Goal: Task Accomplishment & Management: Use online tool/utility

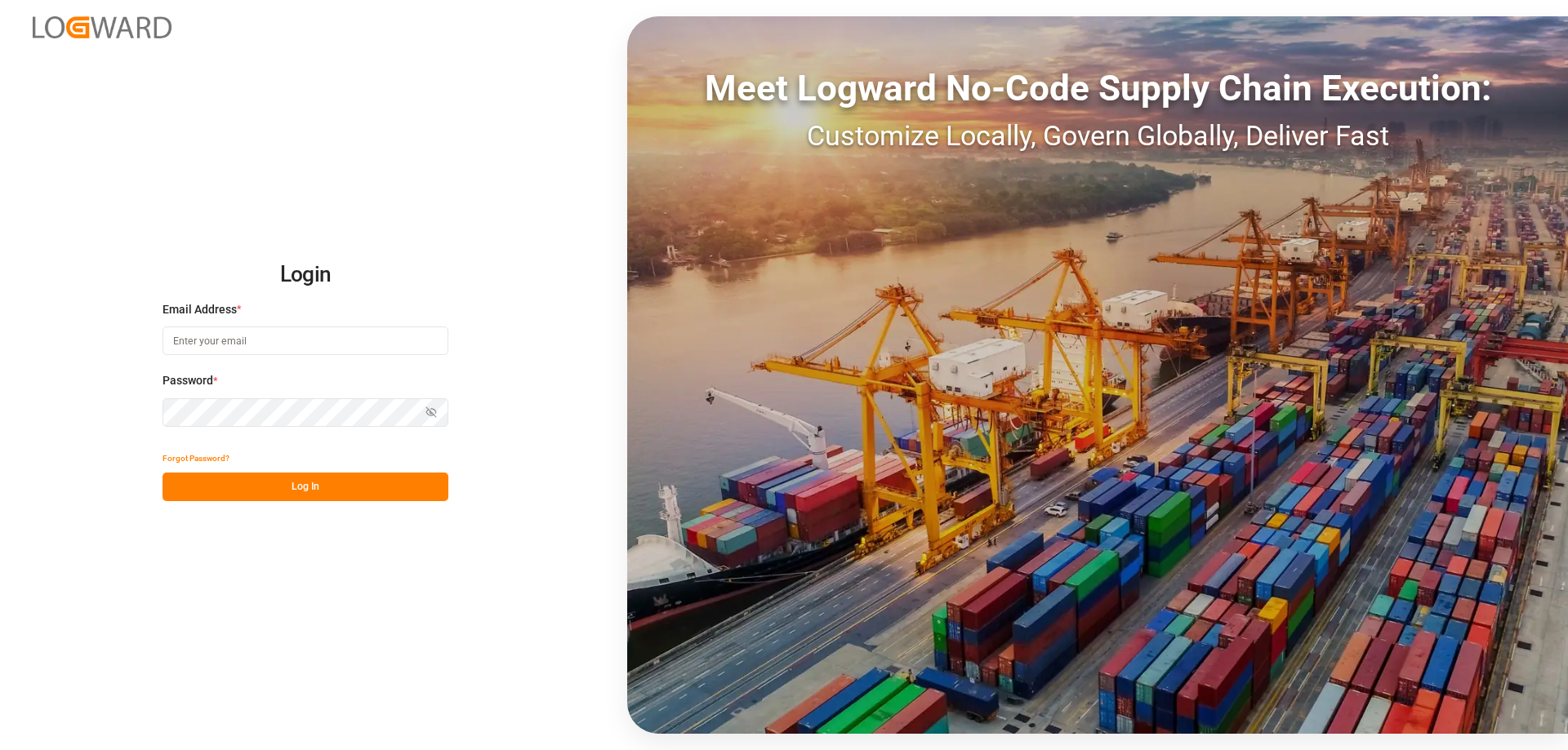
type input "melitta.dlog@delisle-sa.com"
click at [339, 485] on button "Log In" at bounding box center [305, 487] width 285 height 29
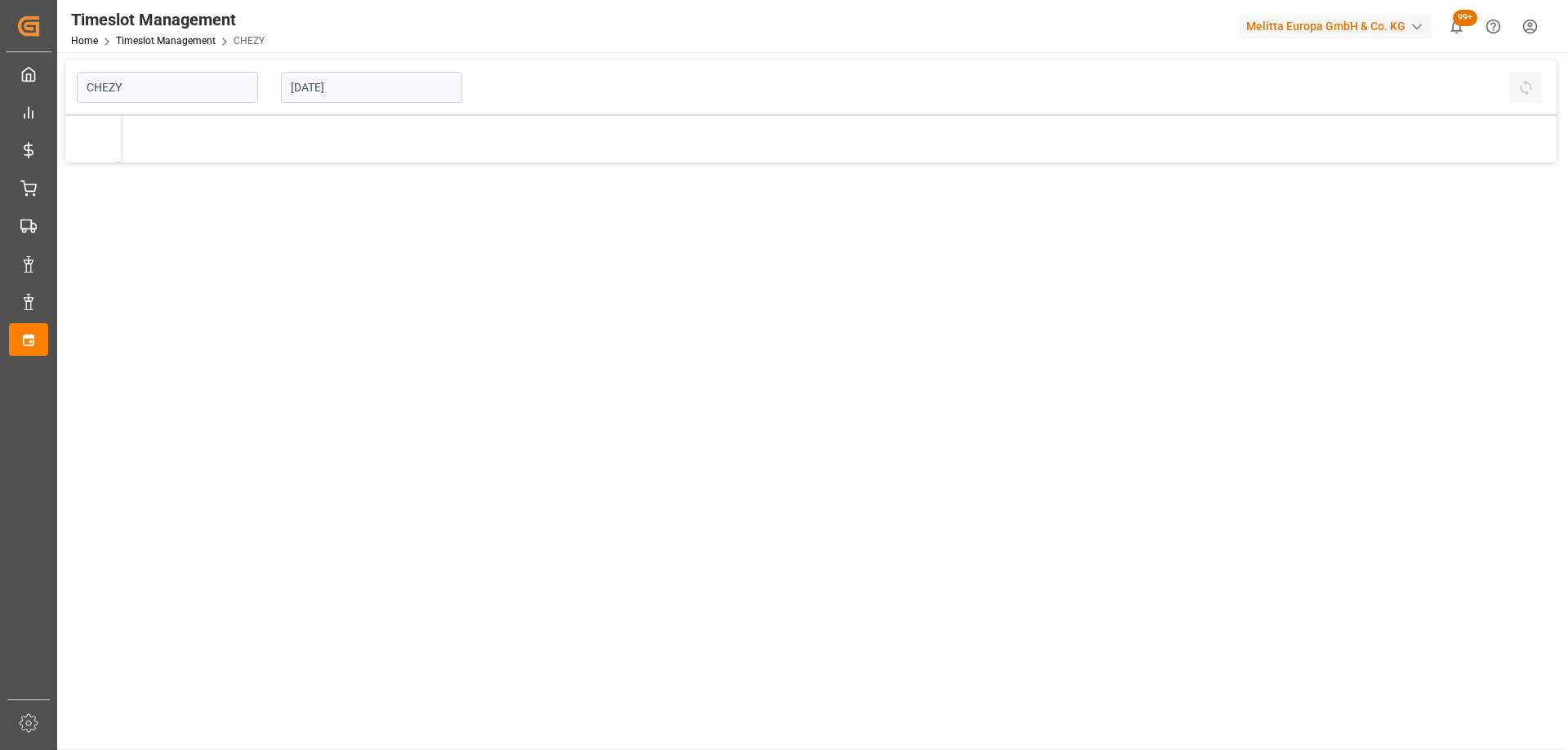
type input "Chezy Loading"
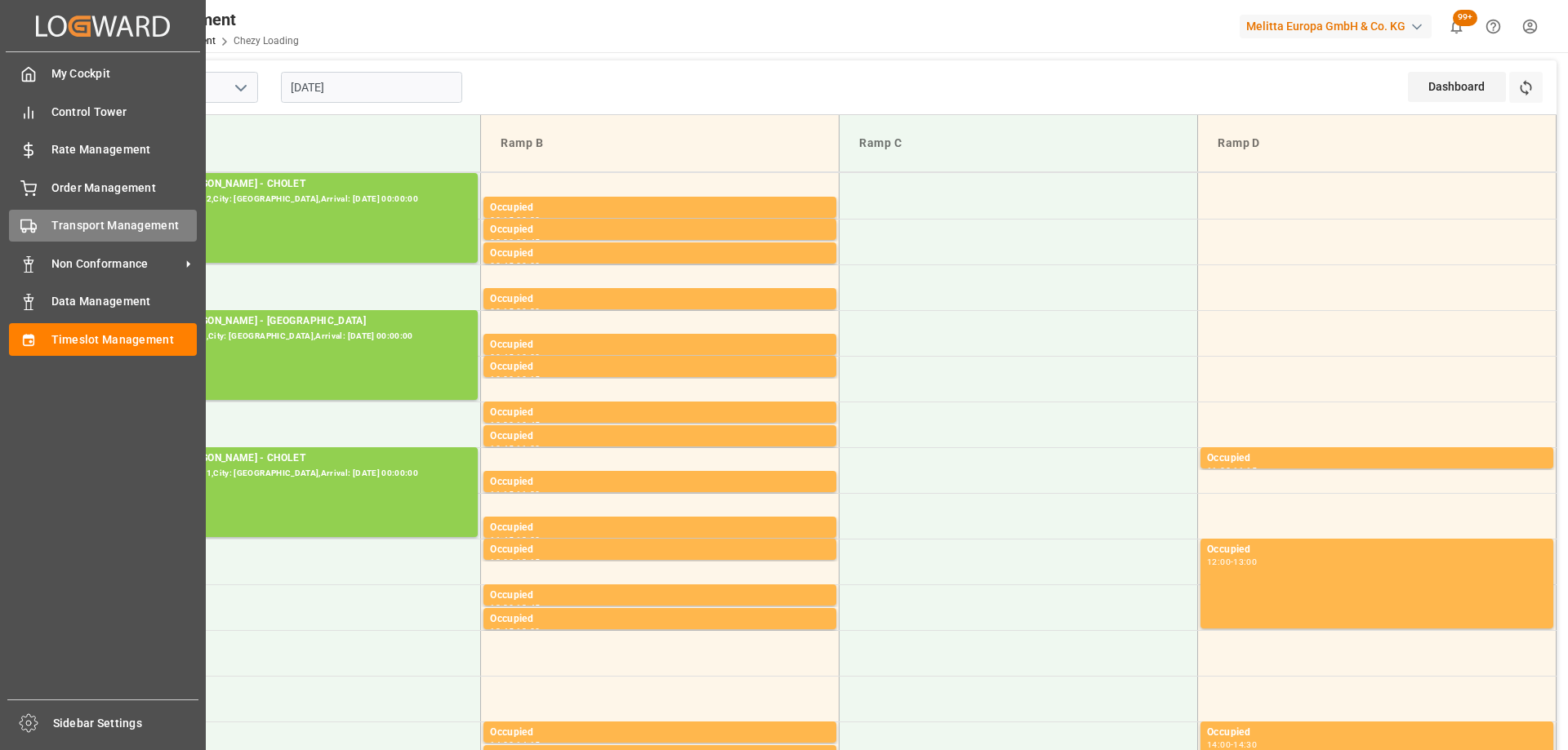
click at [40, 221] on div "Transport Management Transport Management" at bounding box center [102, 225] width 188 height 31
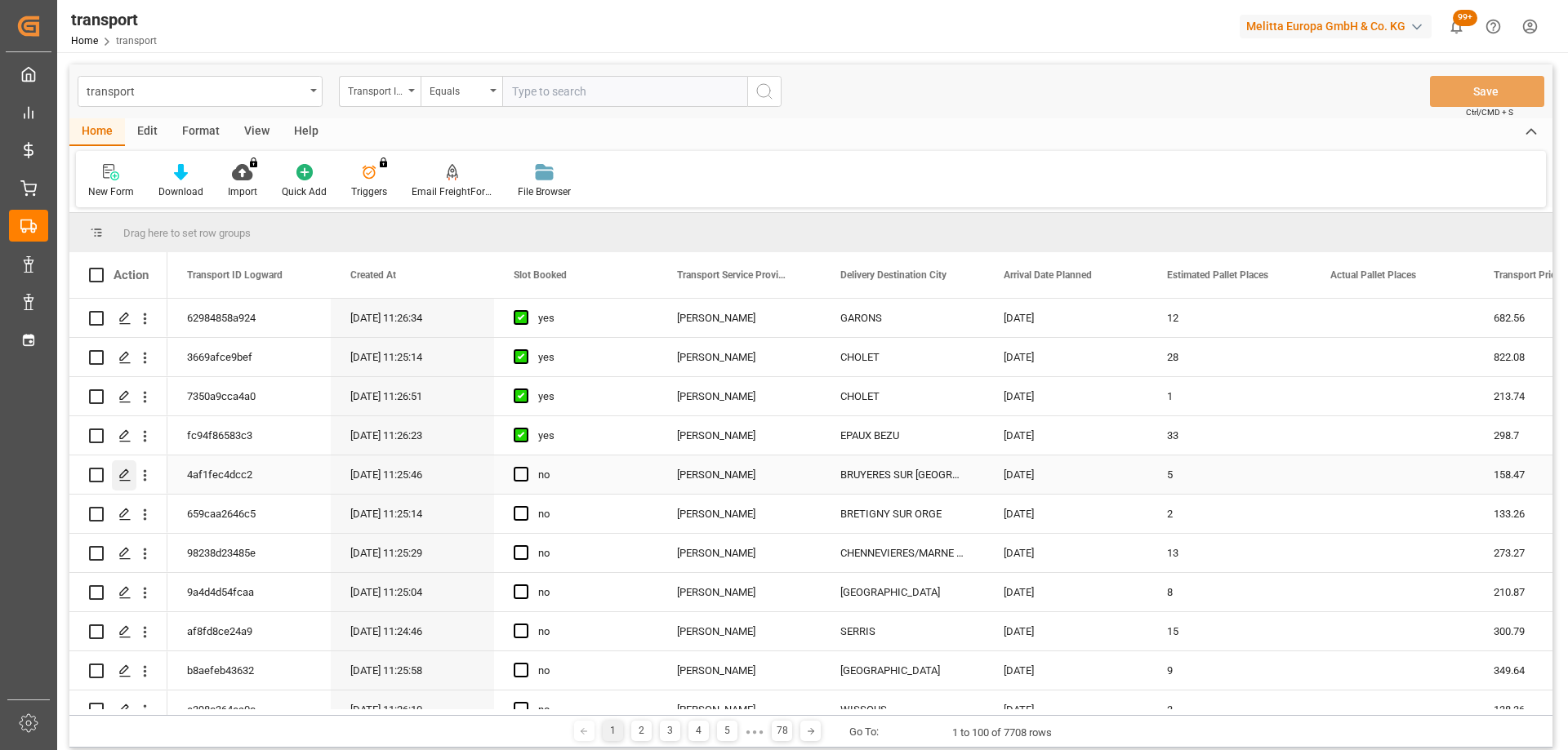
click at [118, 466] on div "Press SPACE to select this row." at bounding box center [124, 475] width 24 height 31
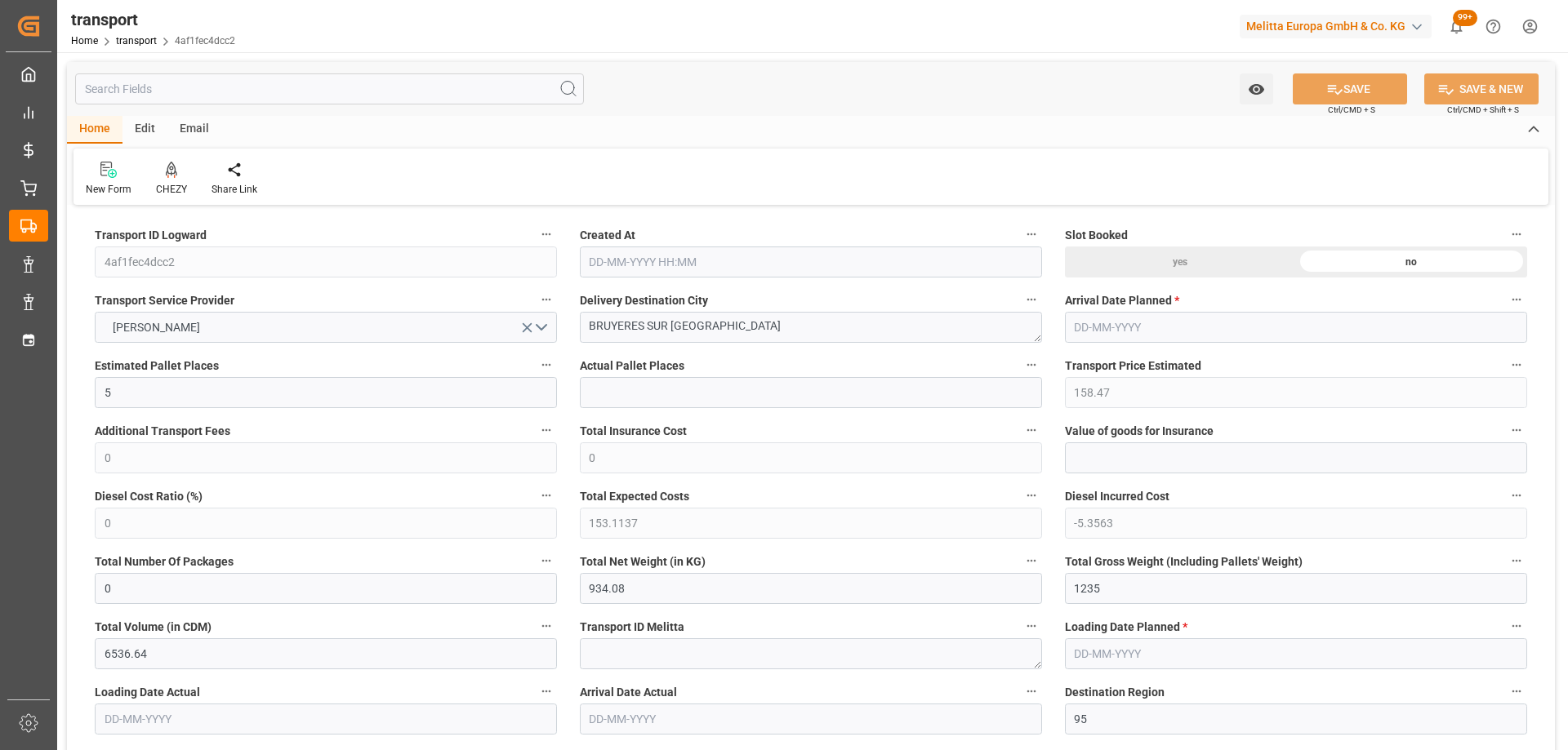
type input "10-10-2025 11:25"
type input "[DATE]"
drag, startPoint x: 711, startPoint y: 325, endPoint x: 522, endPoint y: 328, distance: 189.0
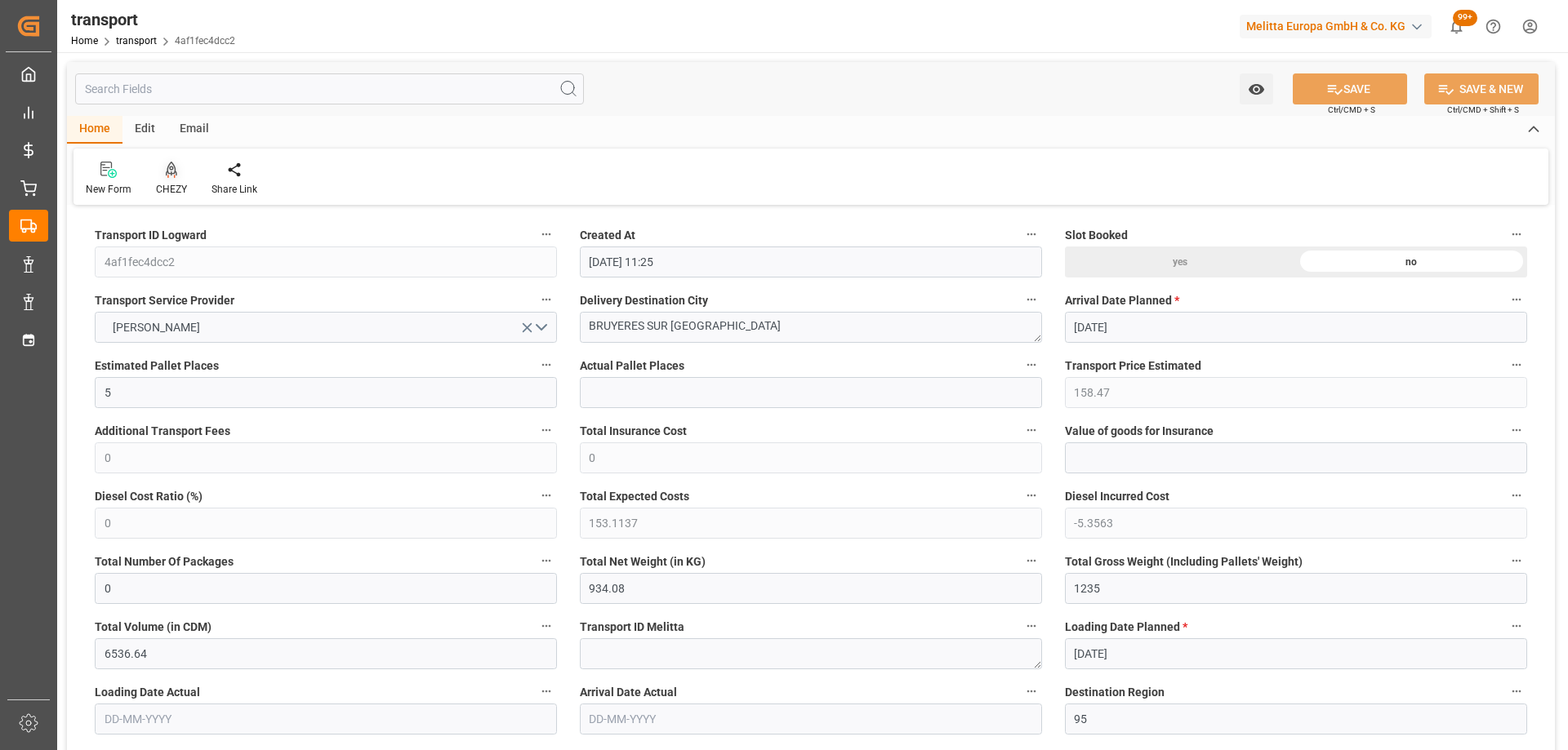
click at [171, 170] on icon at bounding box center [171, 168] width 12 height 13
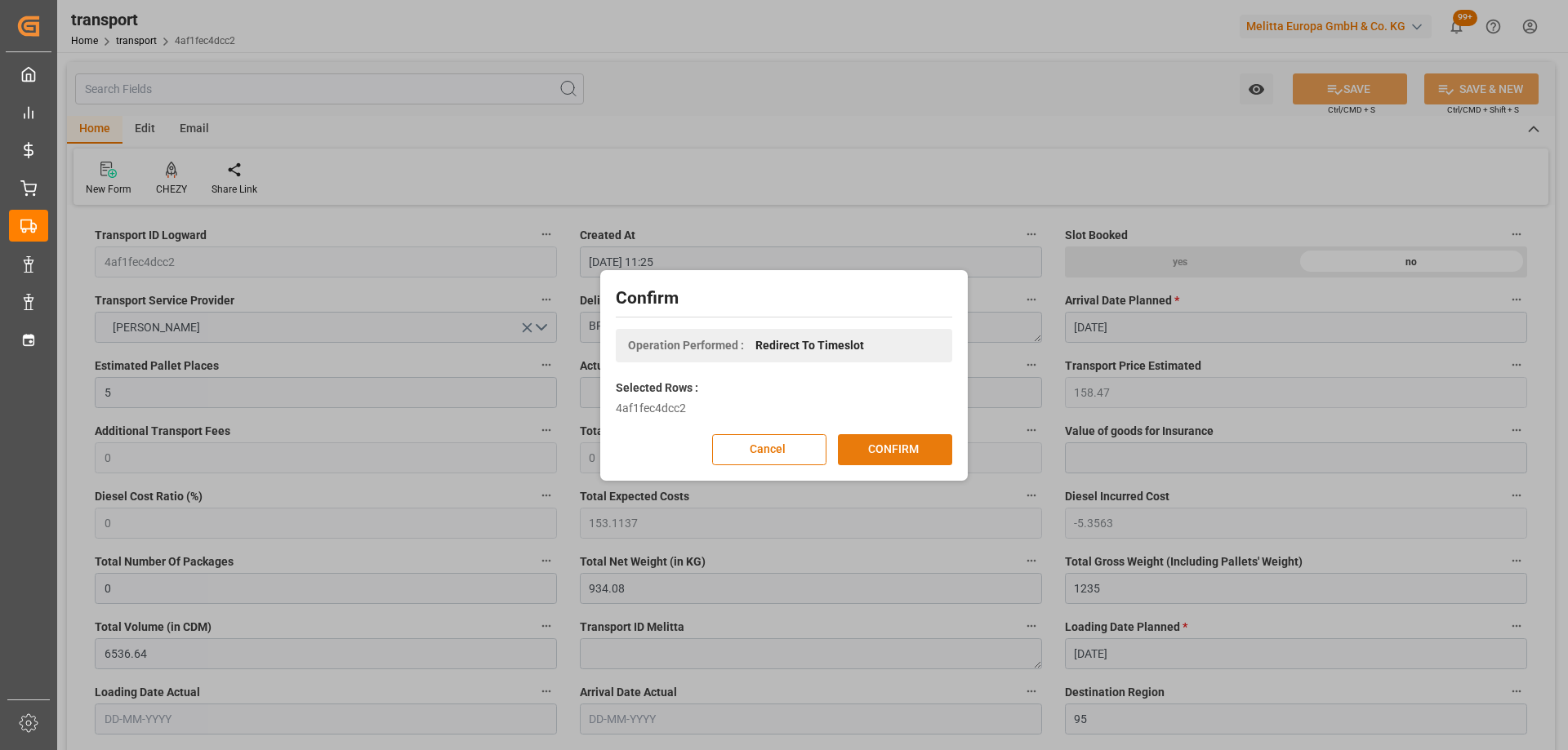
click at [889, 449] on button "CONFIRM" at bounding box center [894, 449] width 114 height 31
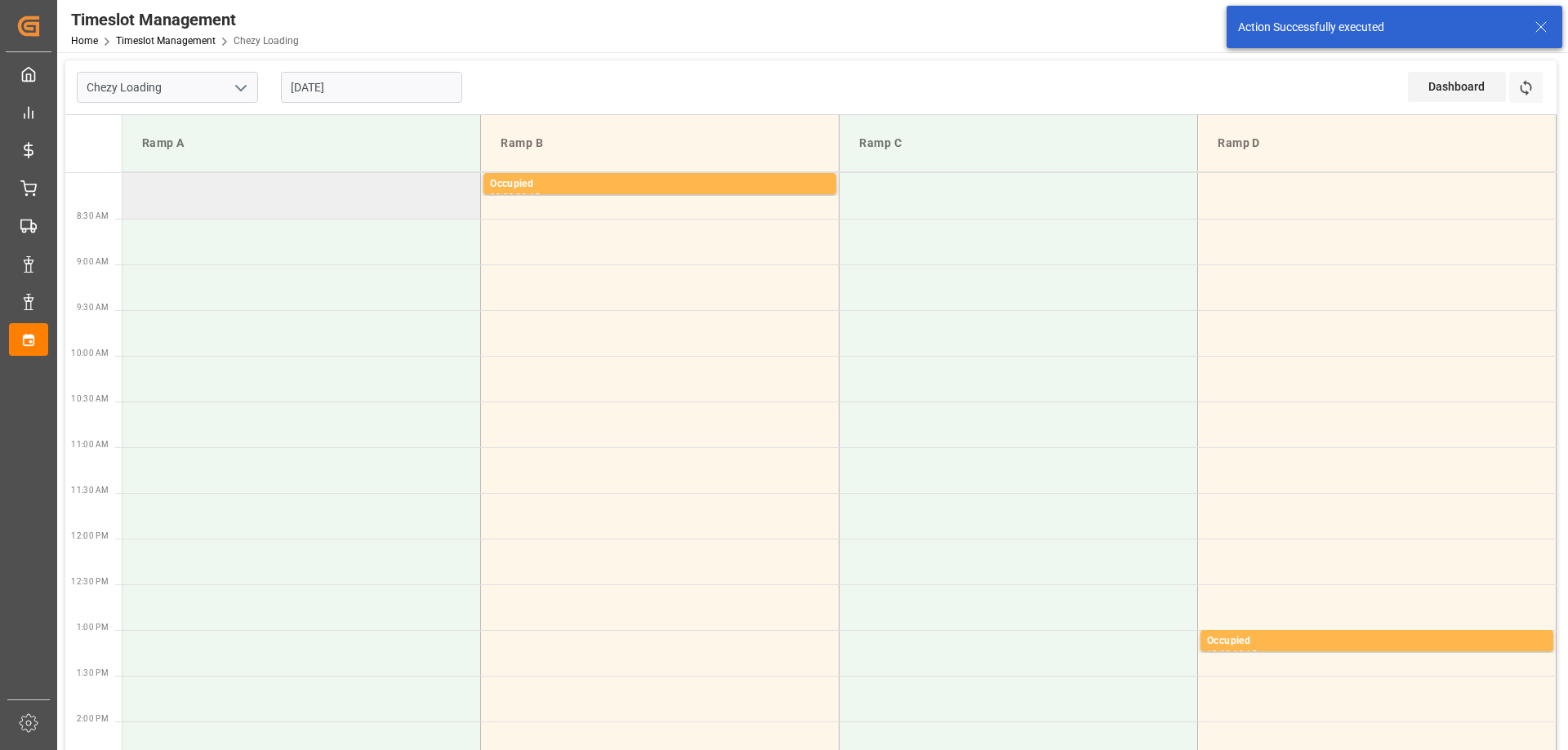
click at [372, 193] on td at bounding box center [301, 196] width 358 height 46
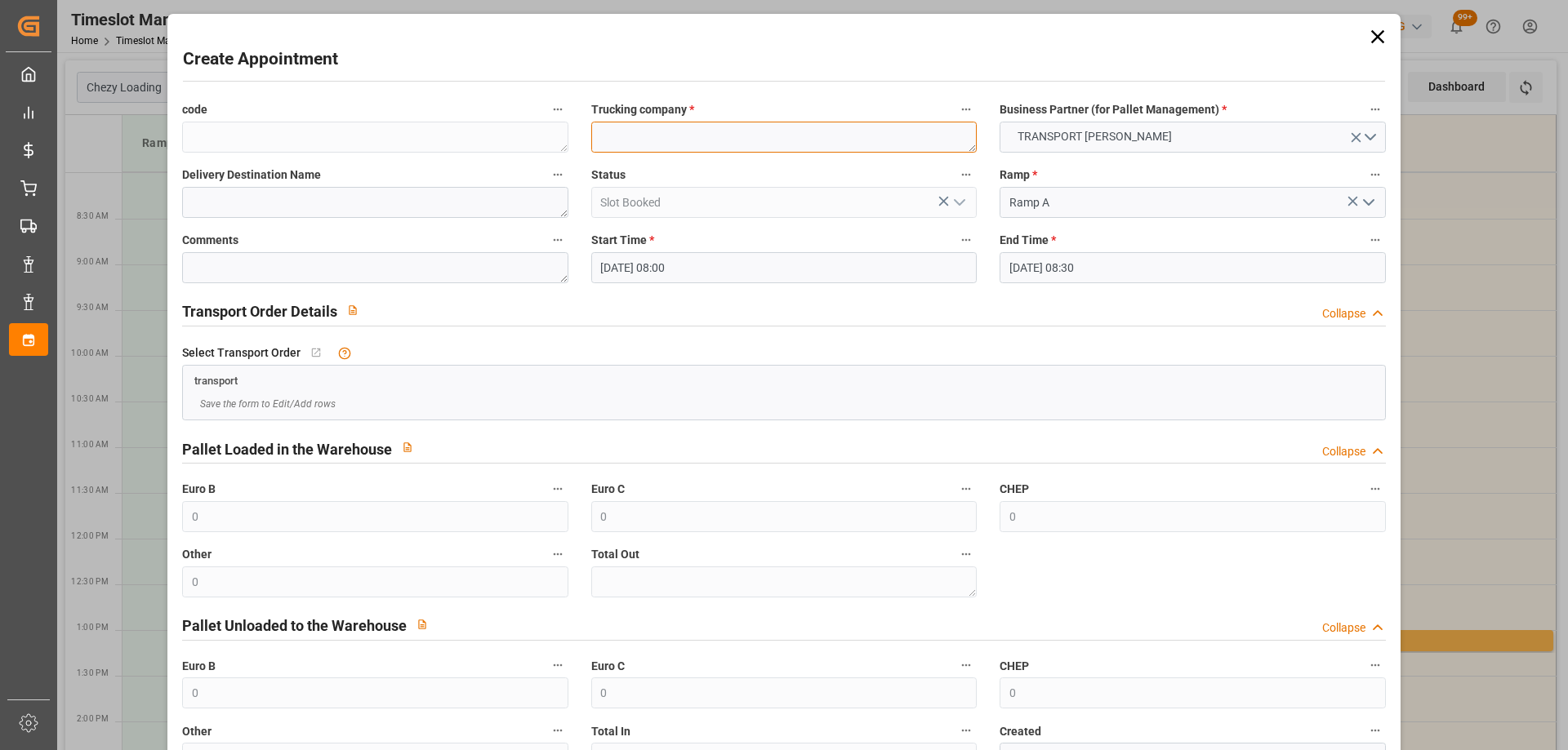
paste textarea "BRUYERES SUR [GEOGRAPHIC_DATA]"
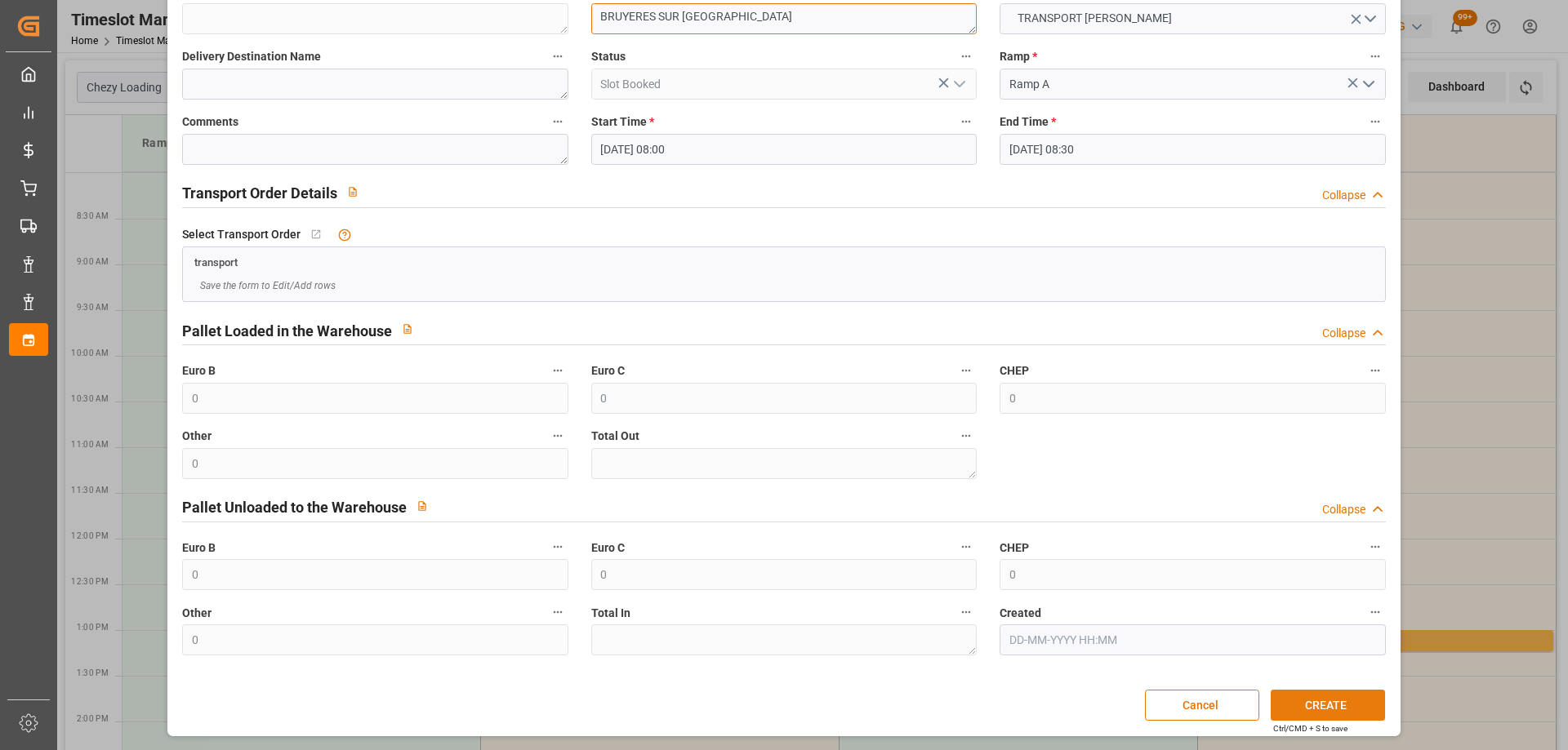
type textarea "BRUYERES SUR [GEOGRAPHIC_DATA]"
click at [1318, 705] on button "CREATE" at bounding box center [1327, 705] width 114 height 31
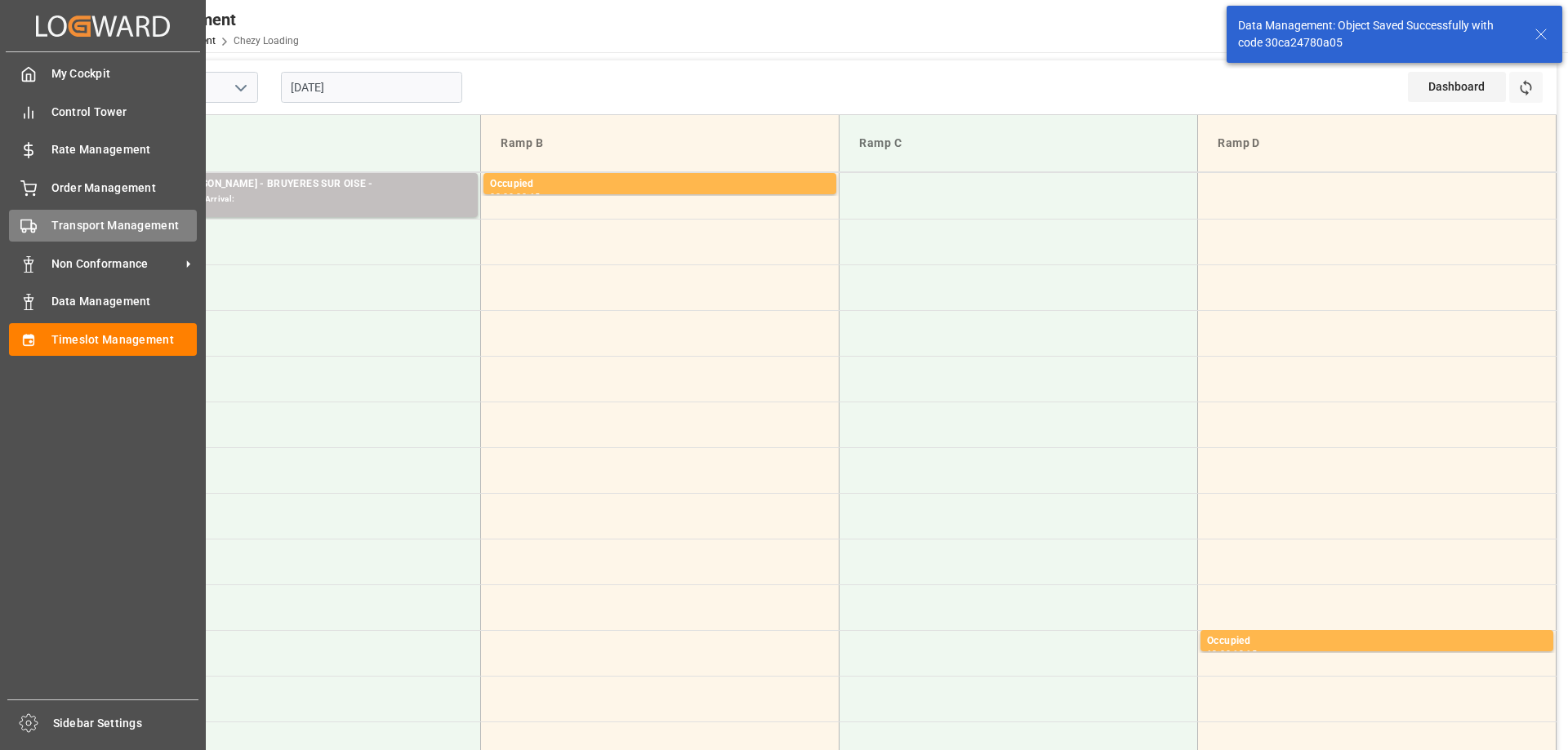
click at [55, 218] on span "Transport Management" at bounding box center [124, 225] width 146 height 17
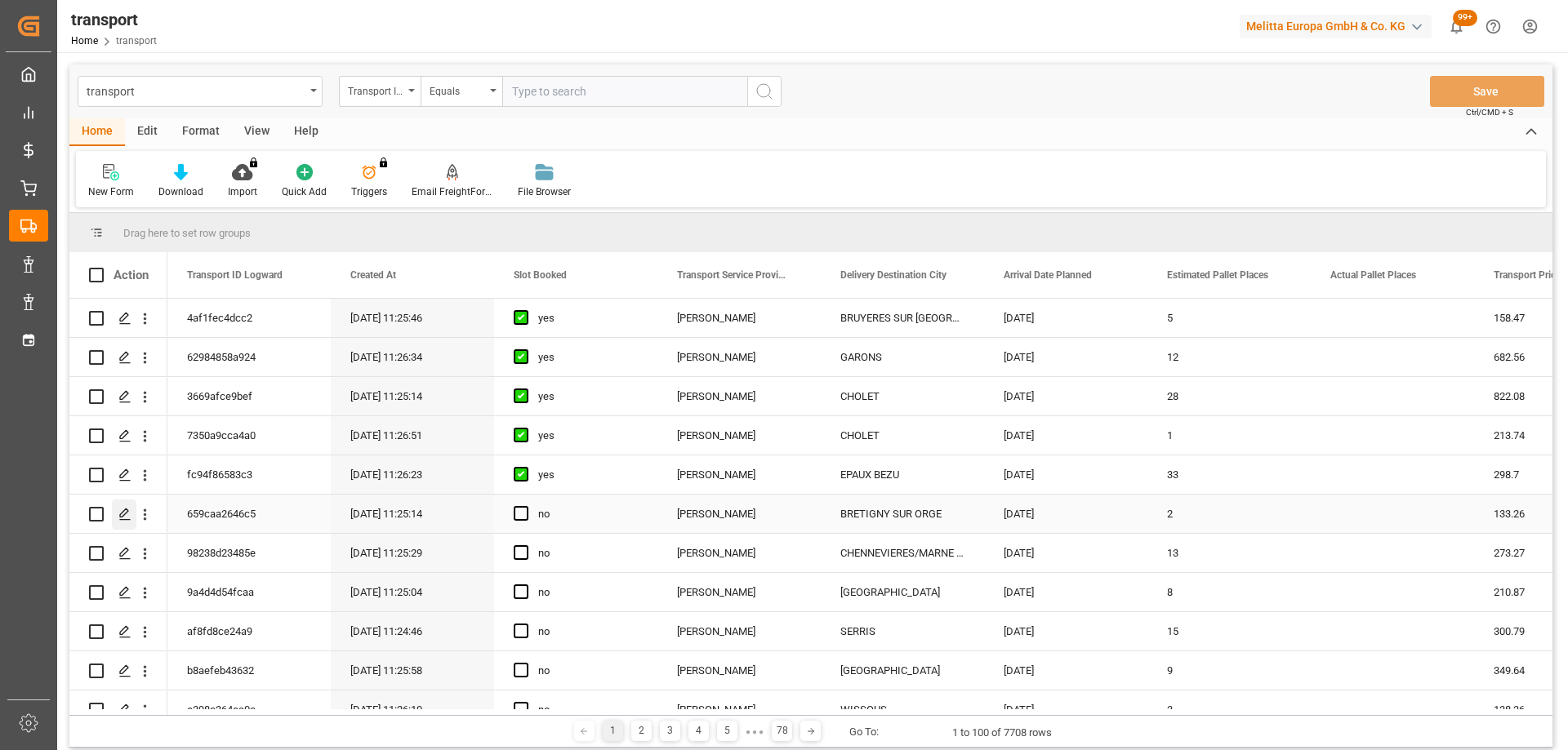
click at [129, 512] on icon "Press SPACE to select this row." at bounding box center [125, 514] width 13 height 13
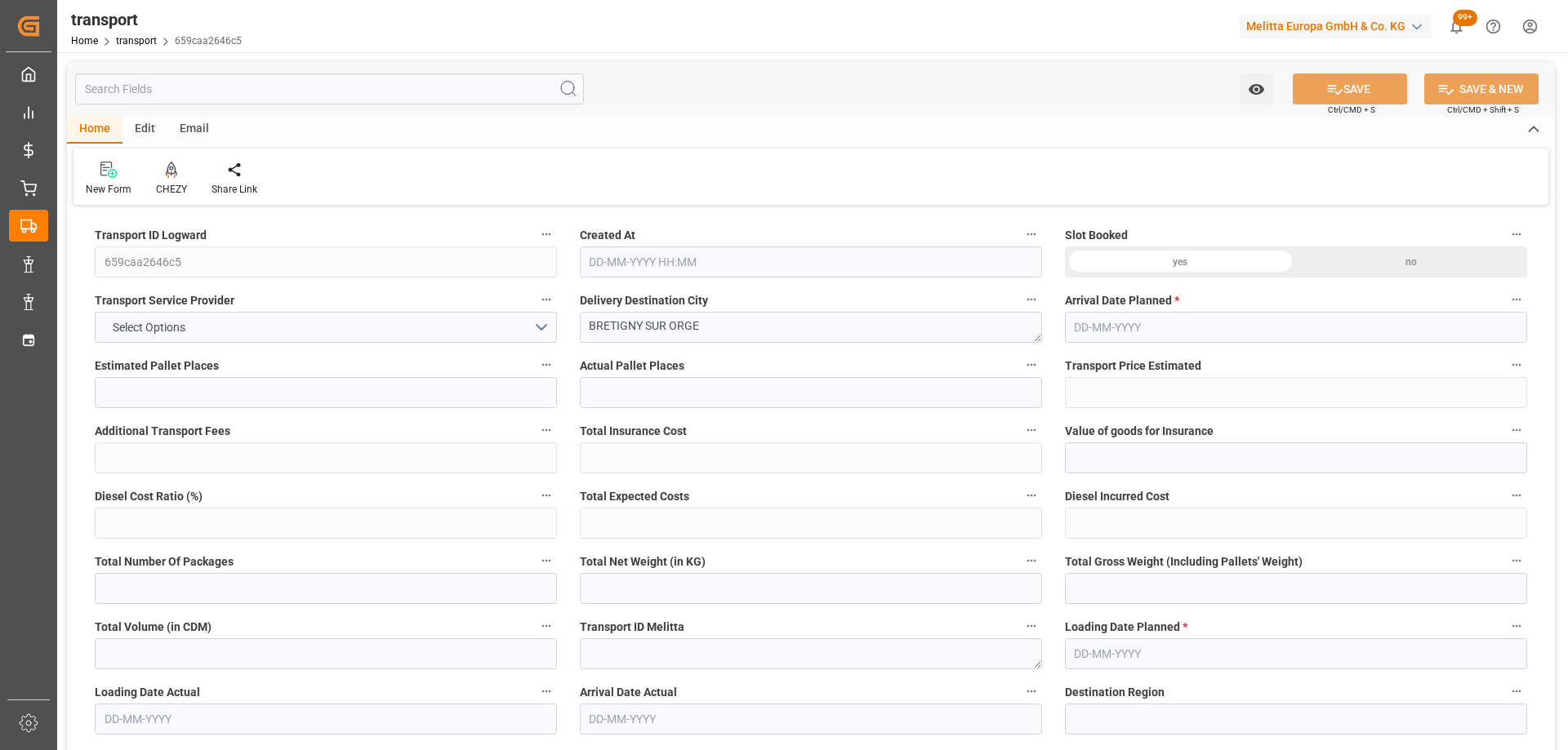
type input "2"
type input "133.26"
type input "0"
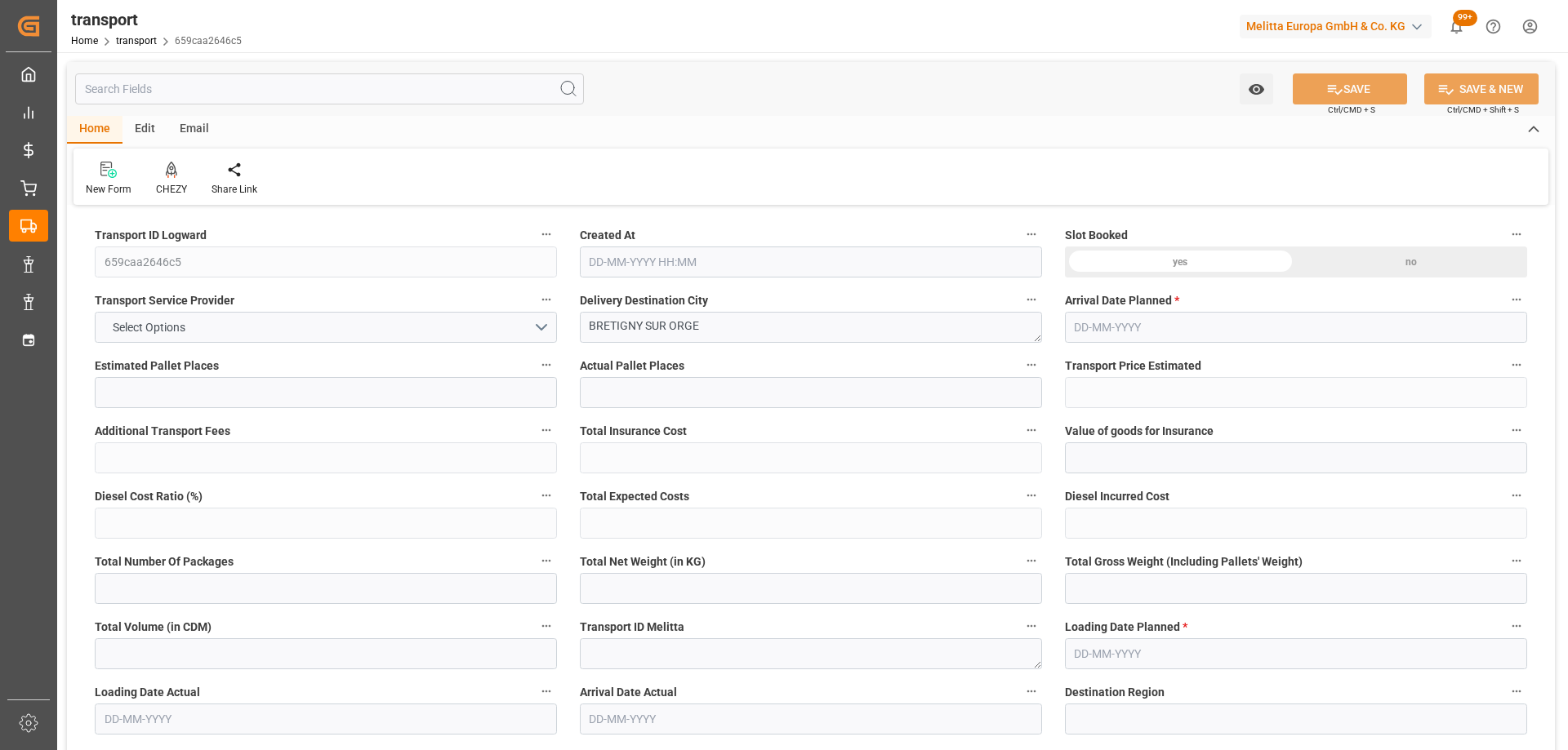
type input "128.7558"
type input "-4.5042"
type input "0"
type input "258.744"
type input "397"
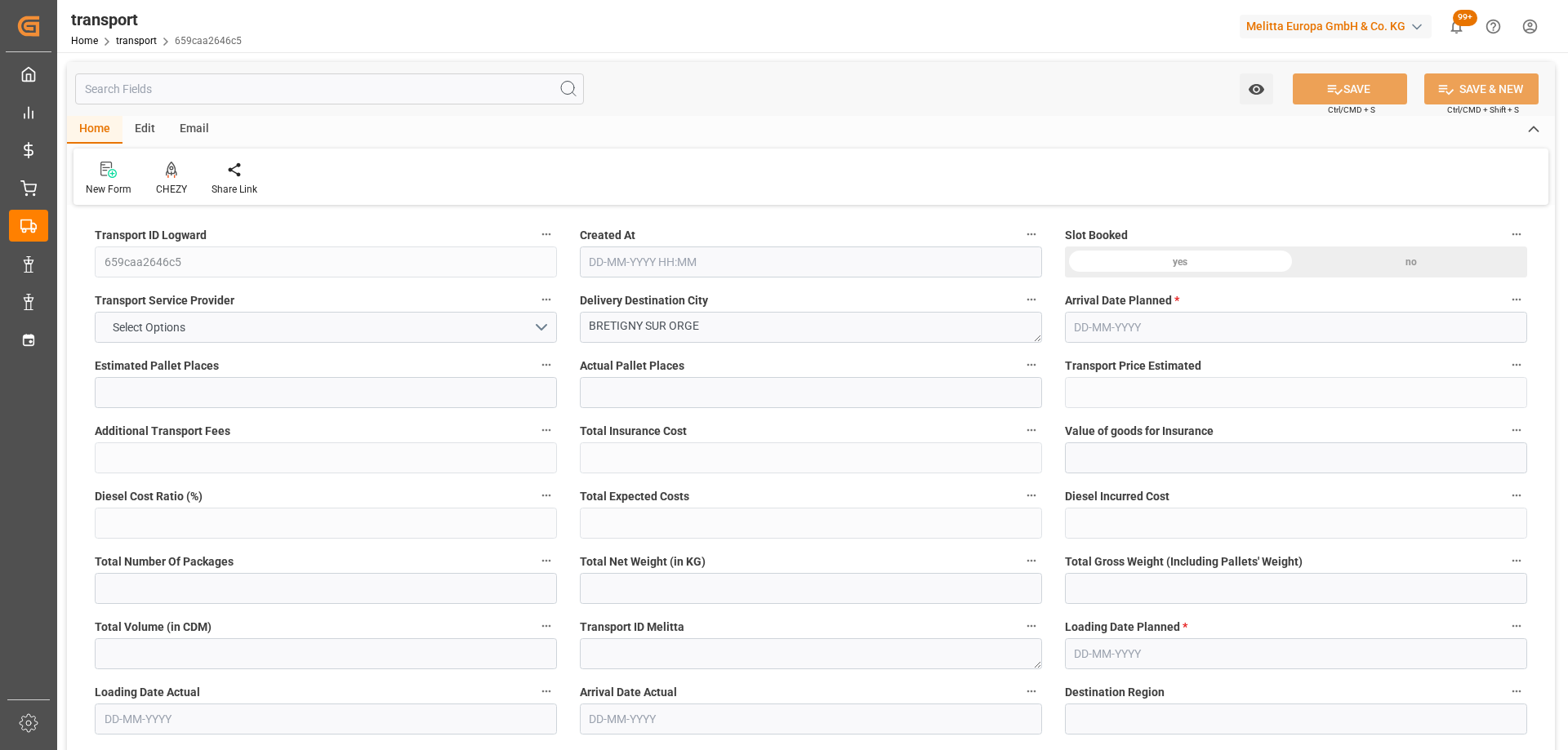
type input "1941.6"
type input "91"
type input "3"
type input "0"
type input "3"
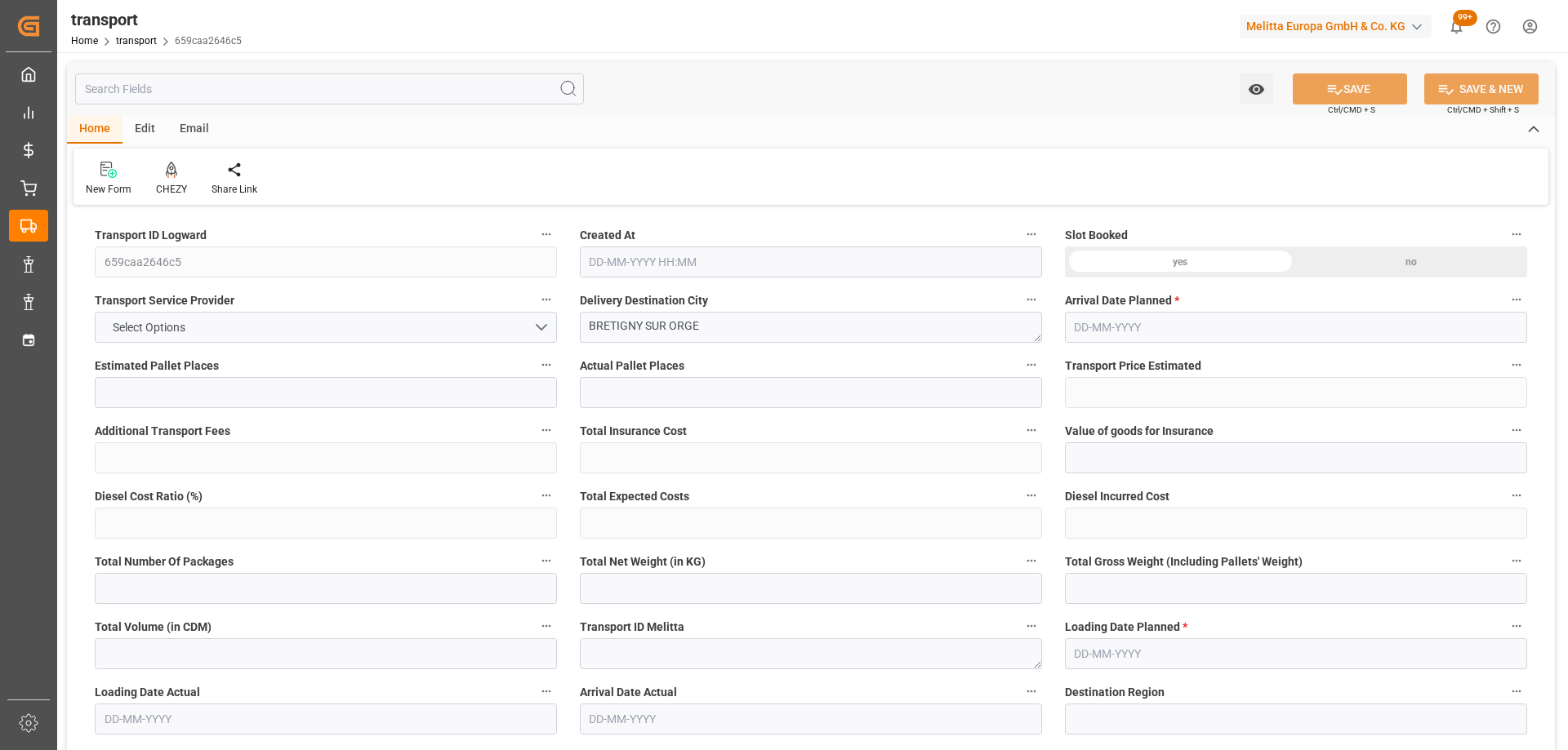
type input "101"
type input "313.92"
type input "0"
type input "4710.8598"
type input "0"
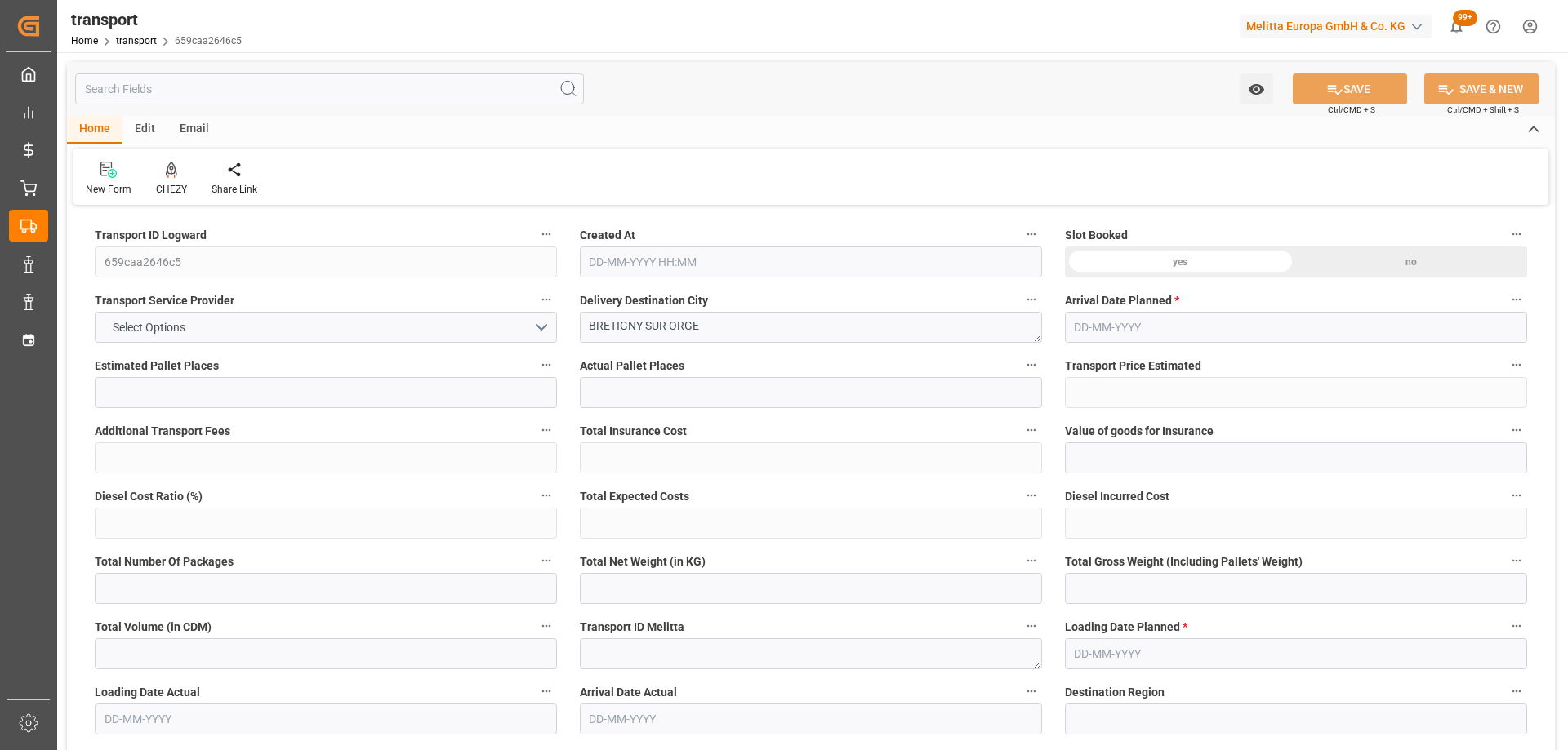
type input "0"
type input "21"
type input "35"
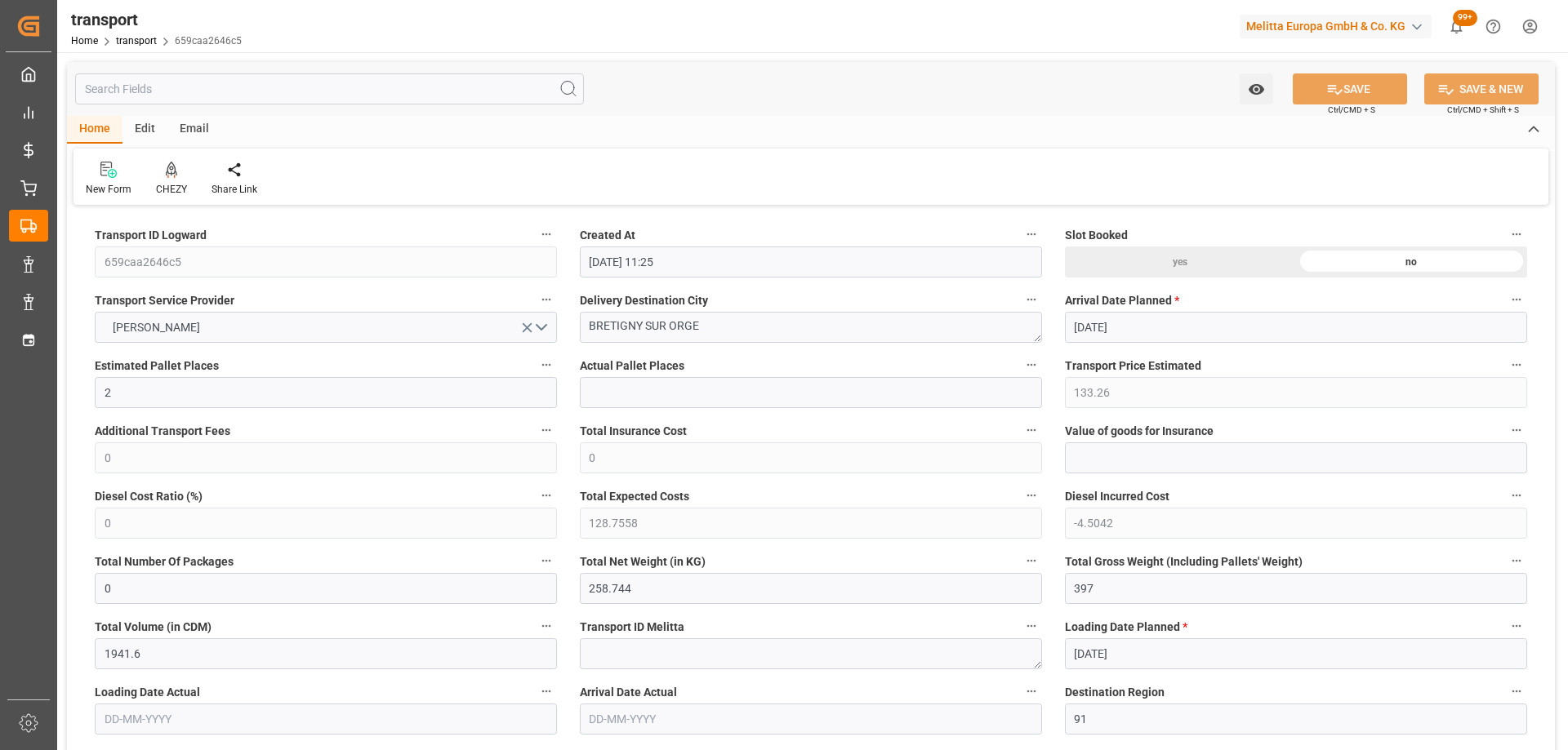
type input "10-10-2025 11:25"
type input "[DATE]"
drag, startPoint x: 726, startPoint y: 330, endPoint x: 471, endPoint y: 348, distance: 255.6
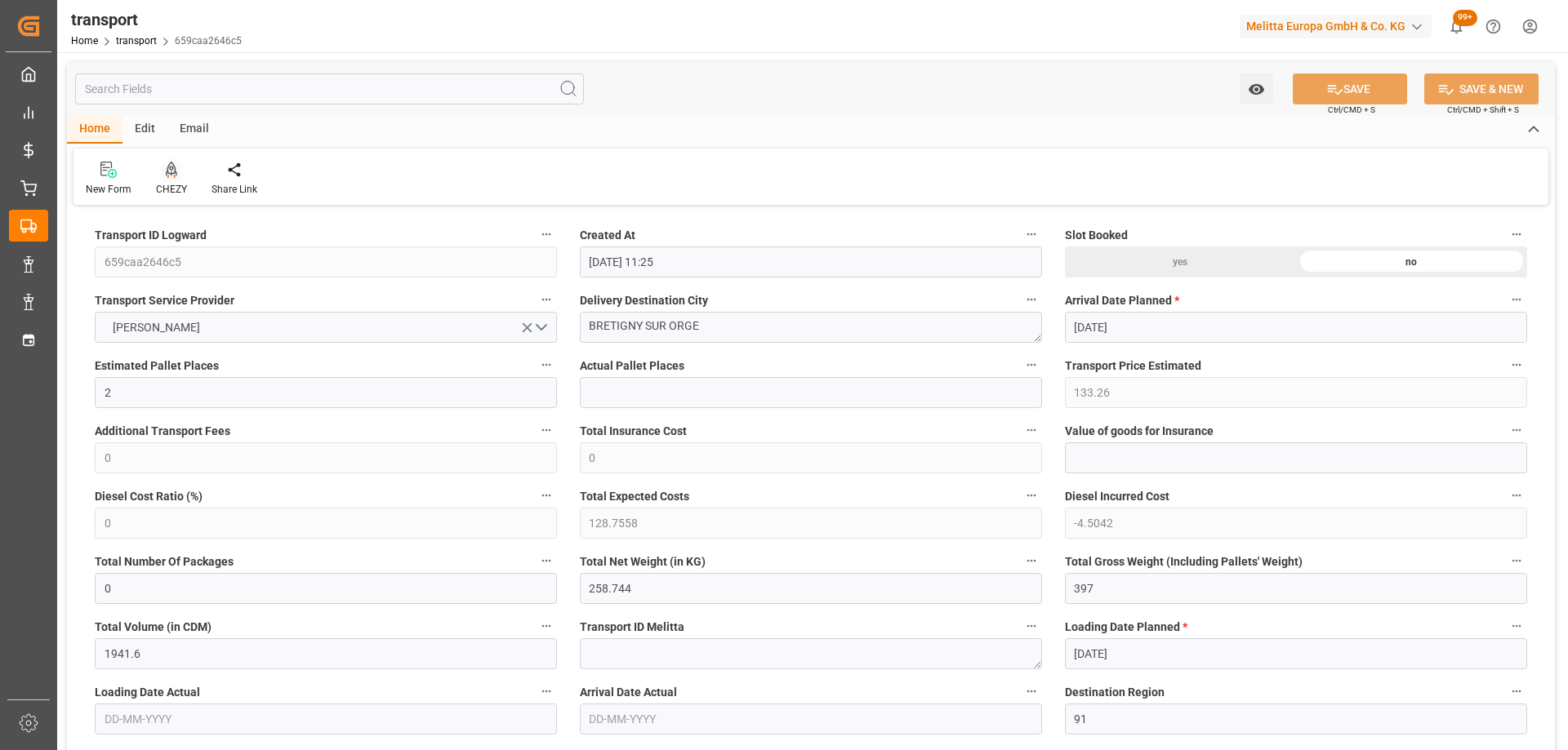
click at [167, 177] on icon at bounding box center [171, 178] width 7 height 4
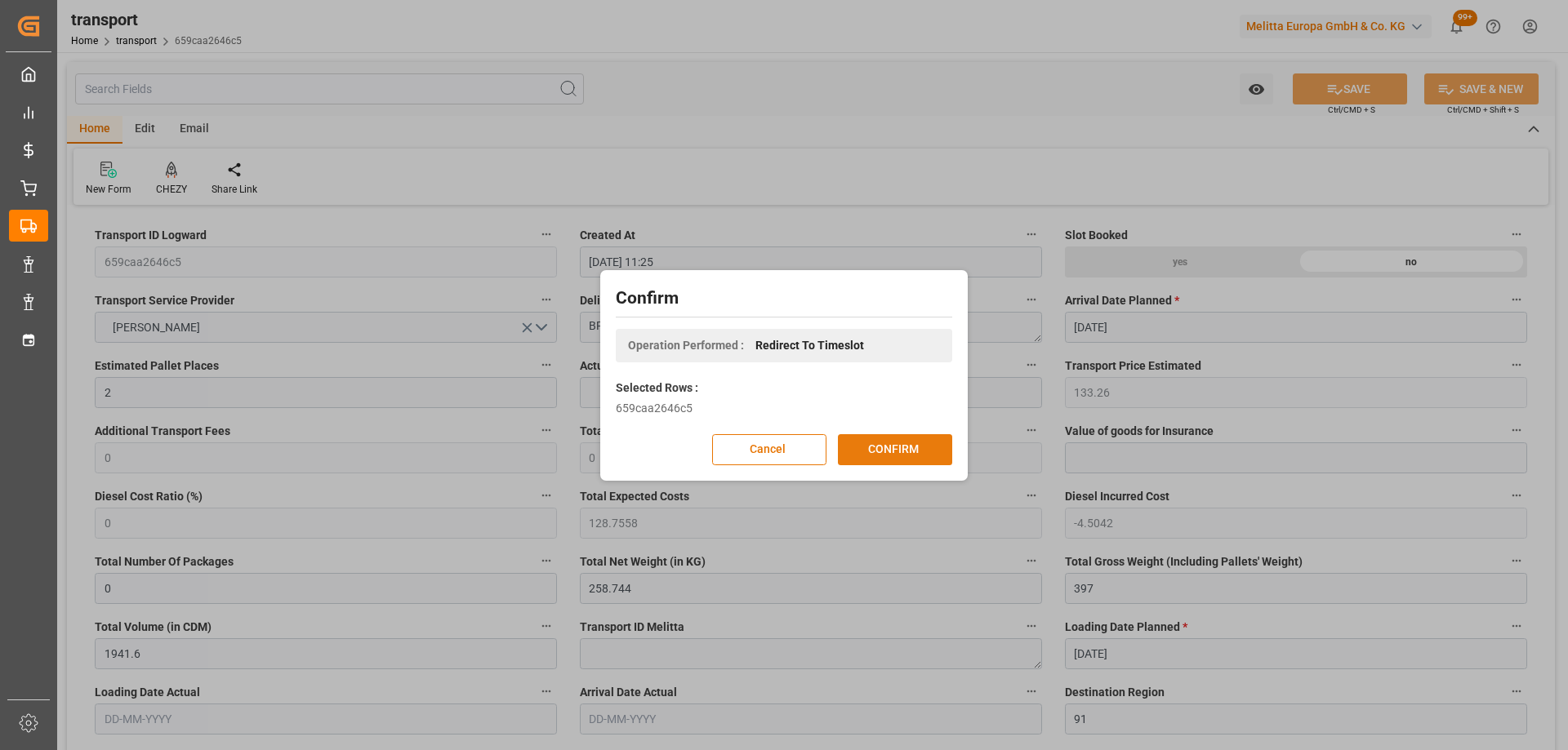
click at [915, 434] on button "CONFIRM" at bounding box center [894, 449] width 114 height 31
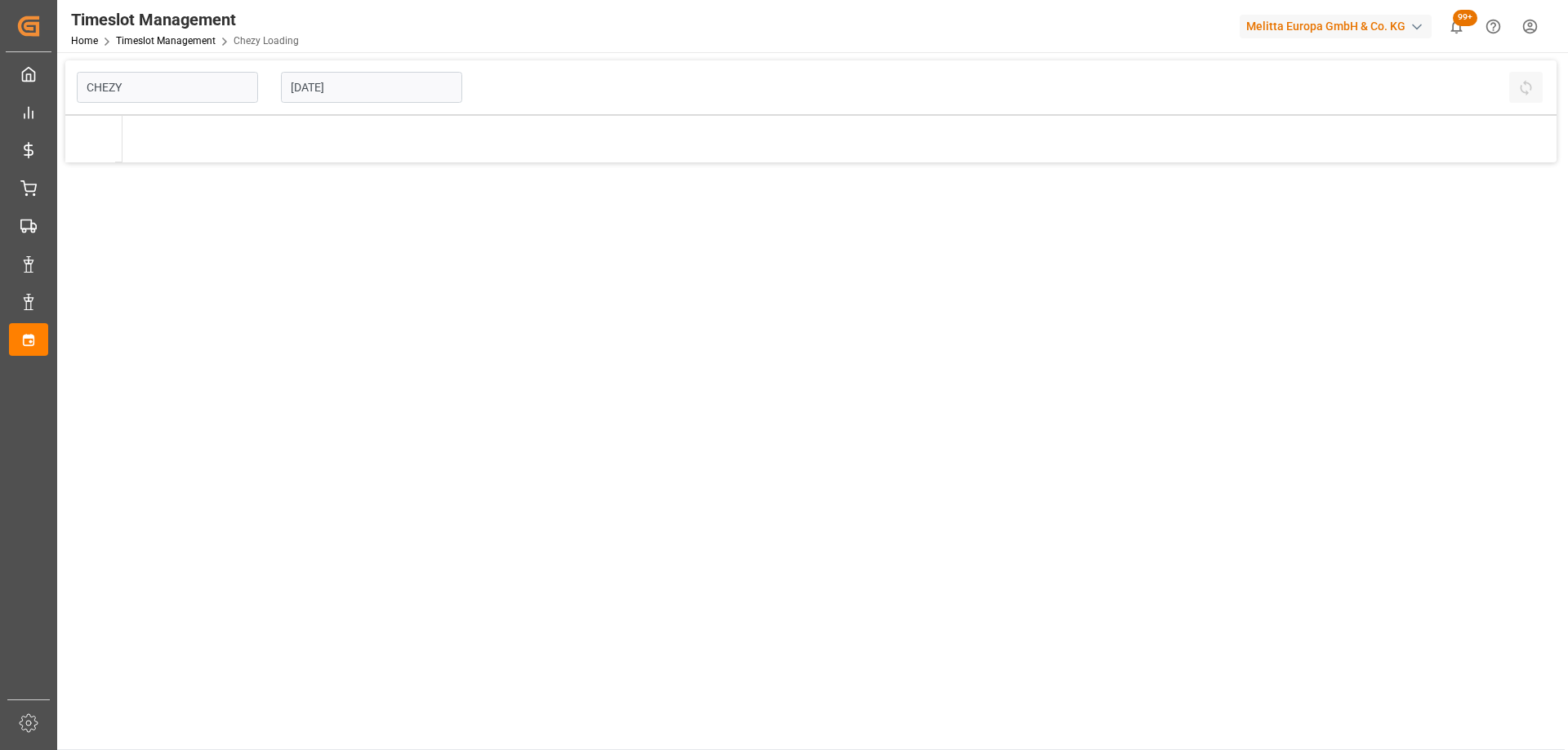
type input "Chezy Loading"
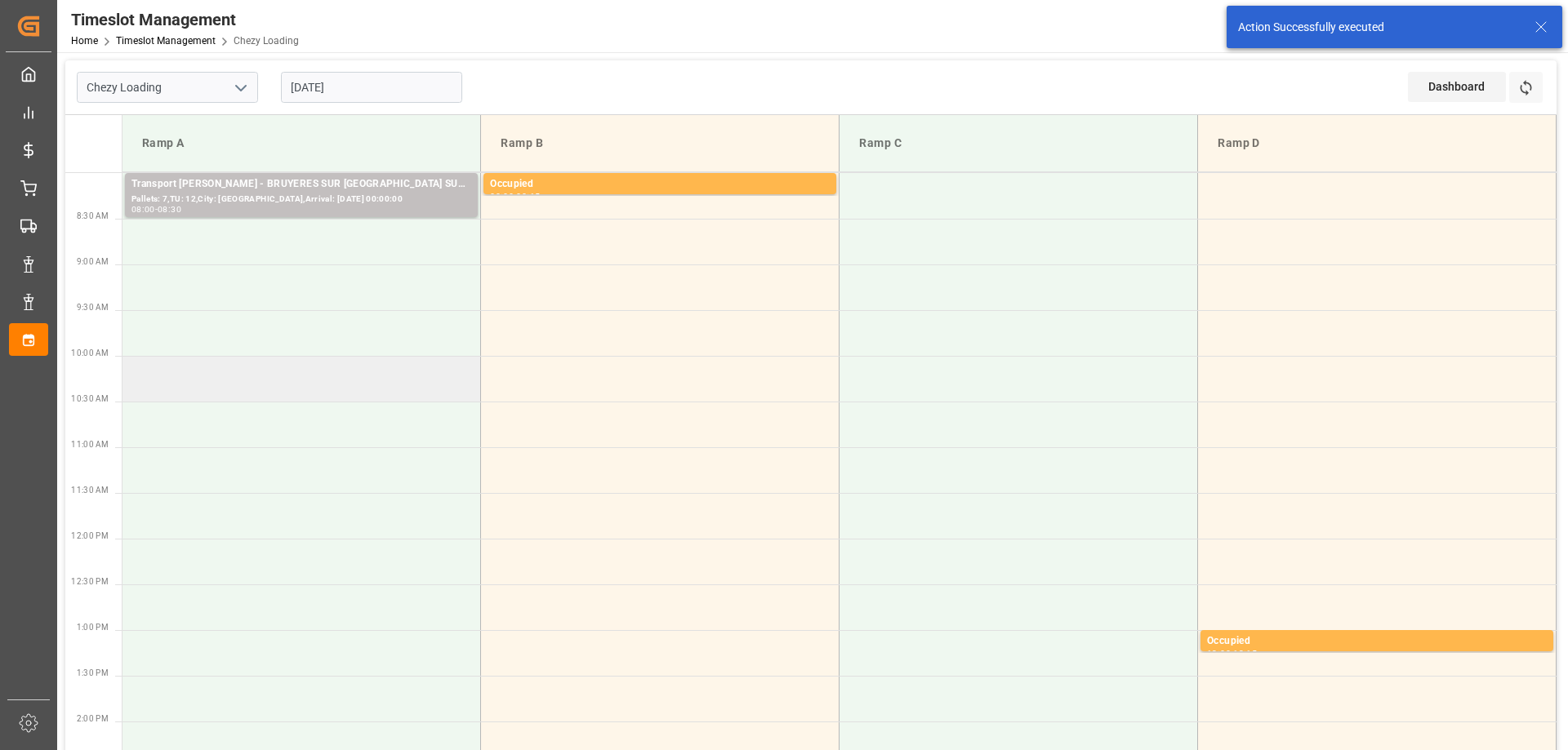
click at [356, 373] on td at bounding box center [301, 379] width 358 height 46
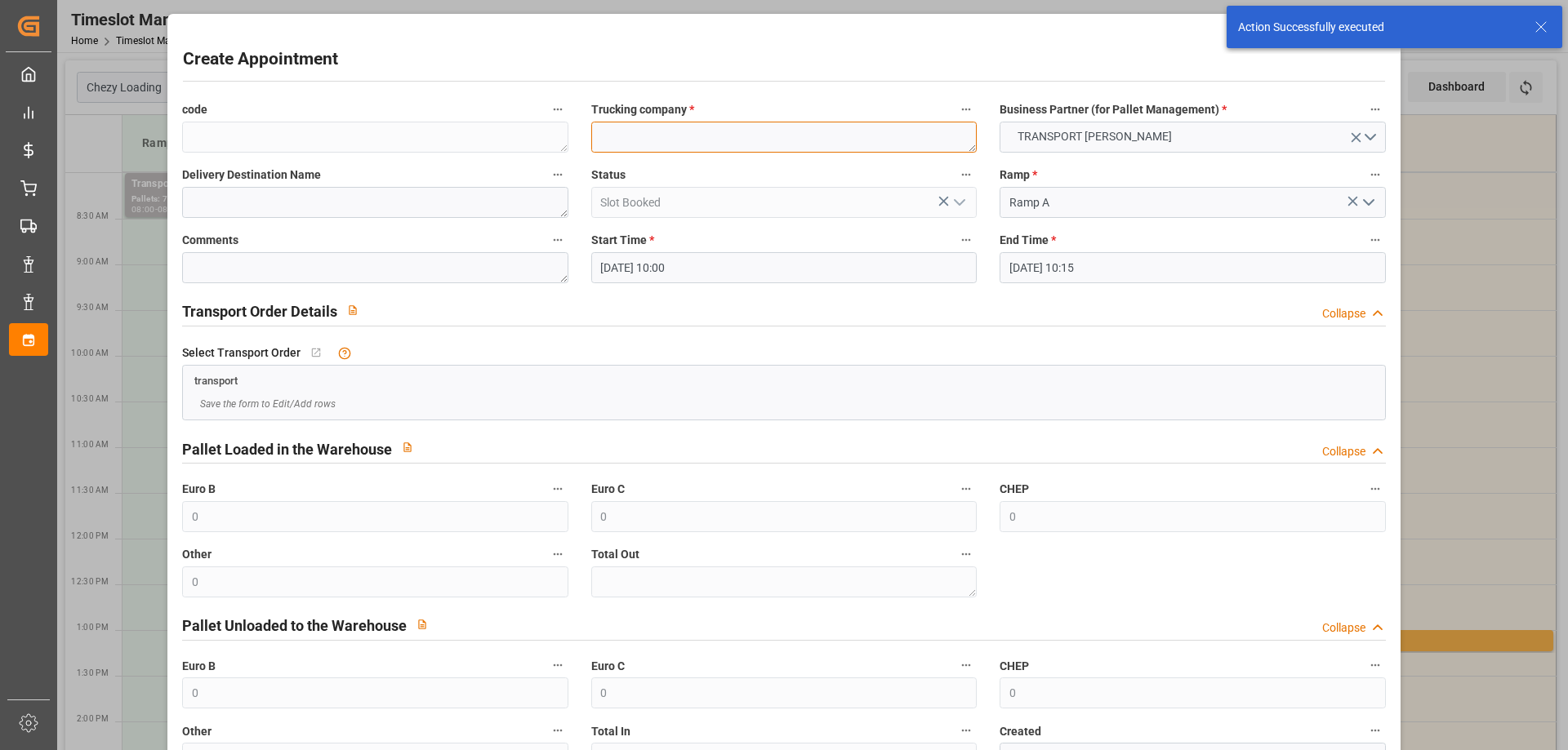
paste textarea "BRETIGNY SUR ORGE"
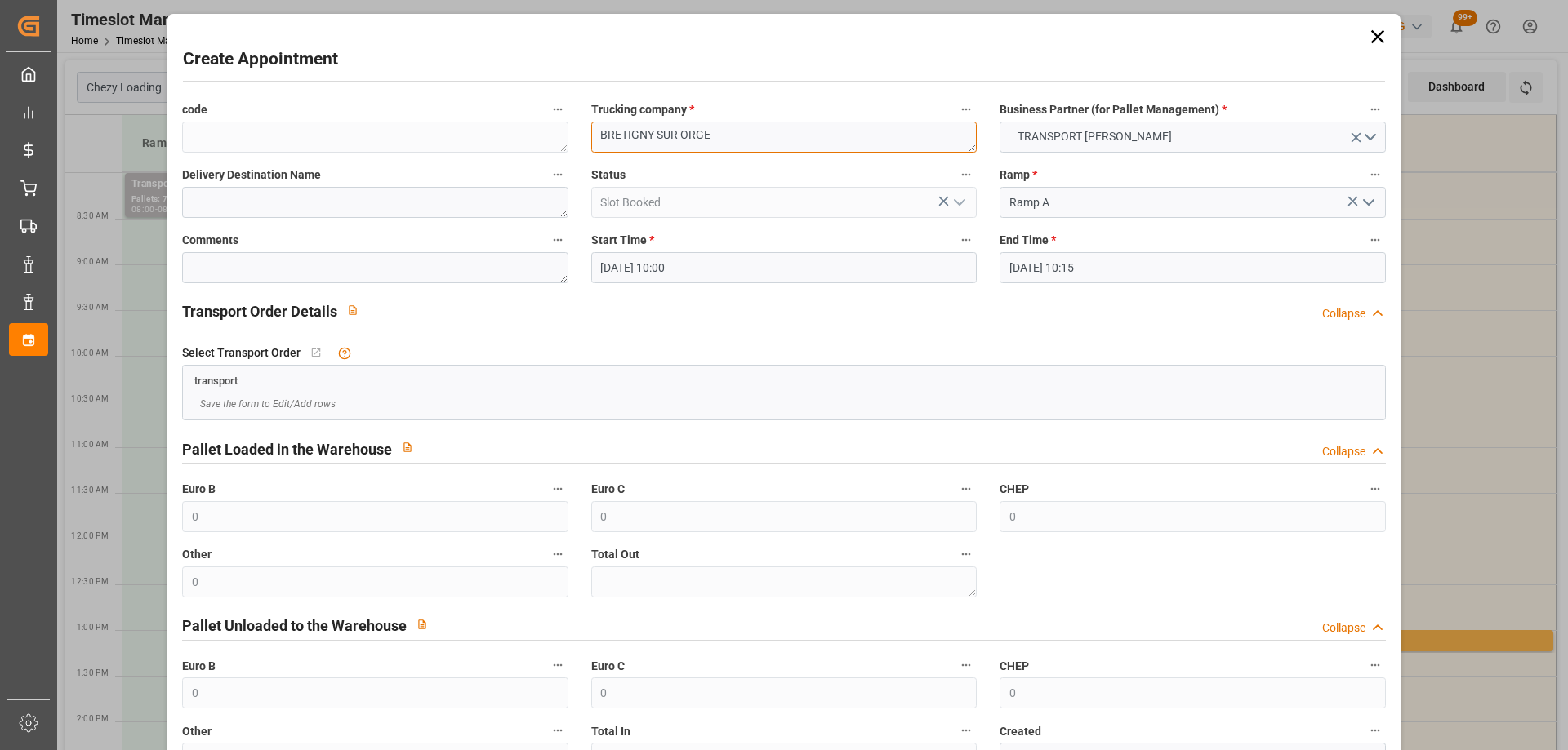
type textarea "BRETIGNY SUR ORGE"
click at [1130, 262] on input "16-10-2025 10:15" at bounding box center [1191, 267] width 385 height 31
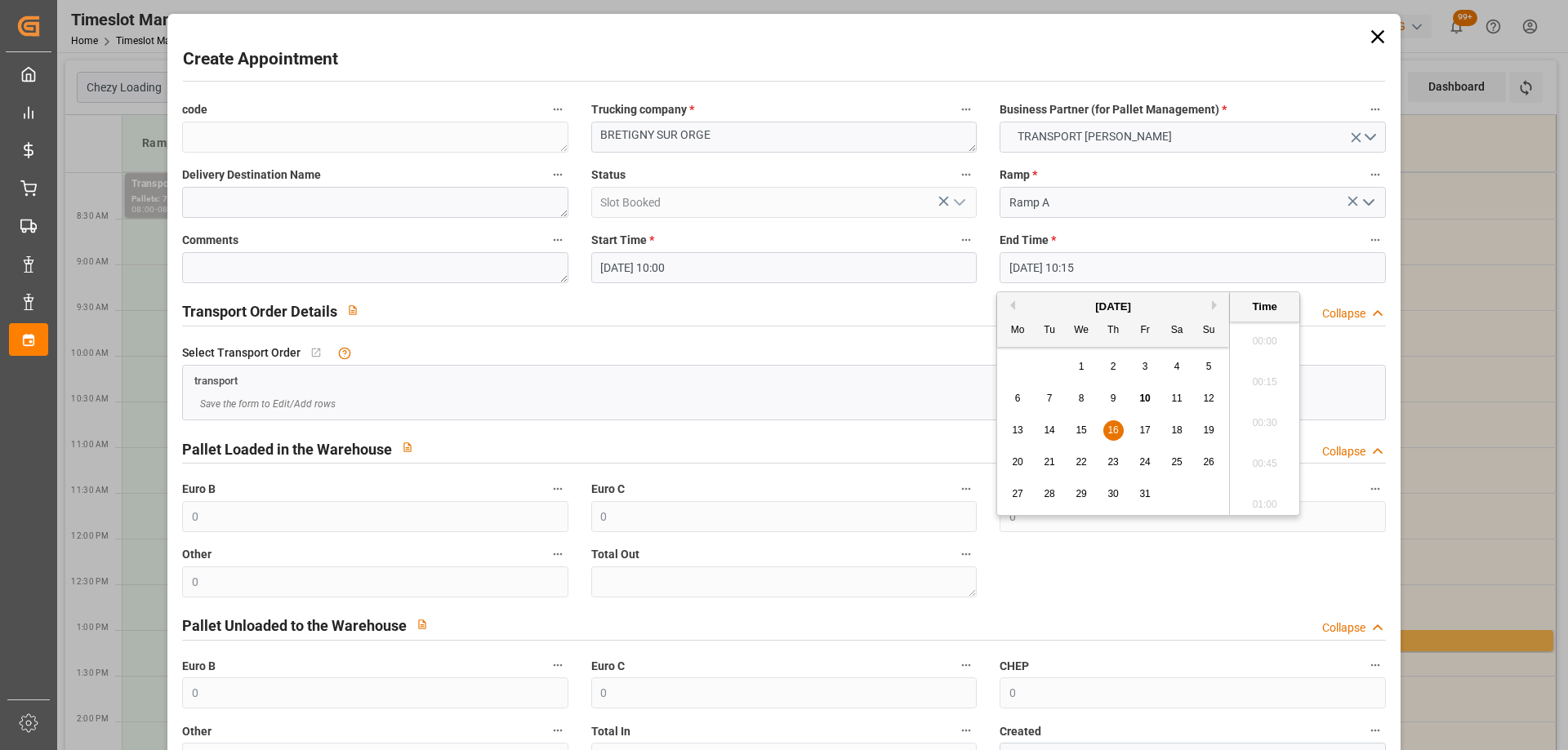
scroll to position [1597, 0]
click at [1108, 427] on span "16" at bounding box center [1113, 430] width 11 height 12
click at [1259, 457] on li "10:30" at bounding box center [1264, 458] width 69 height 40
type input "16-10-2025 10:30"
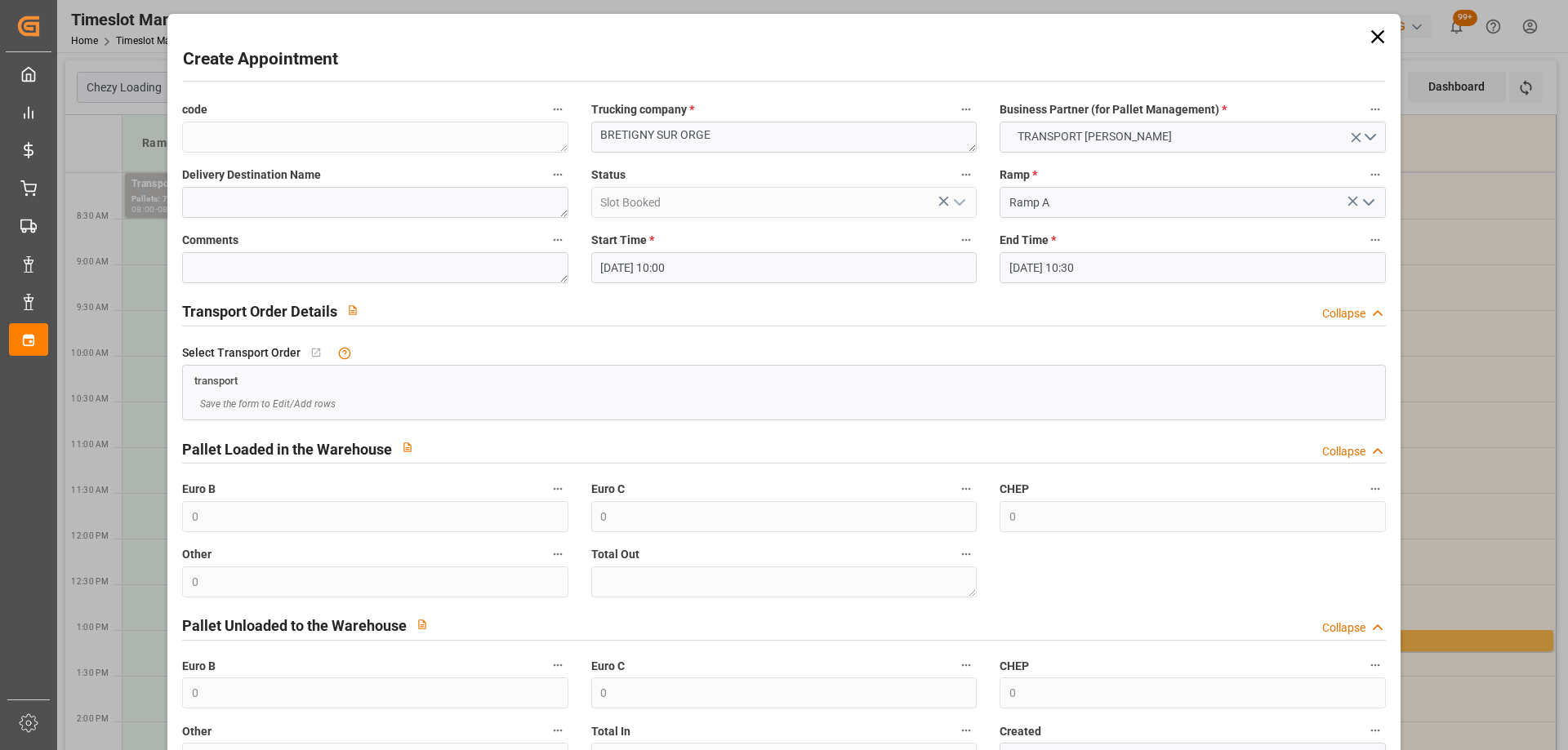
scroll to position [118, 0]
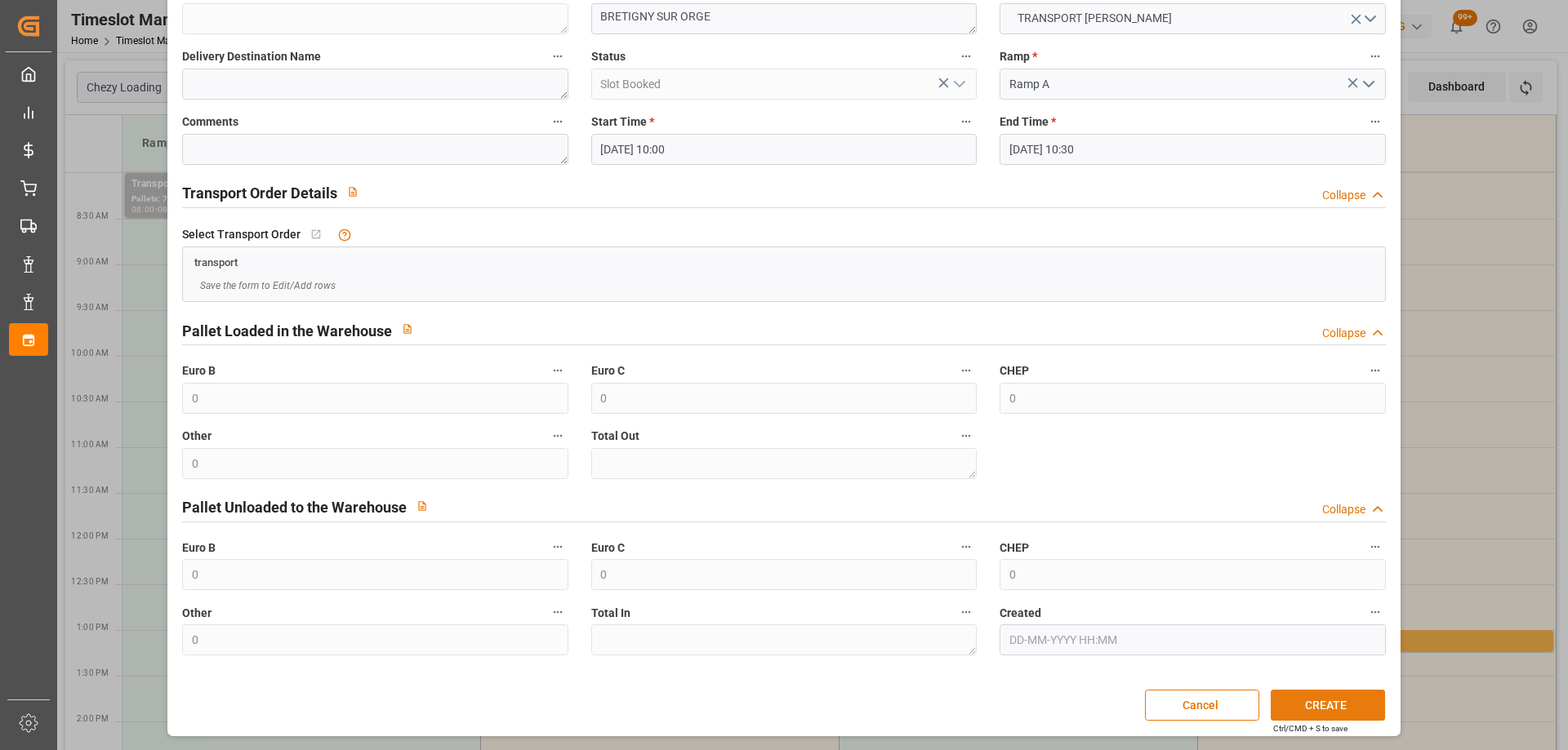
click at [1363, 704] on button "CREATE" at bounding box center [1327, 705] width 114 height 31
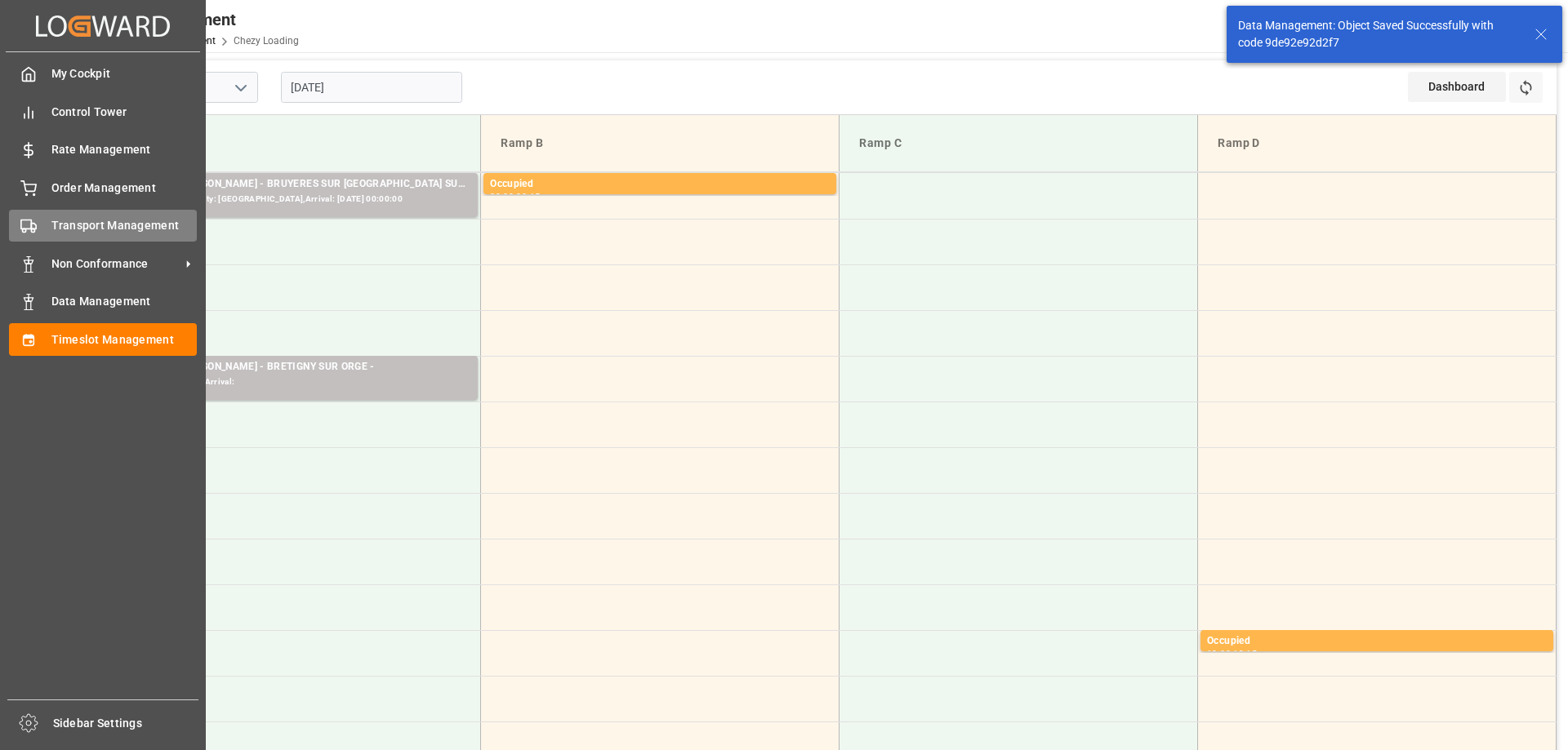
click at [43, 226] on div "Transport Management Transport Management" at bounding box center [102, 225] width 188 height 31
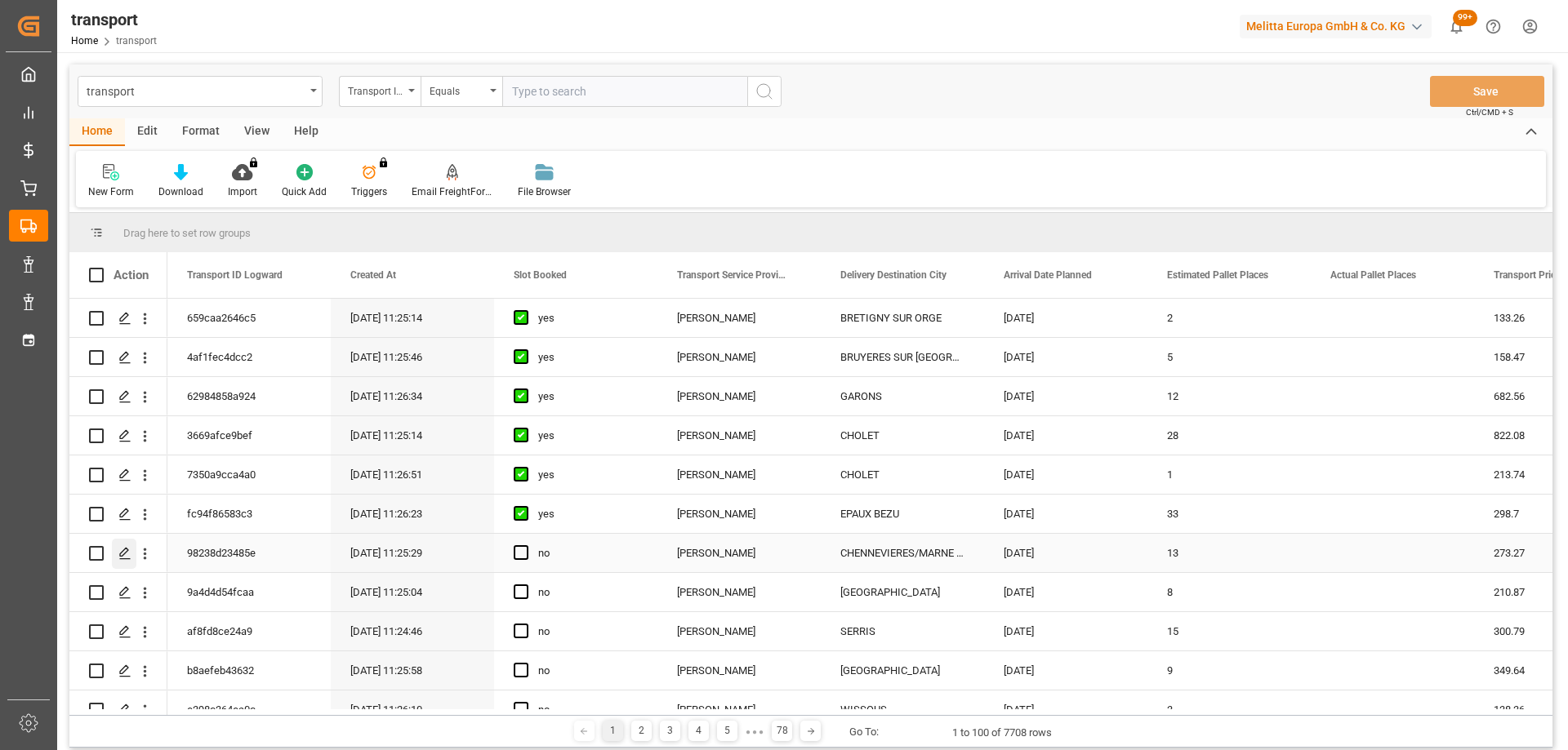
click at [126, 547] on icon "Press SPACE to select this row." at bounding box center [125, 553] width 13 height 13
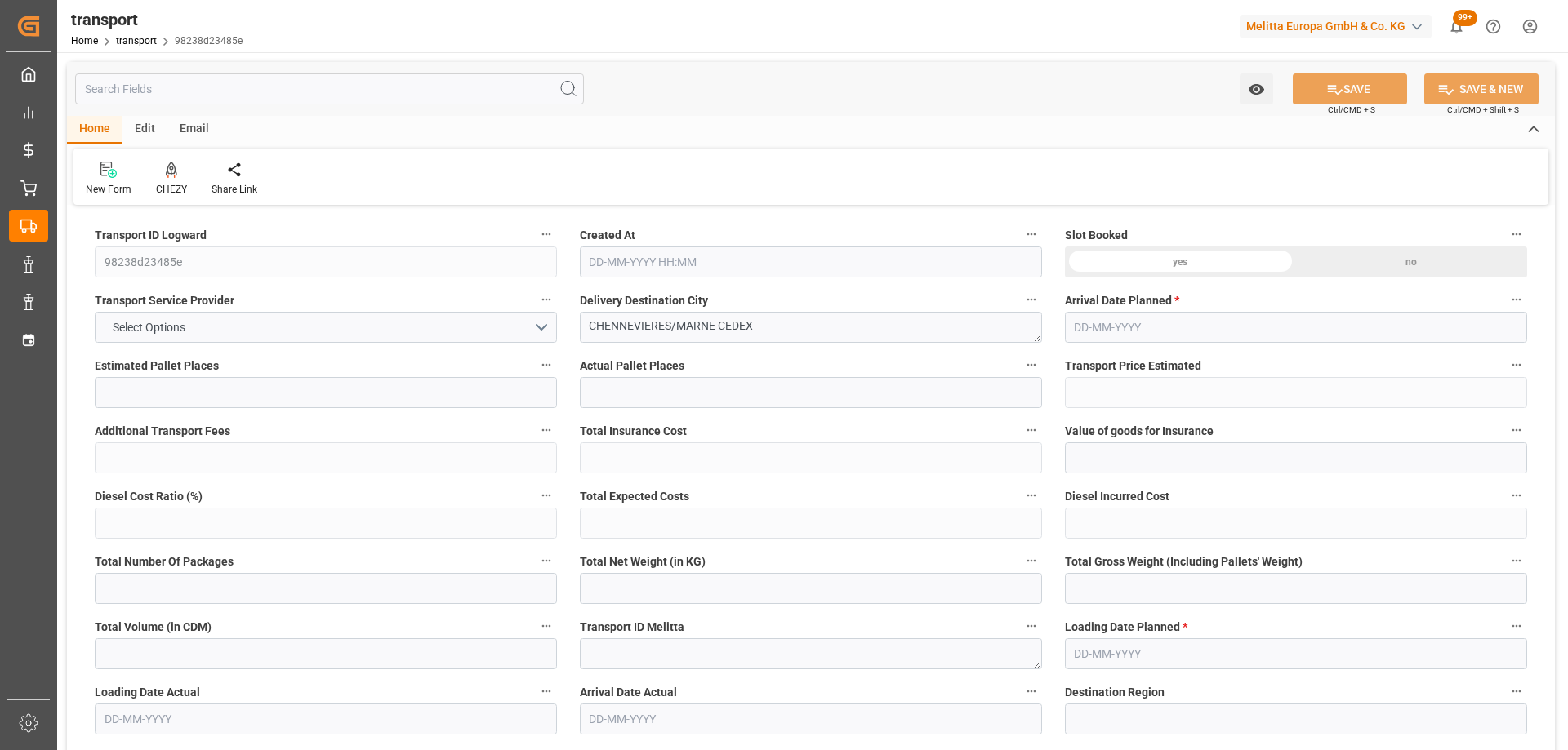
type input "13"
type input "273.27"
type input "0"
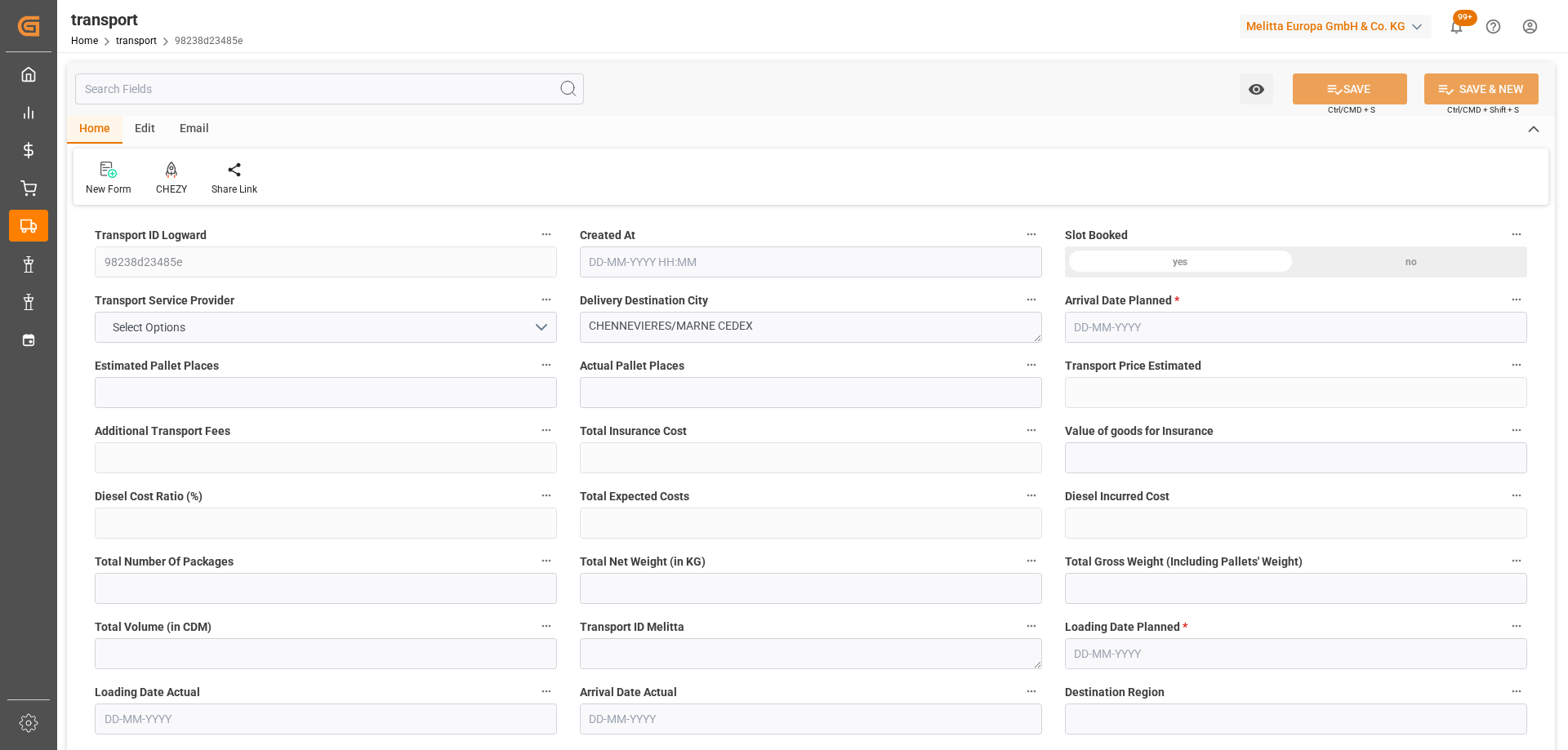
type input "264.0335"
type input "-9.2365"
type input "0"
type input "3024.252"
type input "4285"
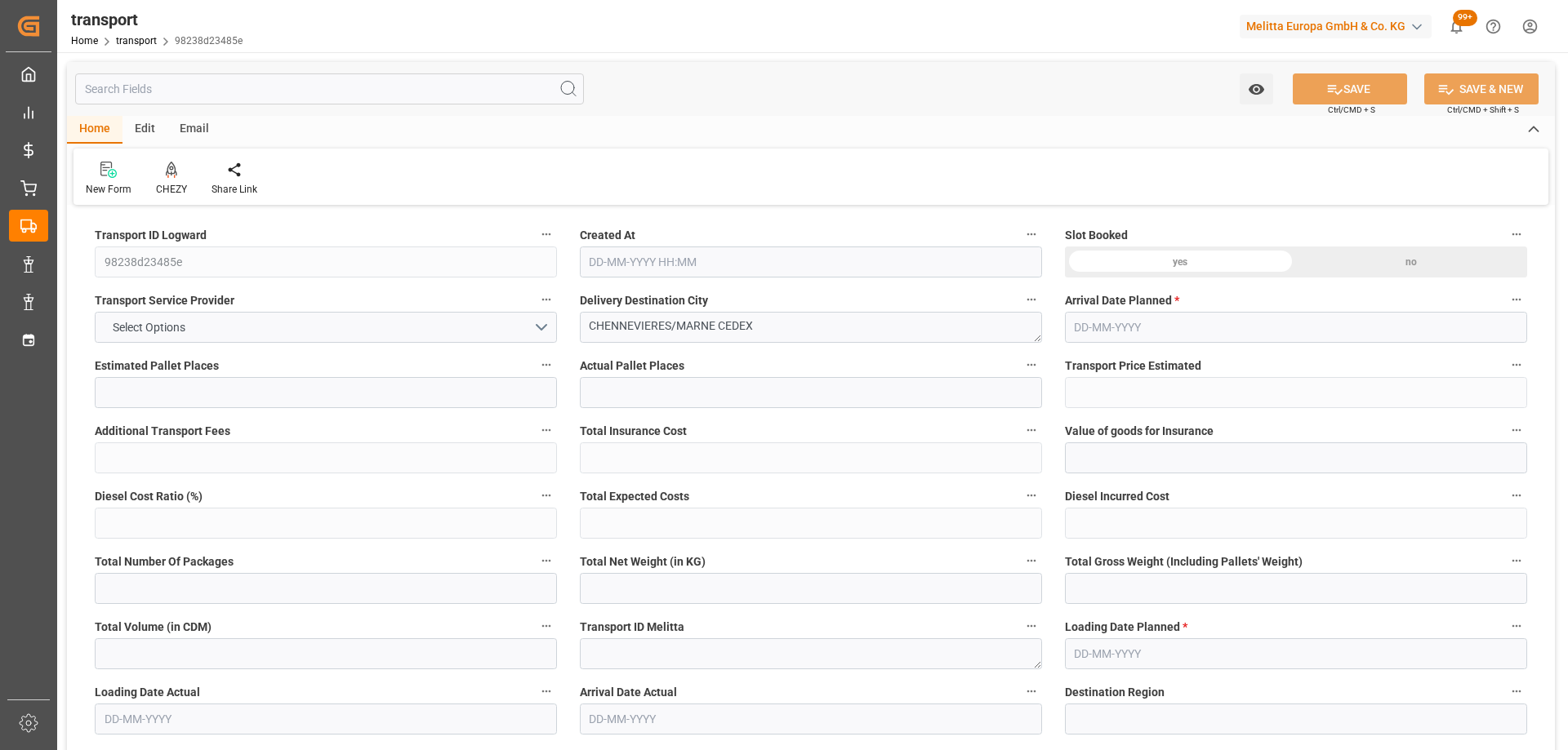
type input "15598.152"
type input "94"
type input "12"
type input "796"
type input "22"
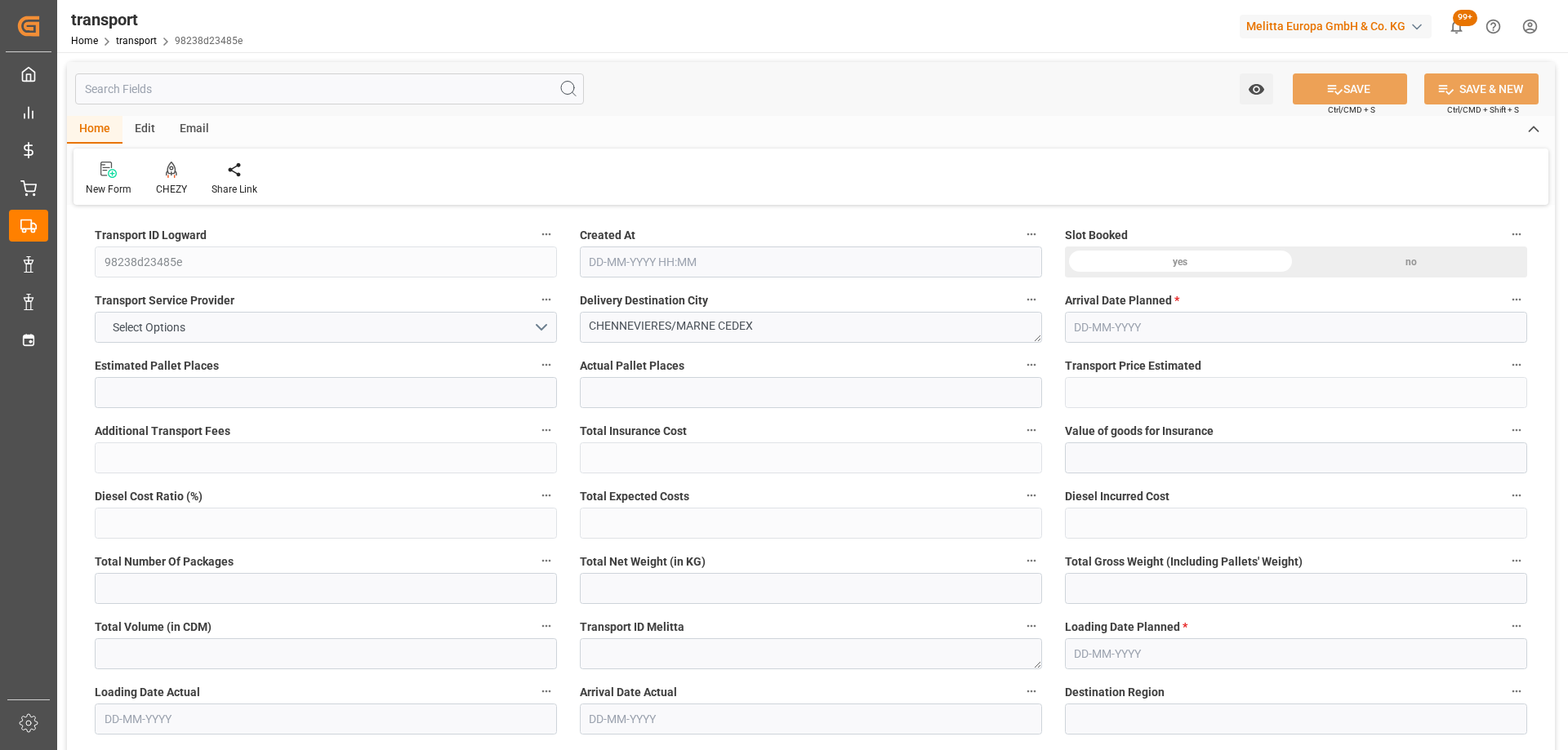
type input "101"
type input "3601.512"
type input "0"
type input "4710.8598"
type input "0"
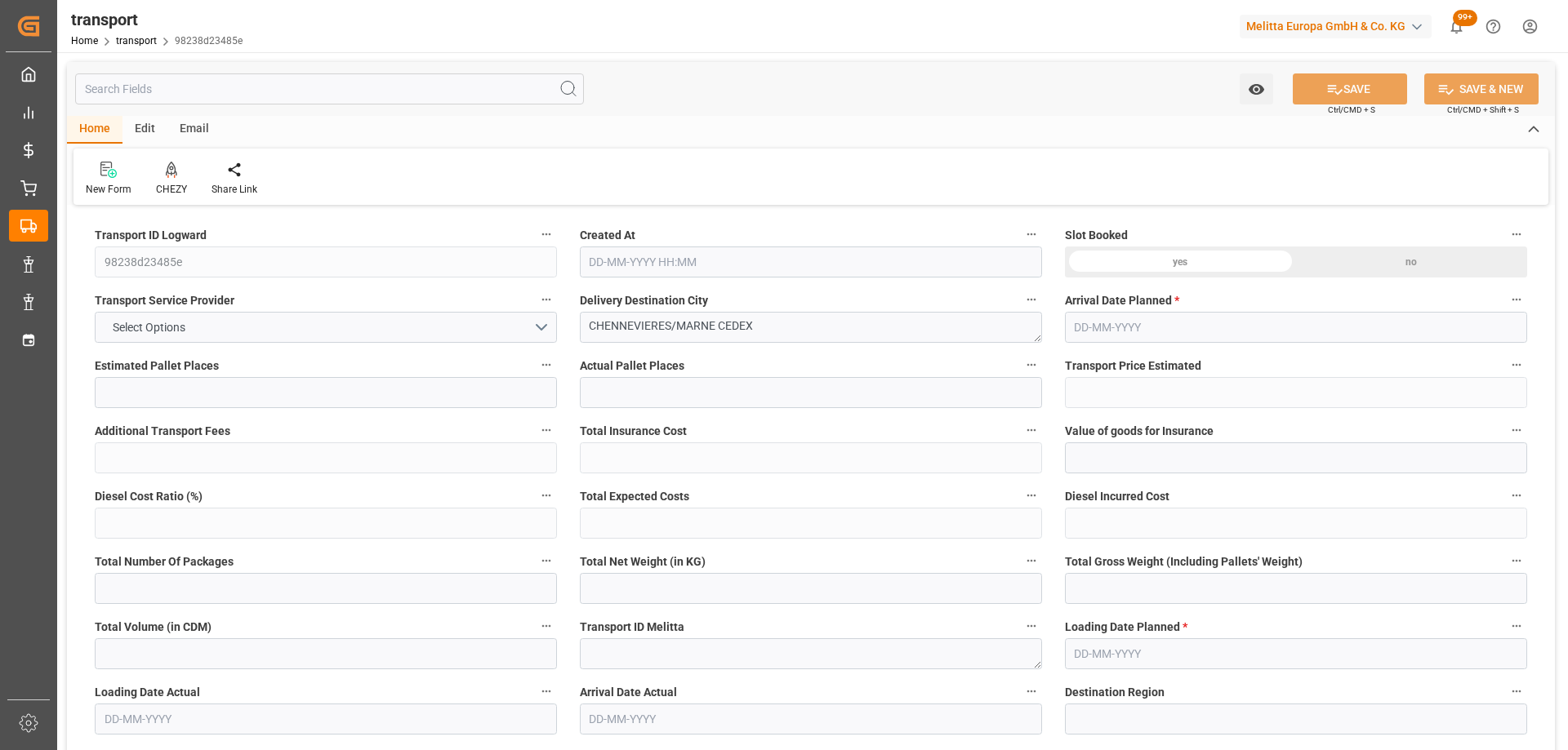
type input "0"
type input "21"
type input "35"
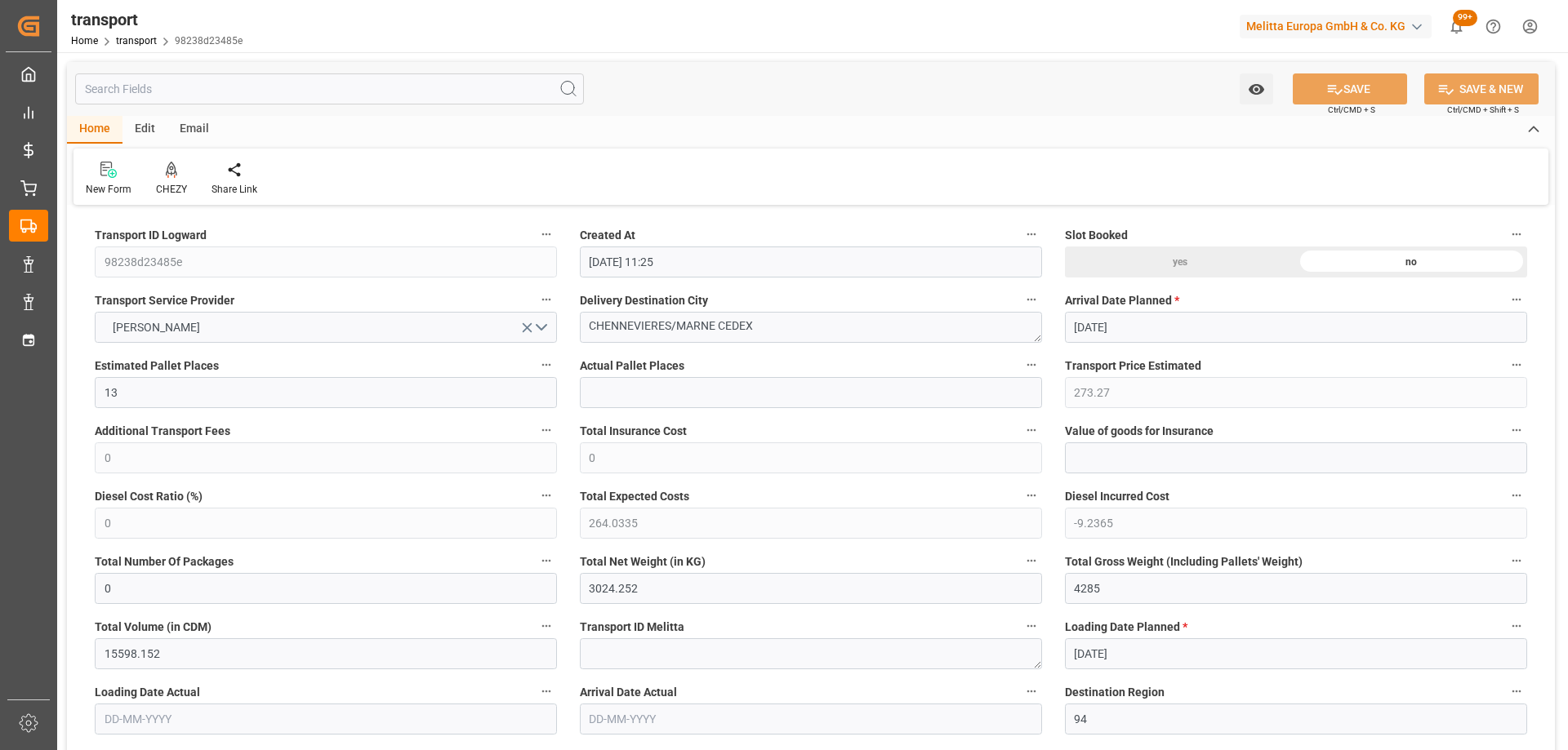
type input "[DATE] 11:25"
type input "[DATE]"
drag, startPoint x: 717, startPoint y: 329, endPoint x: 457, endPoint y: 342, distance: 260.3
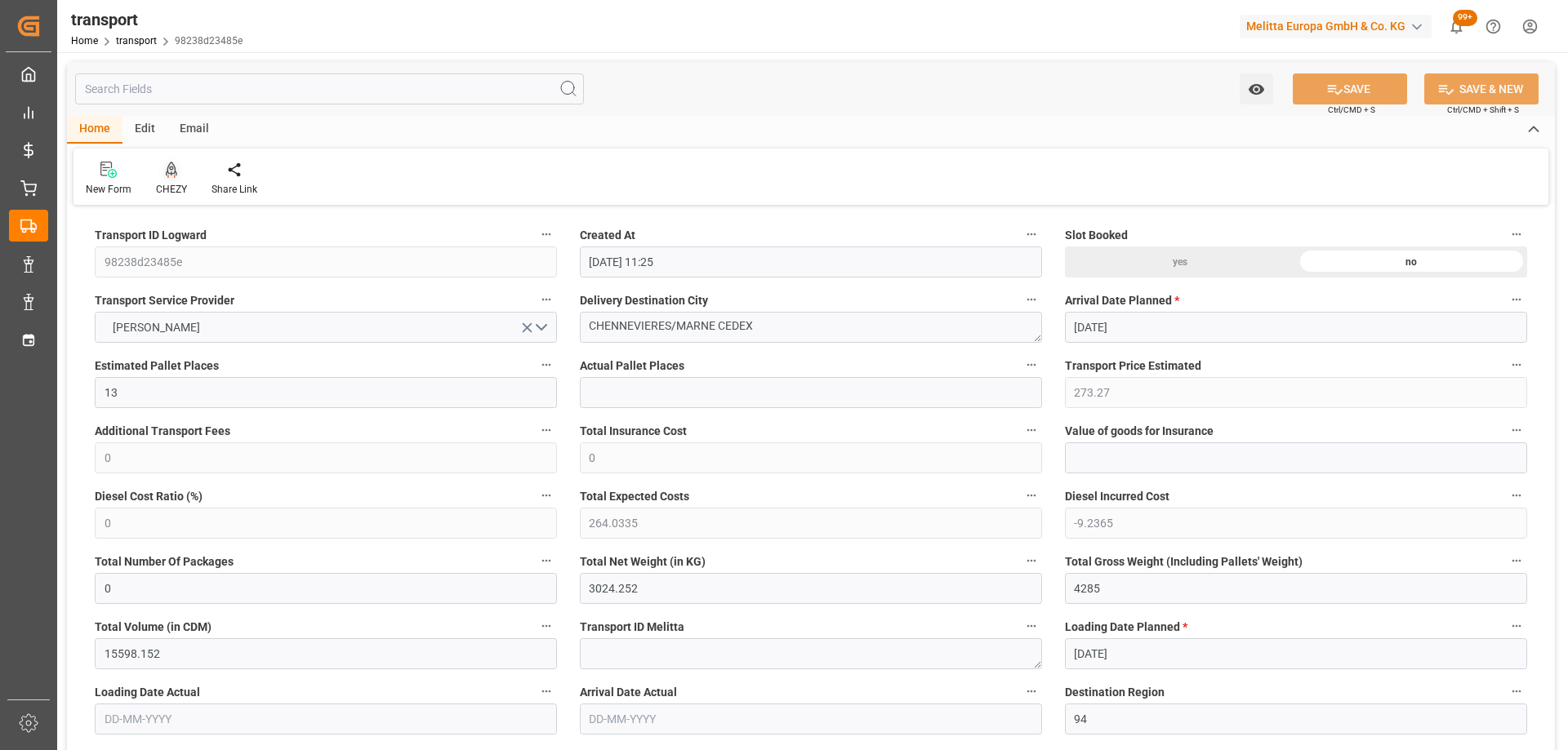
click at [163, 175] on div at bounding box center [171, 169] width 31 height 17
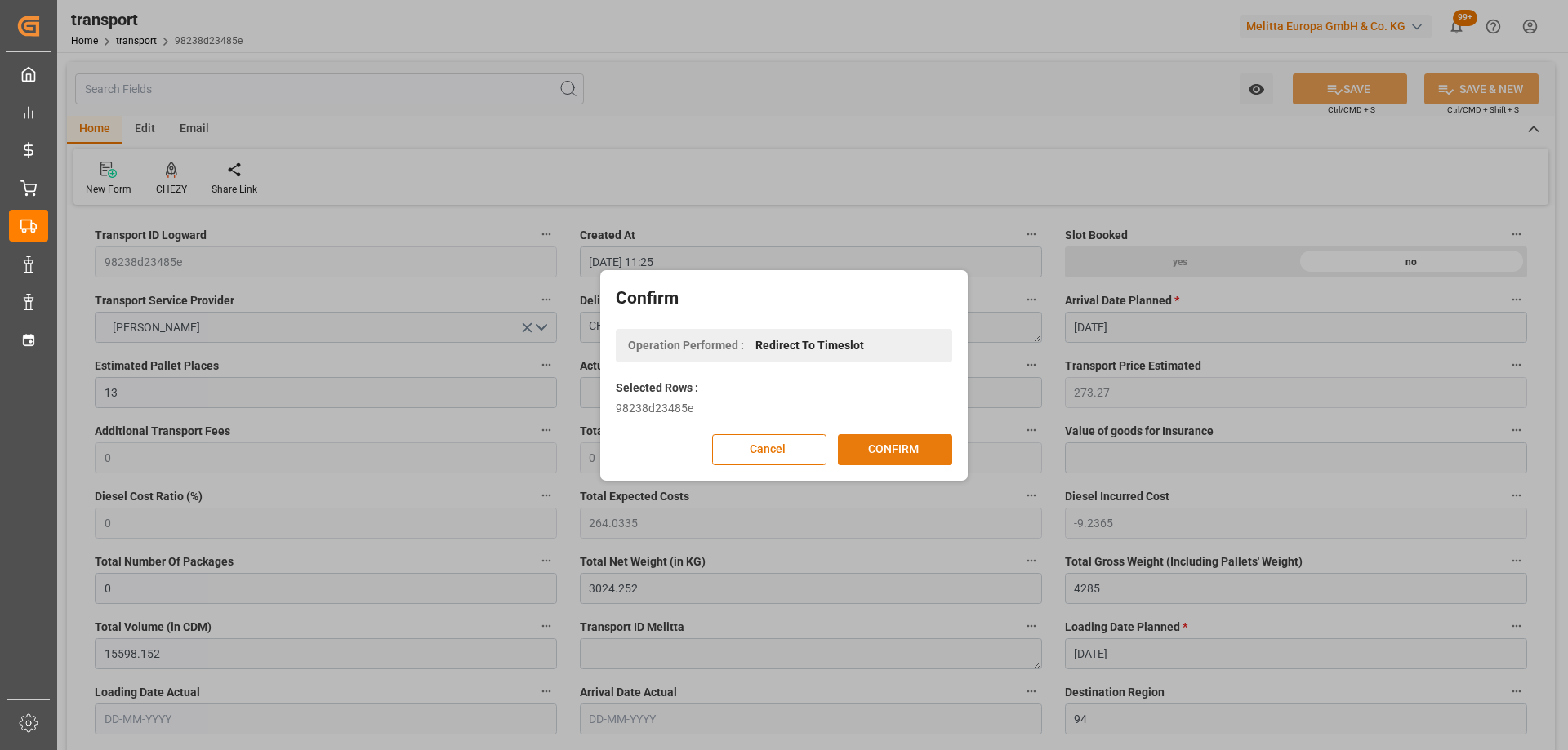
click at [886, 447] on button "CONFIRM" at bounding box center [894, 449] width 114 height 31
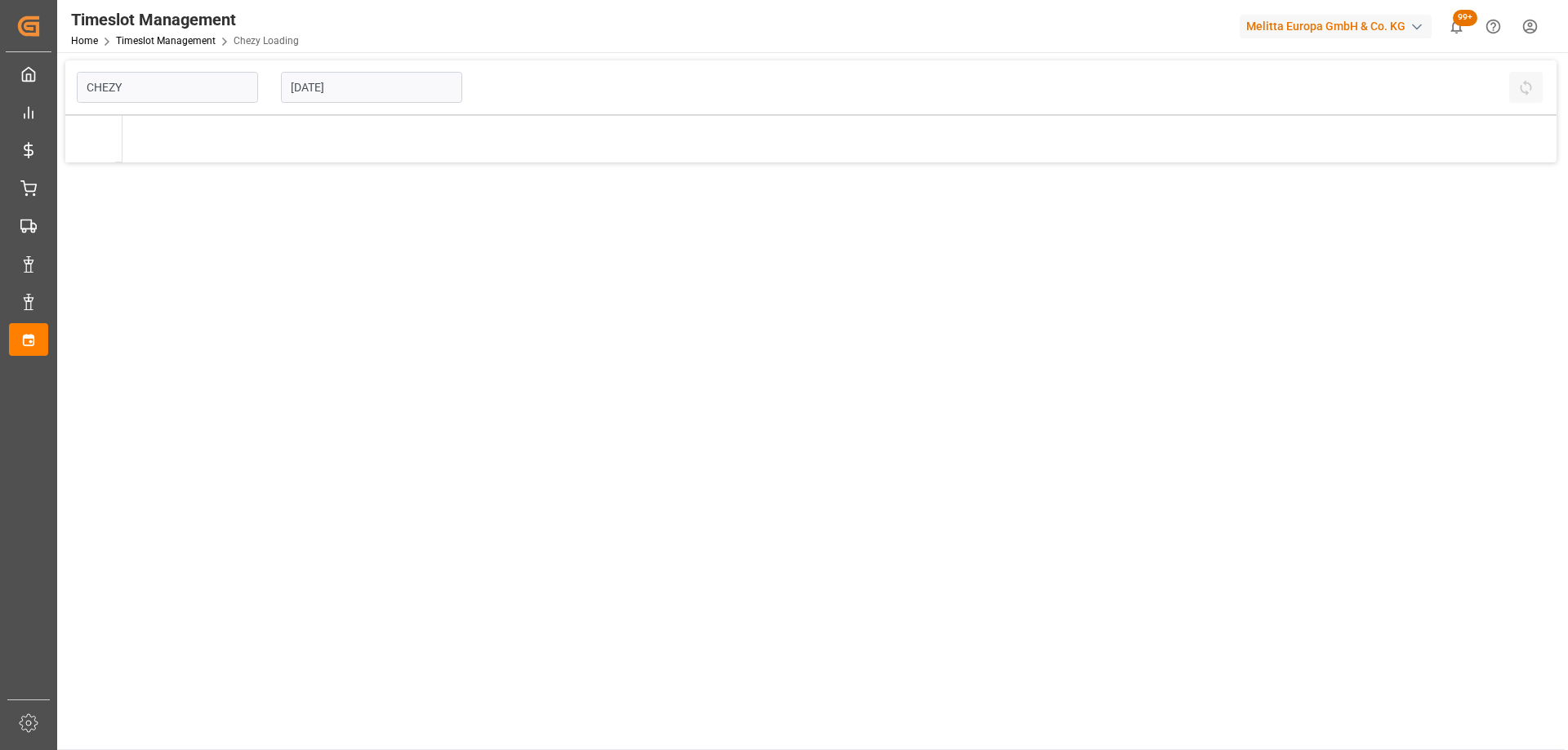
type input "Chezy Loading"
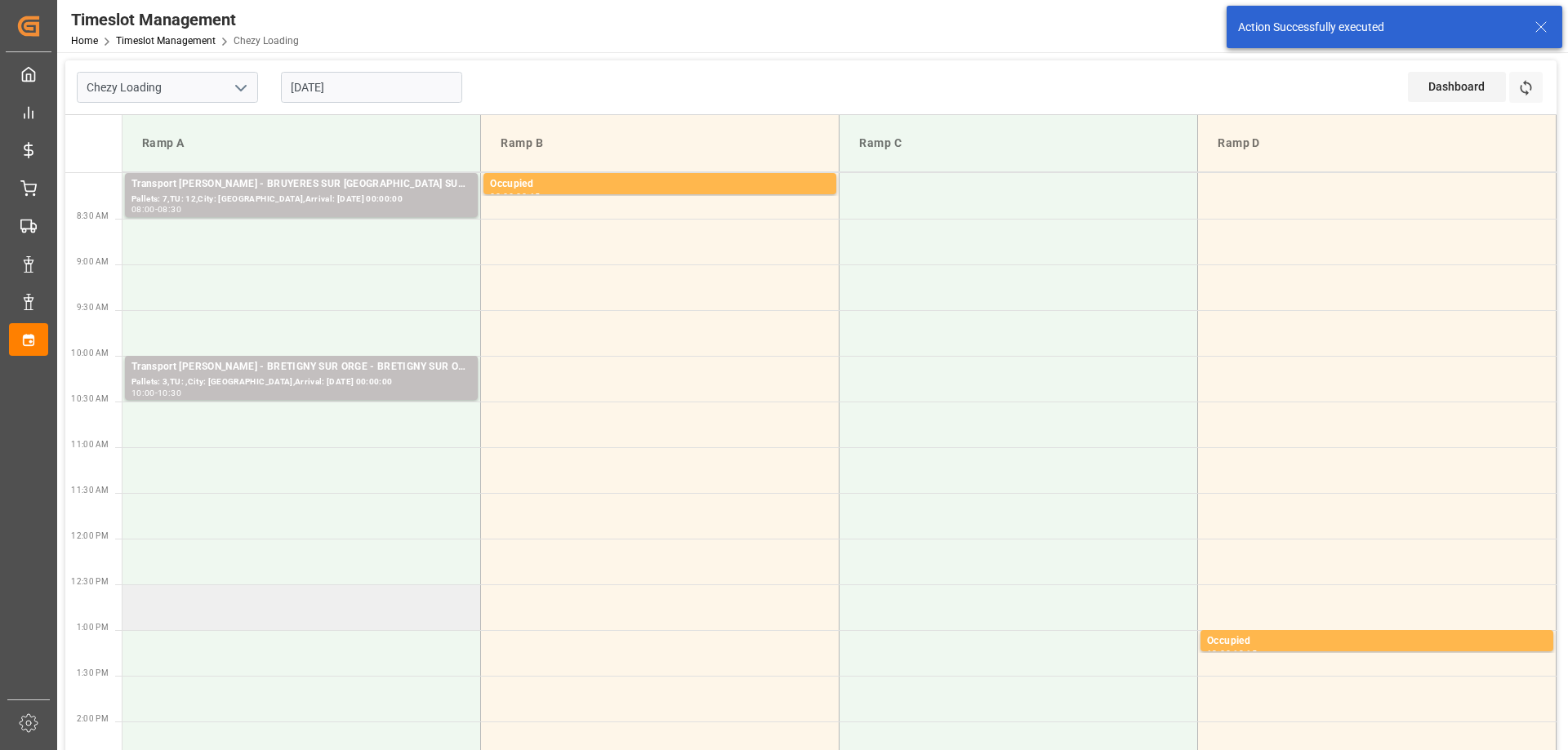
click at [411, 603] on td at bounding box center [301, 606] width 358 height 46
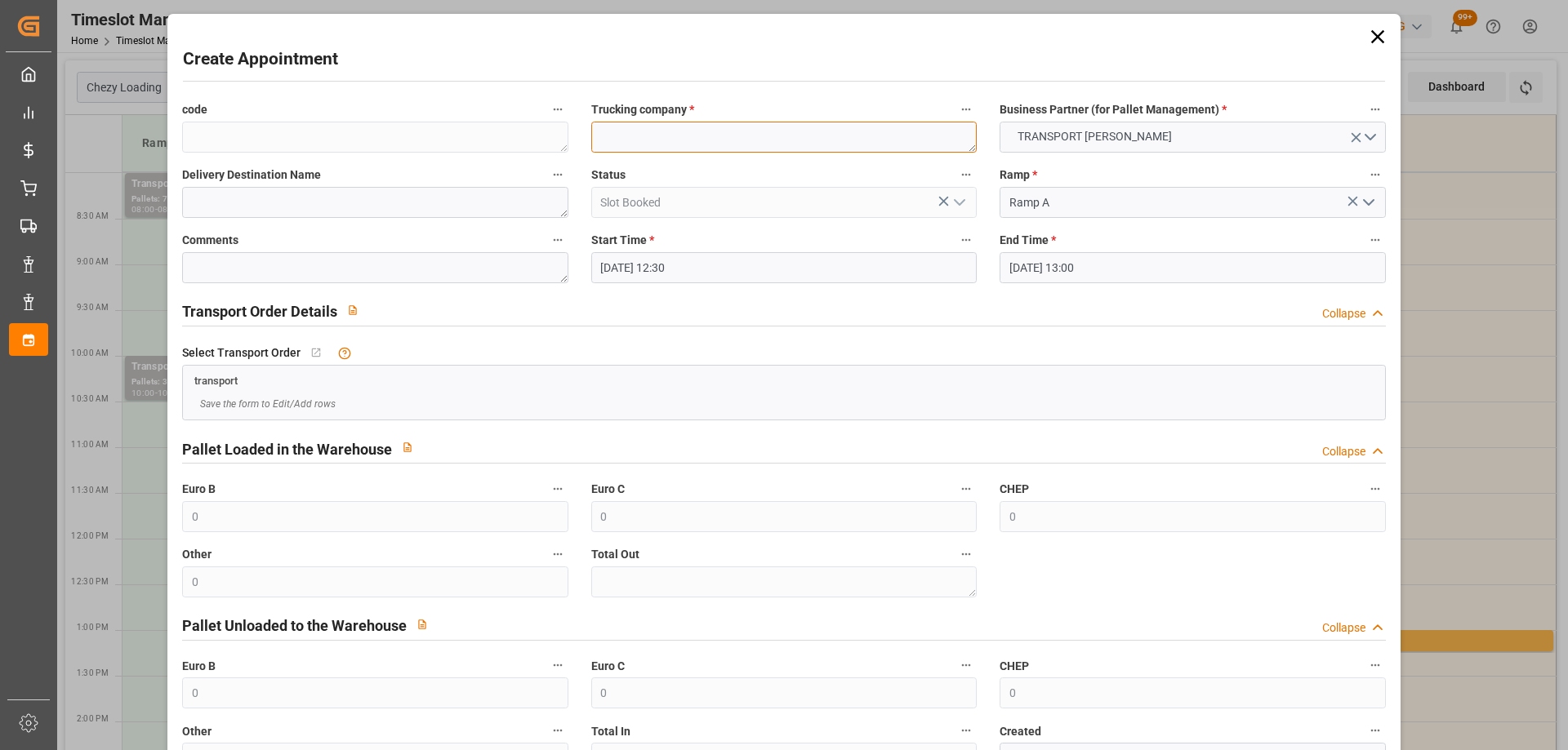
paste textarea "CHENNEVIERES/MARNE"
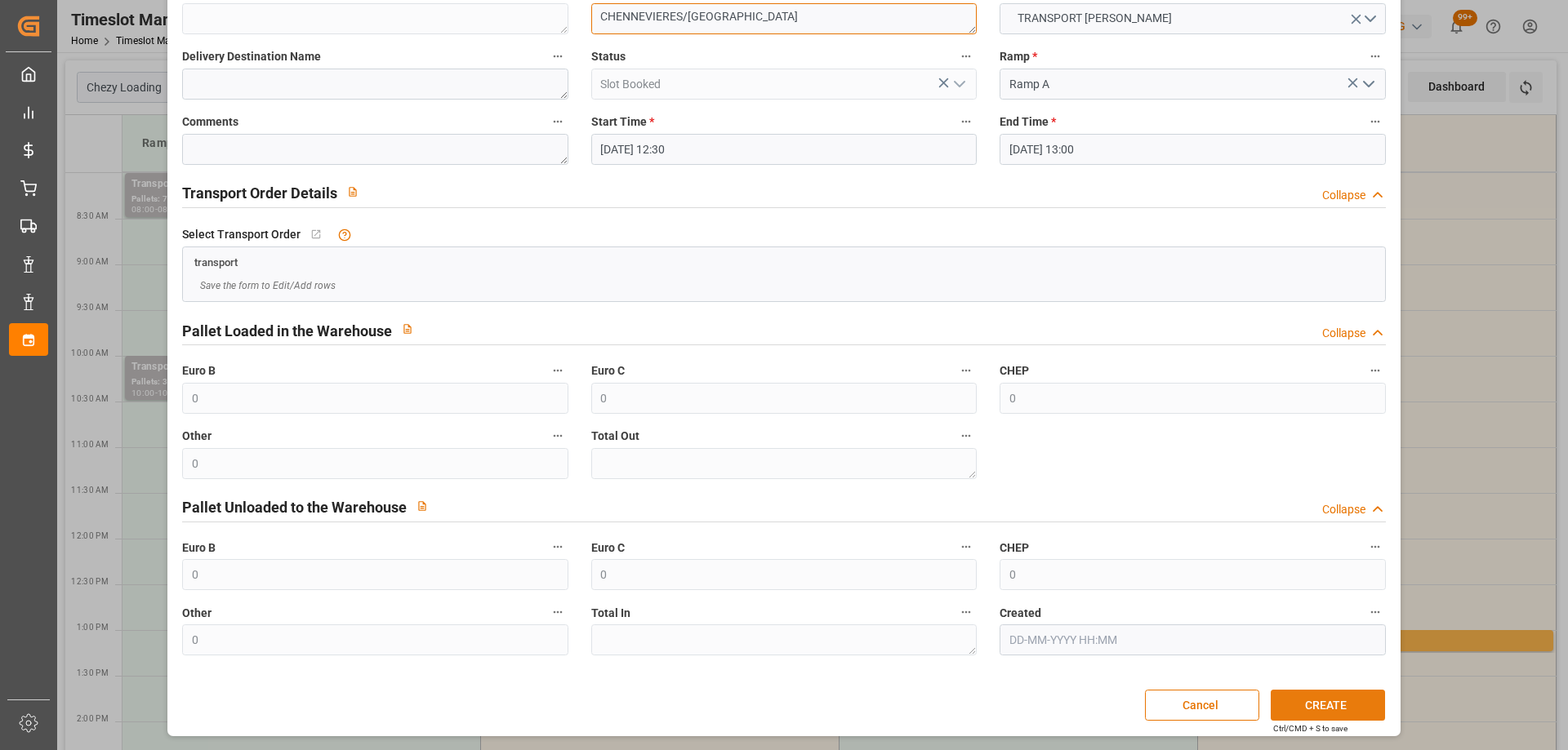
type textarea "CHENNEVIERES/MARNE"
click at [1338, 704] on button "CREATE" at bounding box center [1327, 705] width 114 height 31
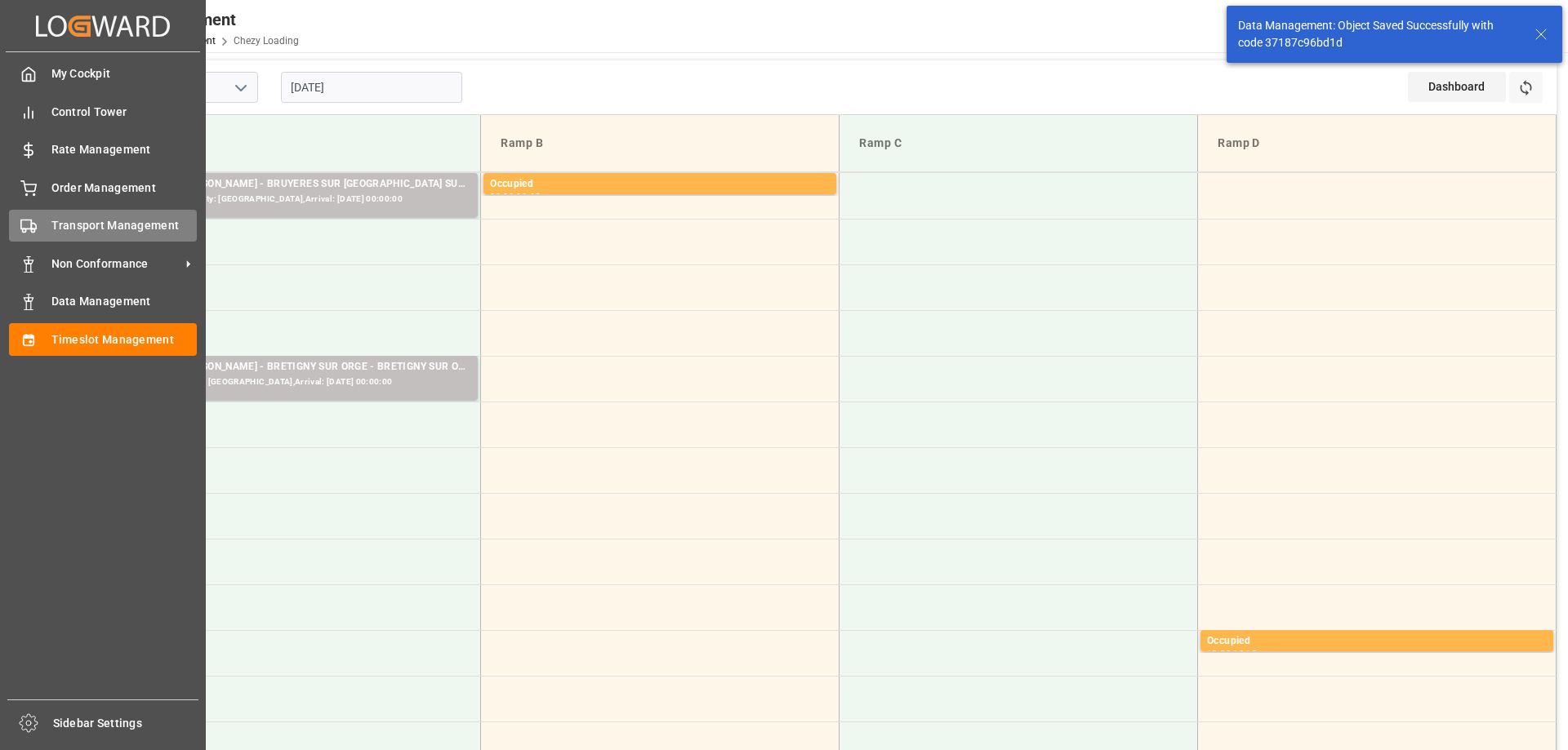
click at [48, 222] on div "Transport Management Transport Management" at bounding box center [102, 225] width 188 height 31
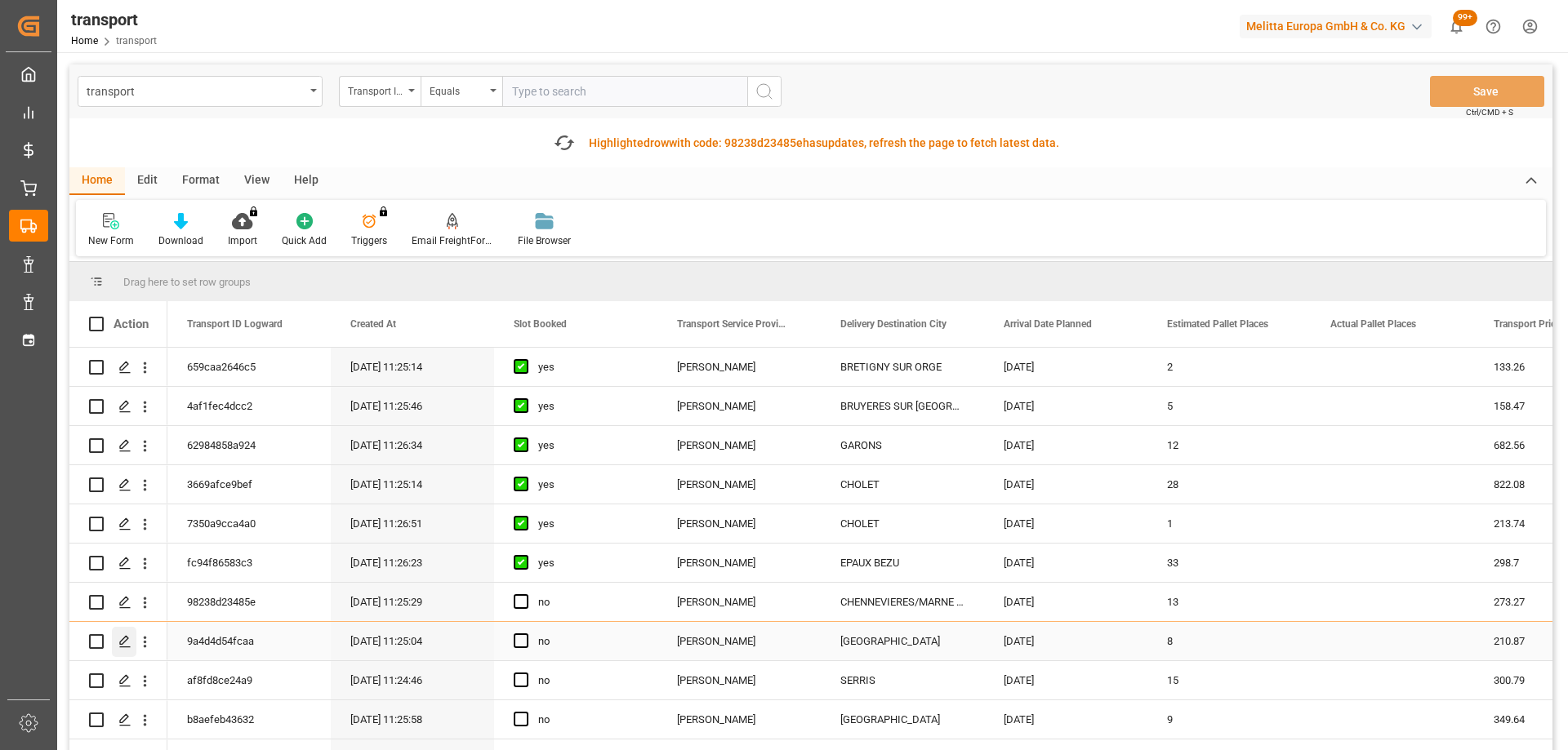
click at [127, 639] on polygon "Press SPACE to select this row." at bounding box center [124, 641] width 8 height 8
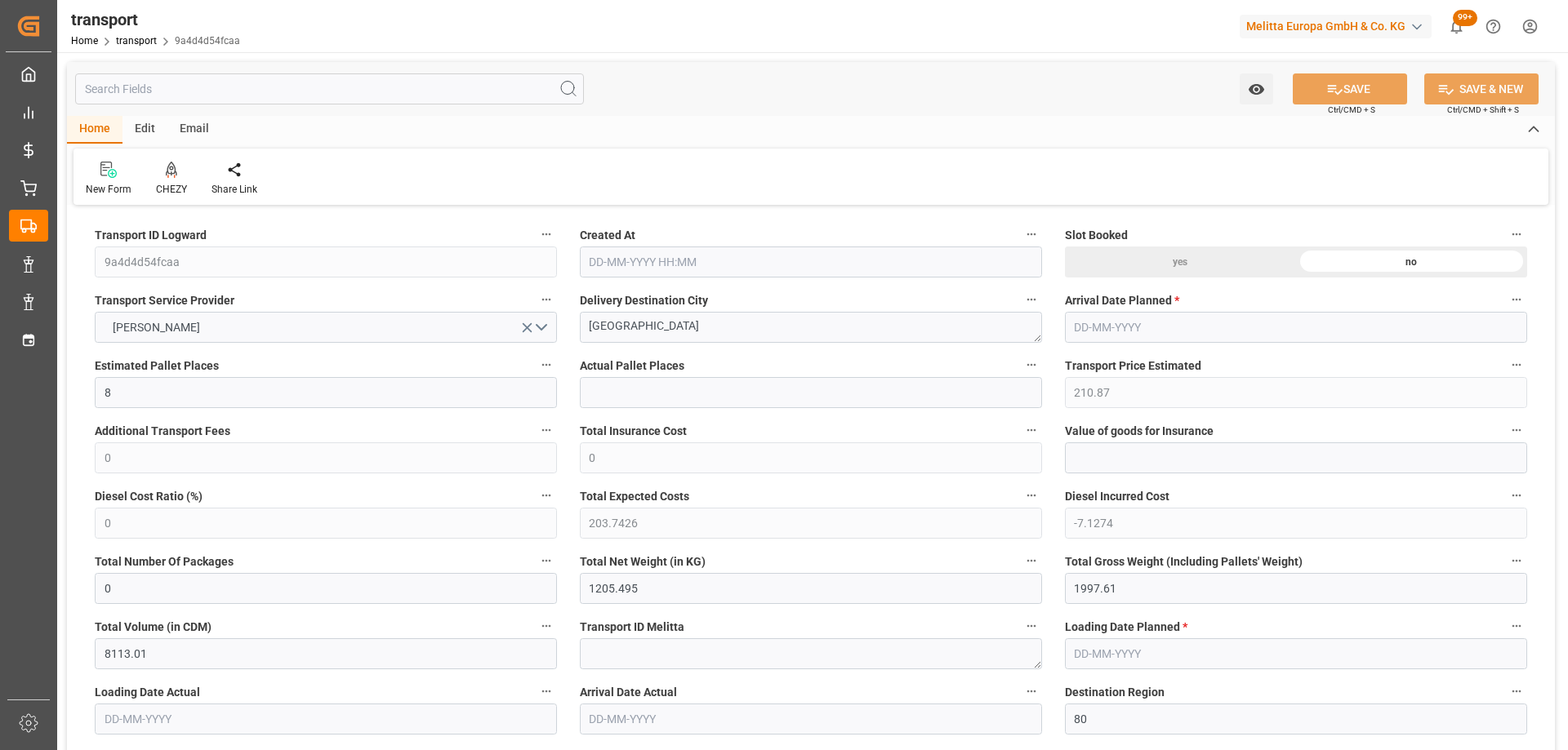
type input "10-10-2025 11:25"
type input "[DATE]"
drag, startPoint x: 482, startPoint y: 353, endPoint x: 469, endPoint y: 350, distance: 13.3
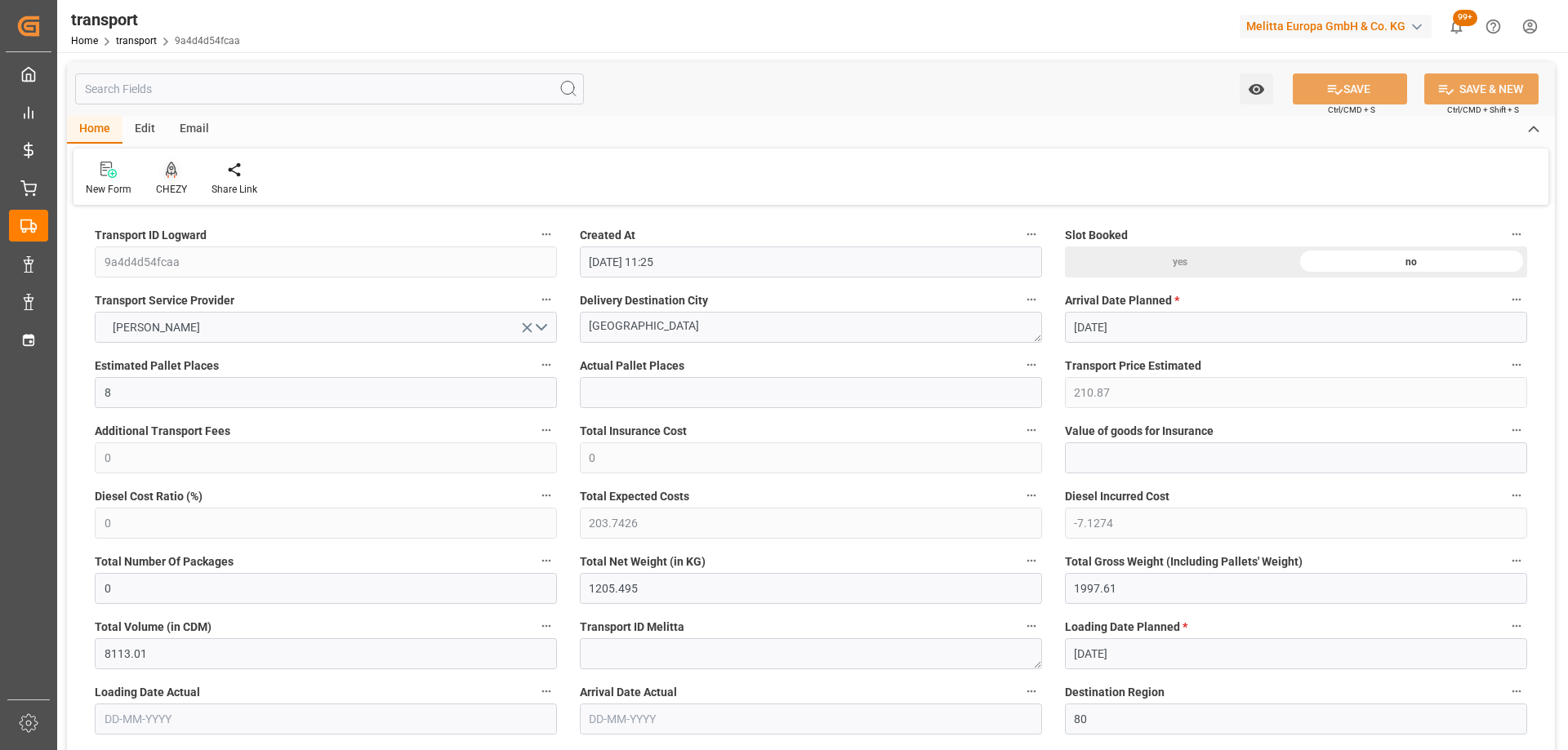
click at [171, 167] on icon at bounding box center [171, 168] width 12 height 13
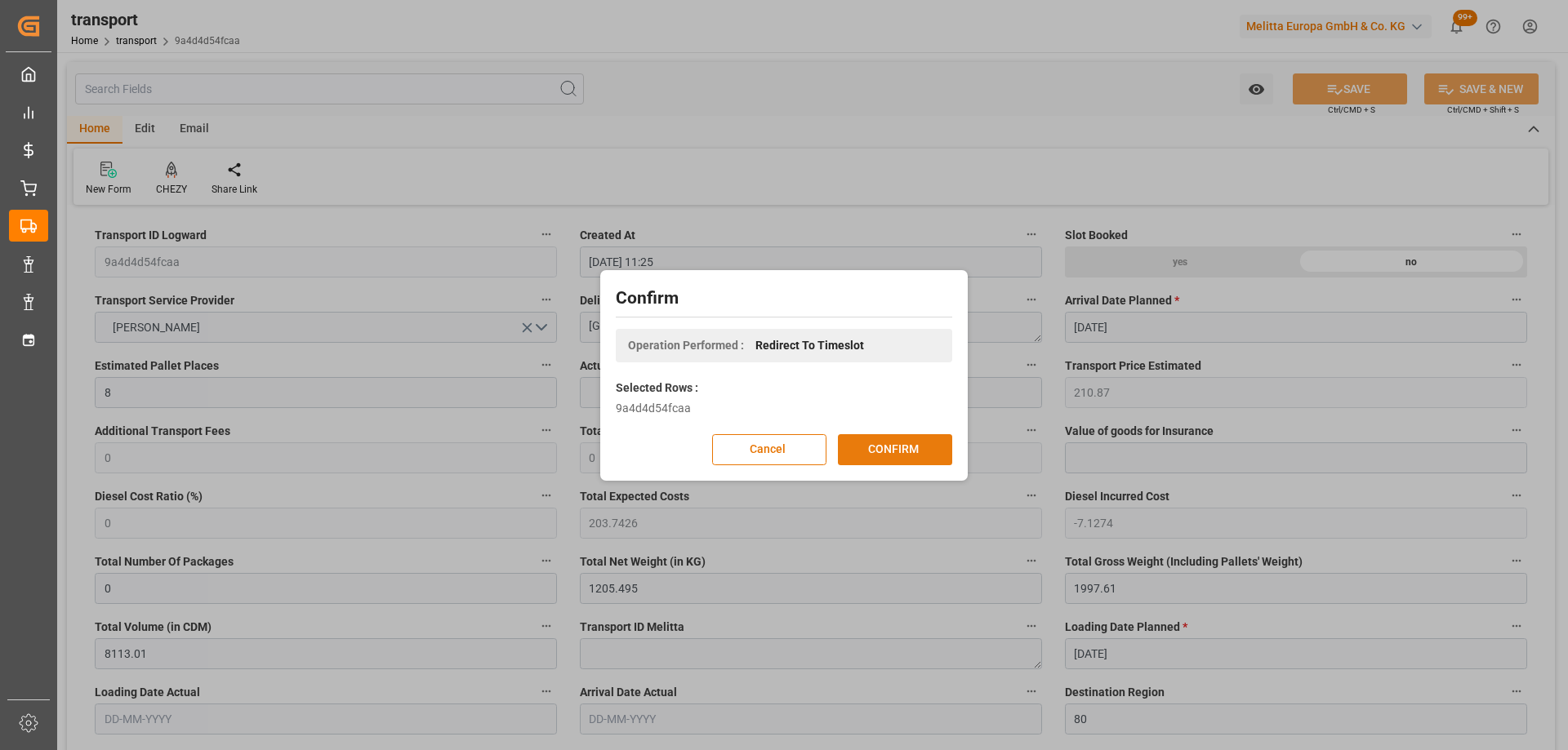
click at [926, 451] on button "CONFIRM" at bounding box center [894, 449] width 114 height 31
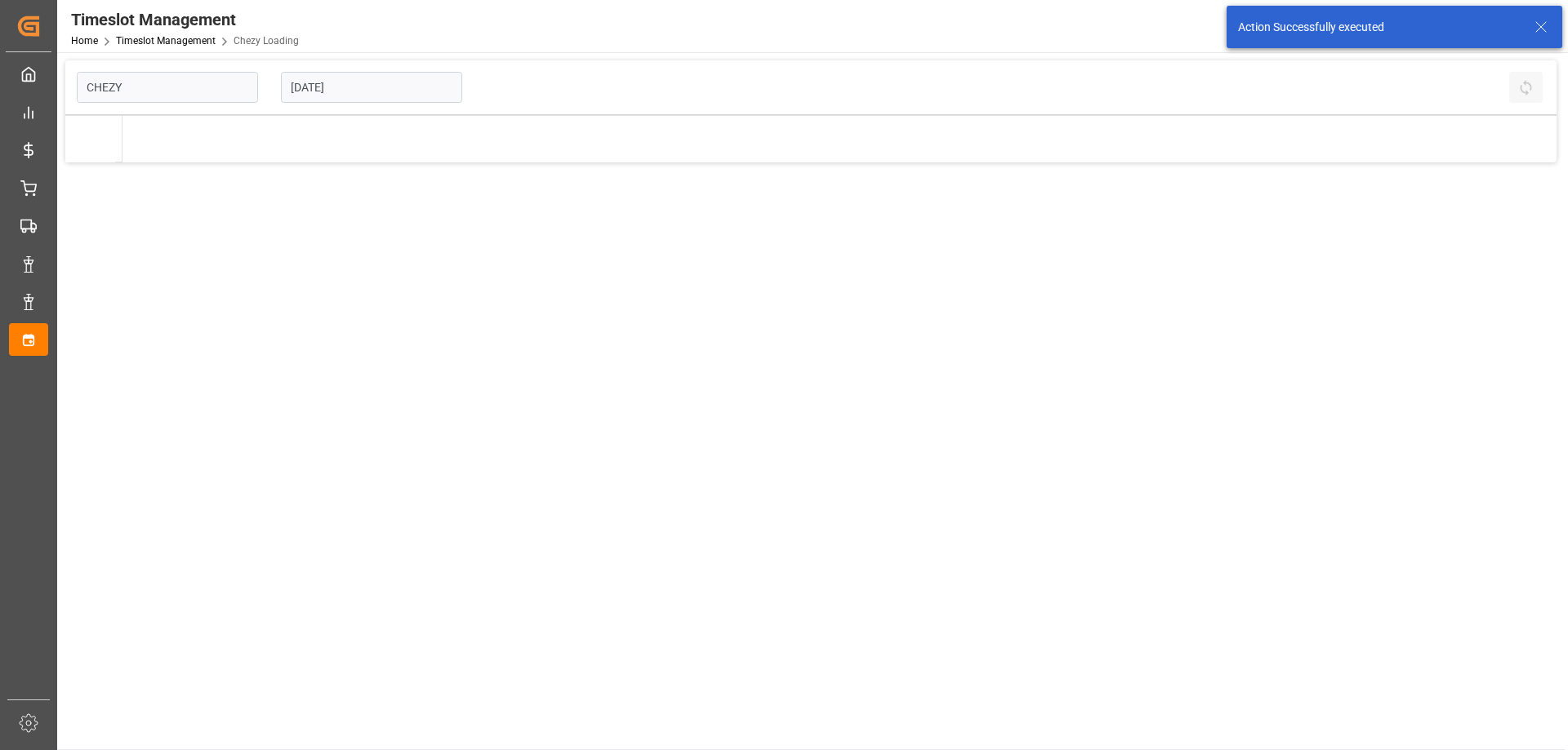
type input "Chezy Loading"
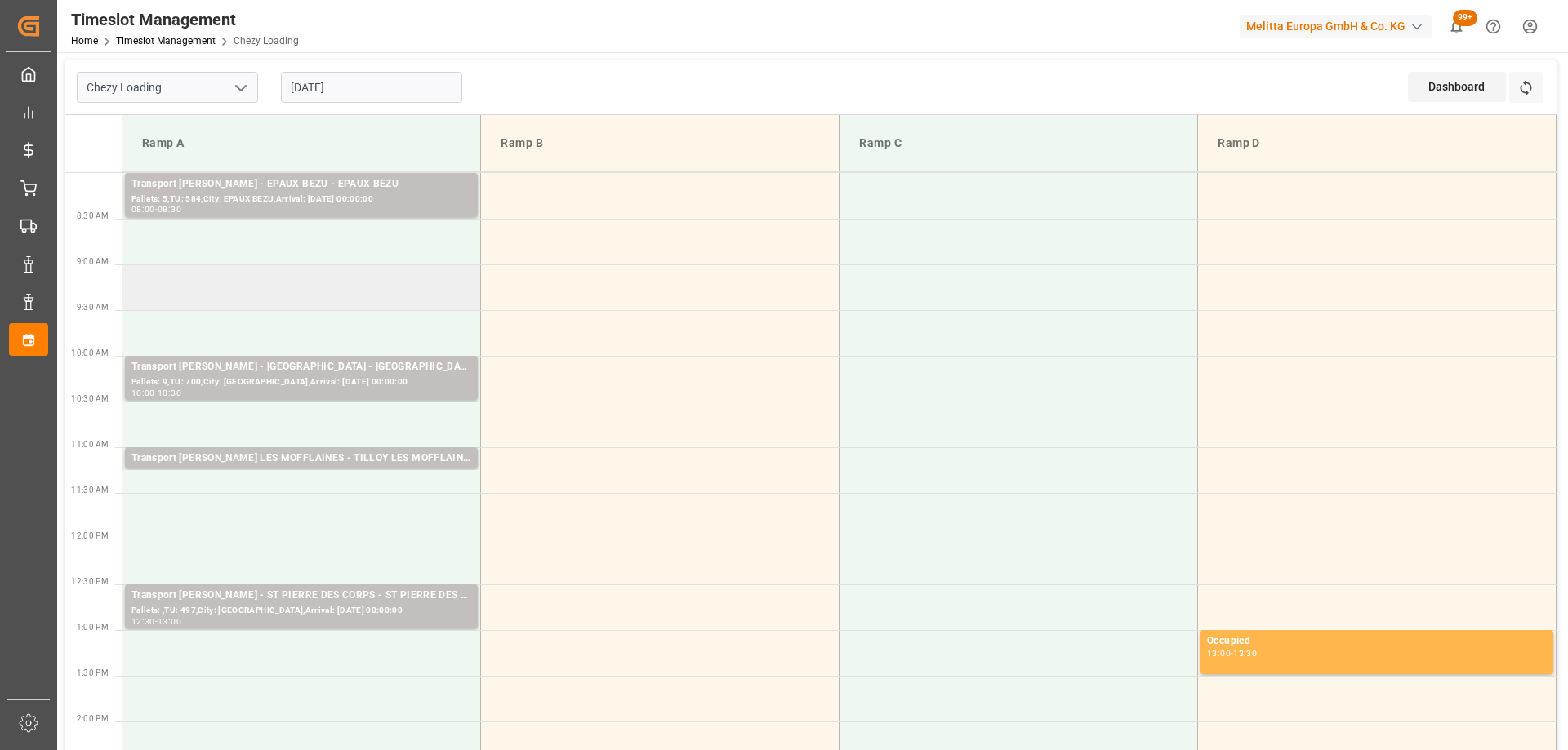
click at [343, 291] on td at bounding box center [301, 287] width 358 height 46
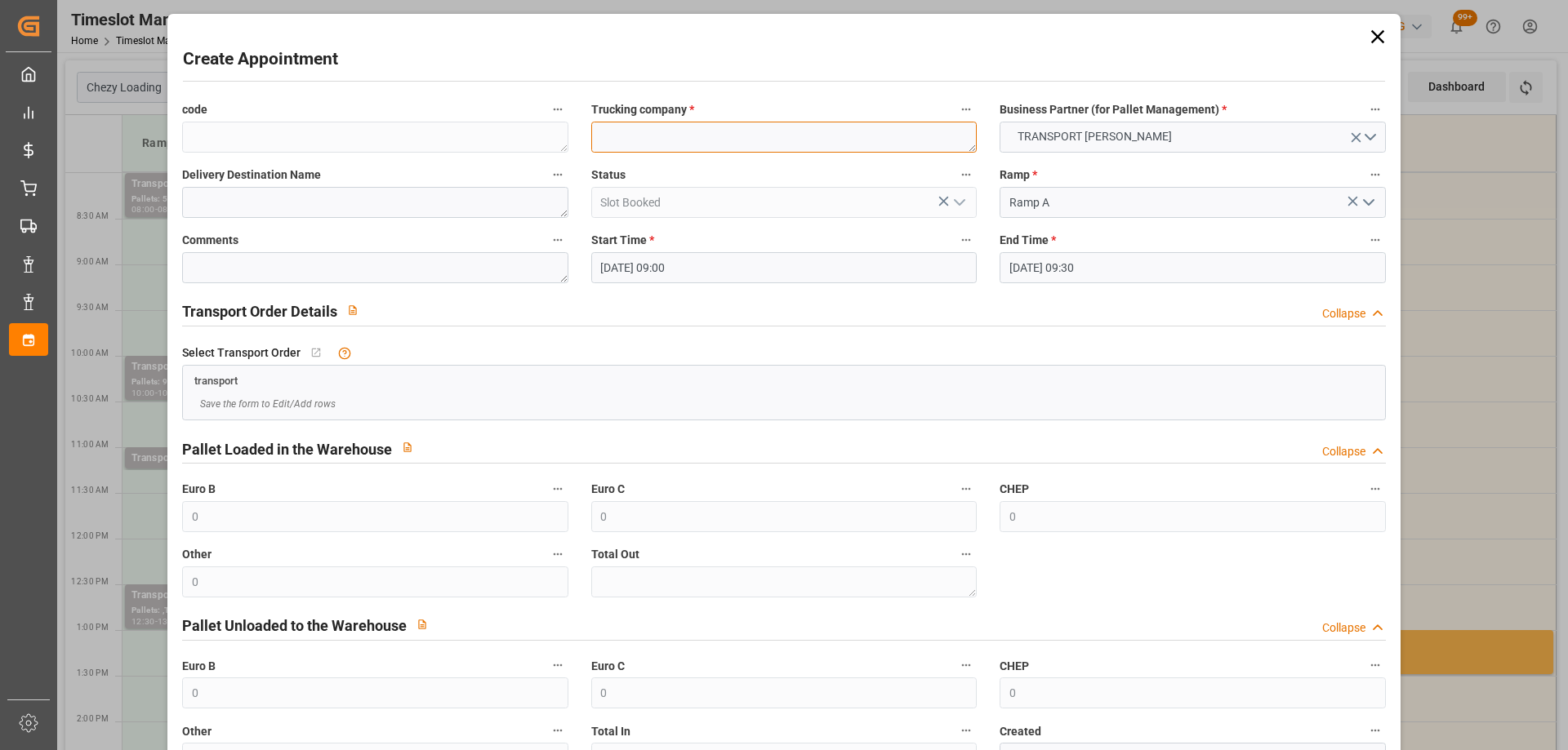
click at [668, 135] on textarea at bounding box center [784, 137] width 385 height 31
paste textarea "[GEOGRAPHIC_DATA]"
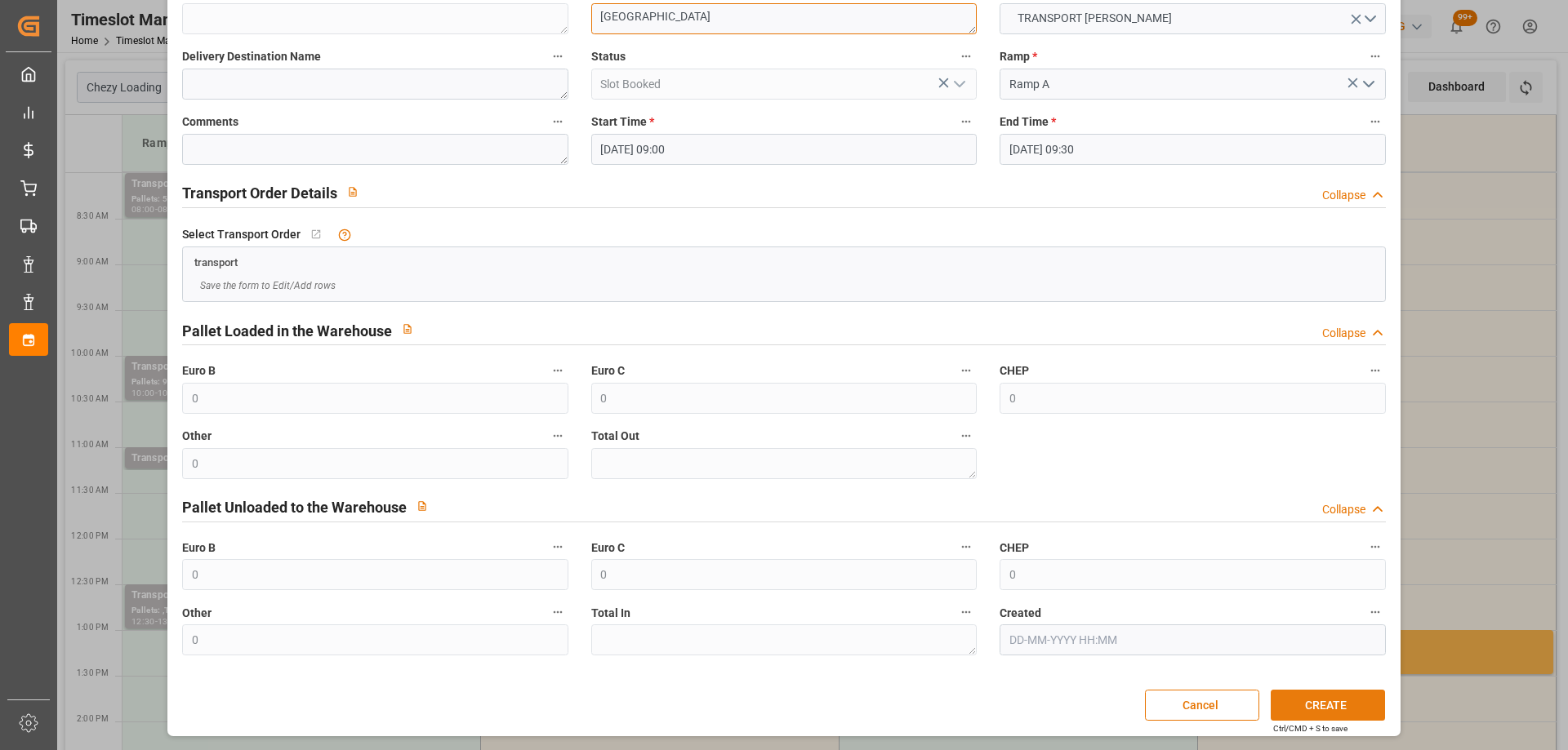
type textarea "[GEOGRAPHIC_DATA]"
click at [1333, 704] on button "CREATE" at bounding box center [1327, 705] width 114 height 31
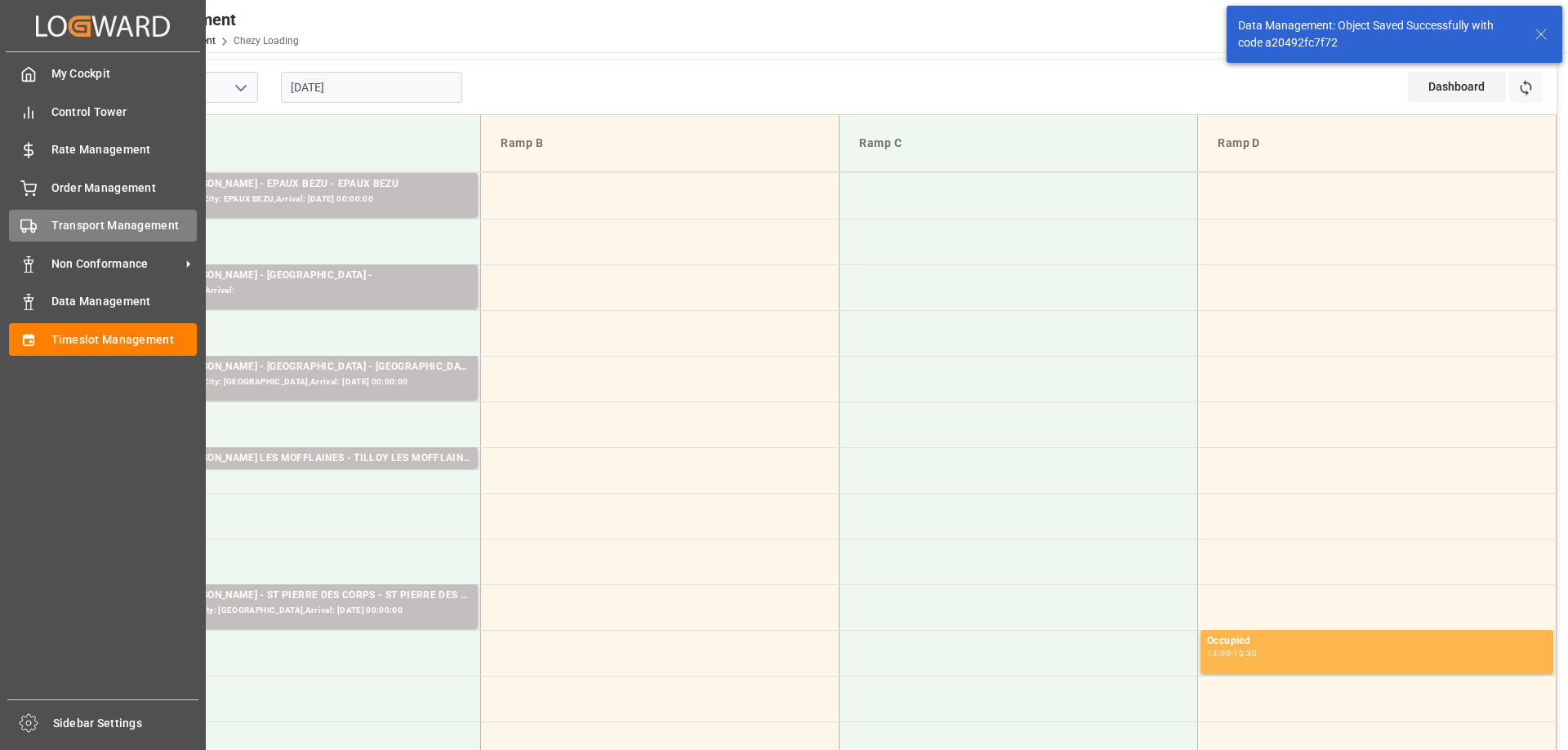
click at [48, 218] on div "Transport Management Transport Management" at bounding box center [102, 225] width 188 height 31
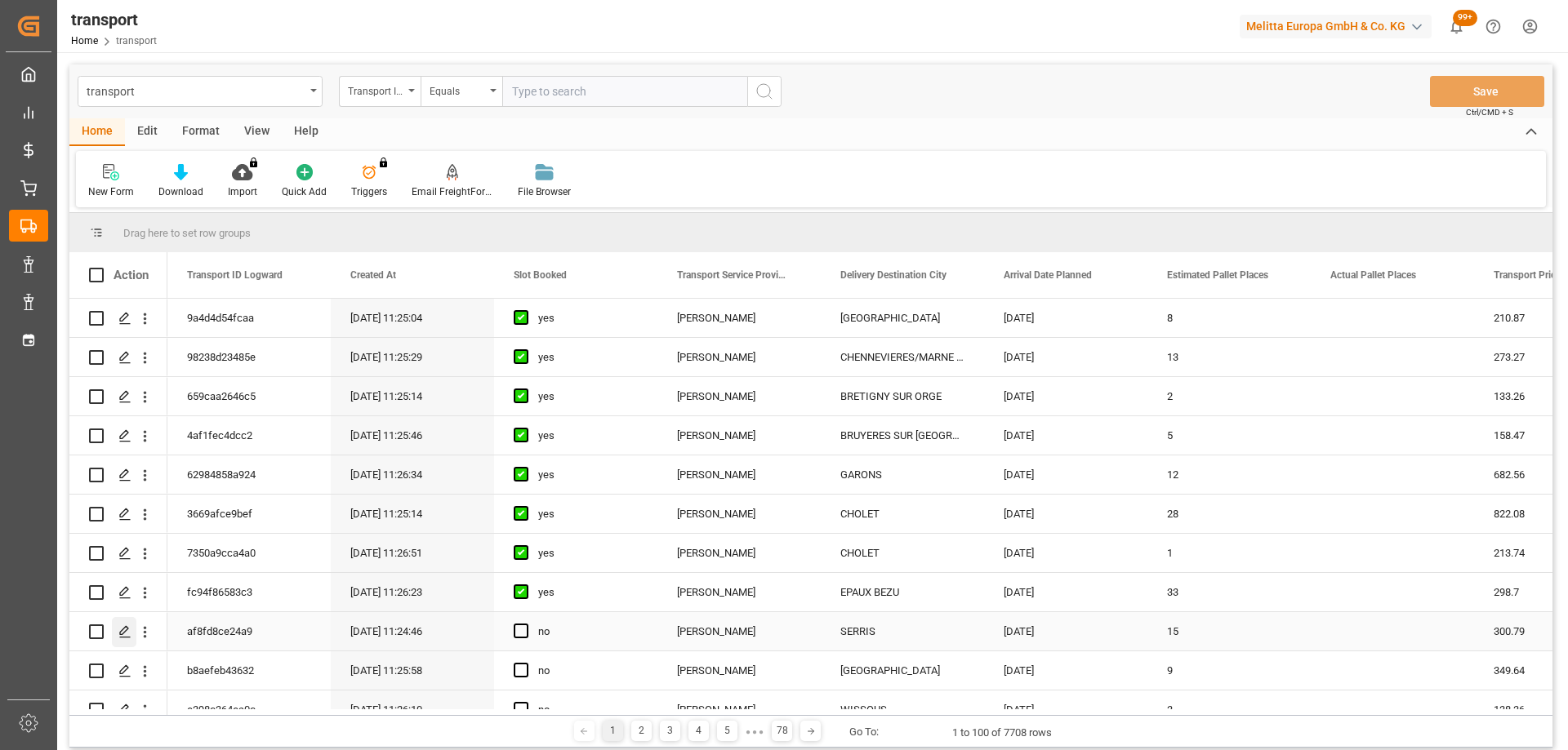
click at [127, 629] on icon "Press SPACE to select this row." at bounding box center [125, 632] width 13 height 13
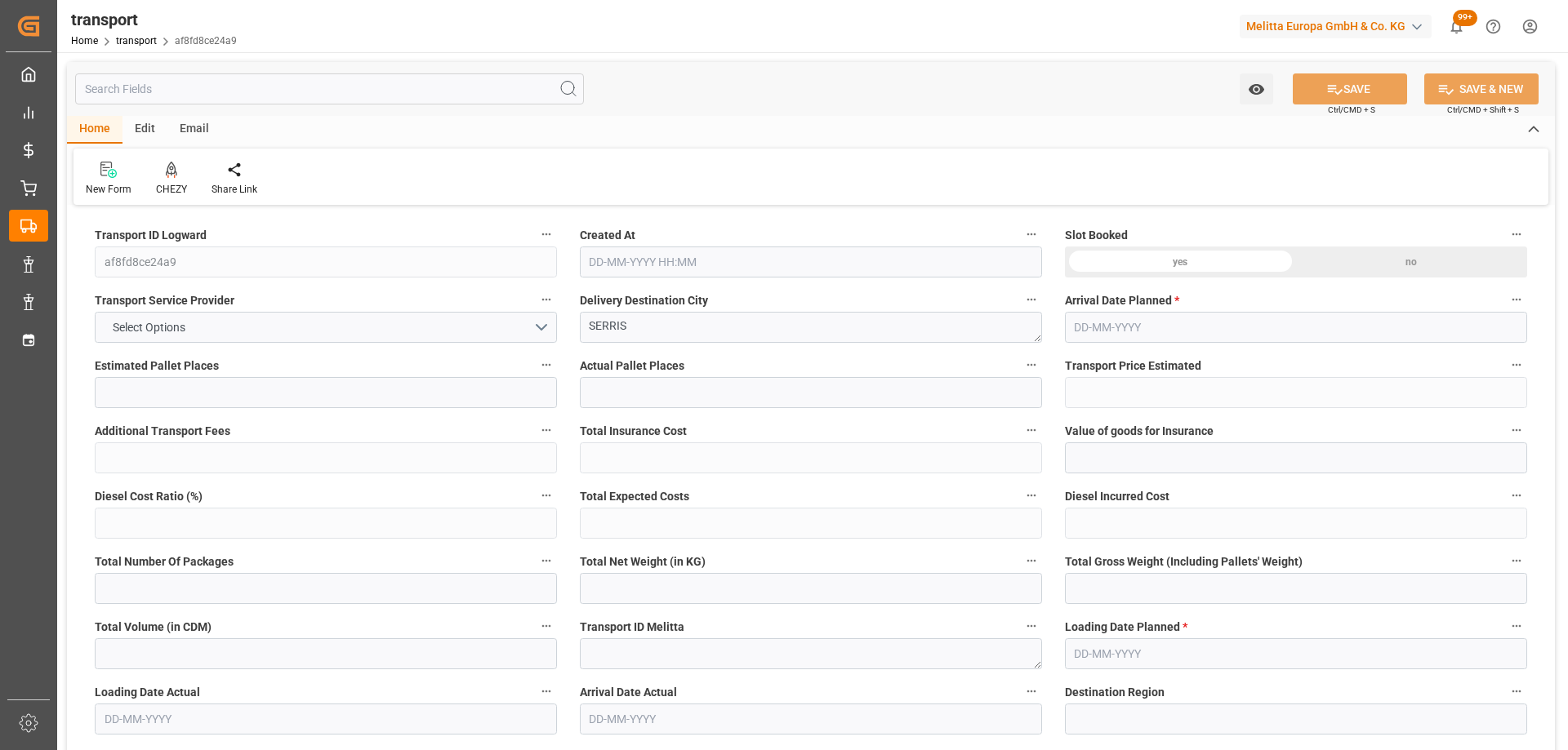
type input "15"
type input "300.79"
type input "0"
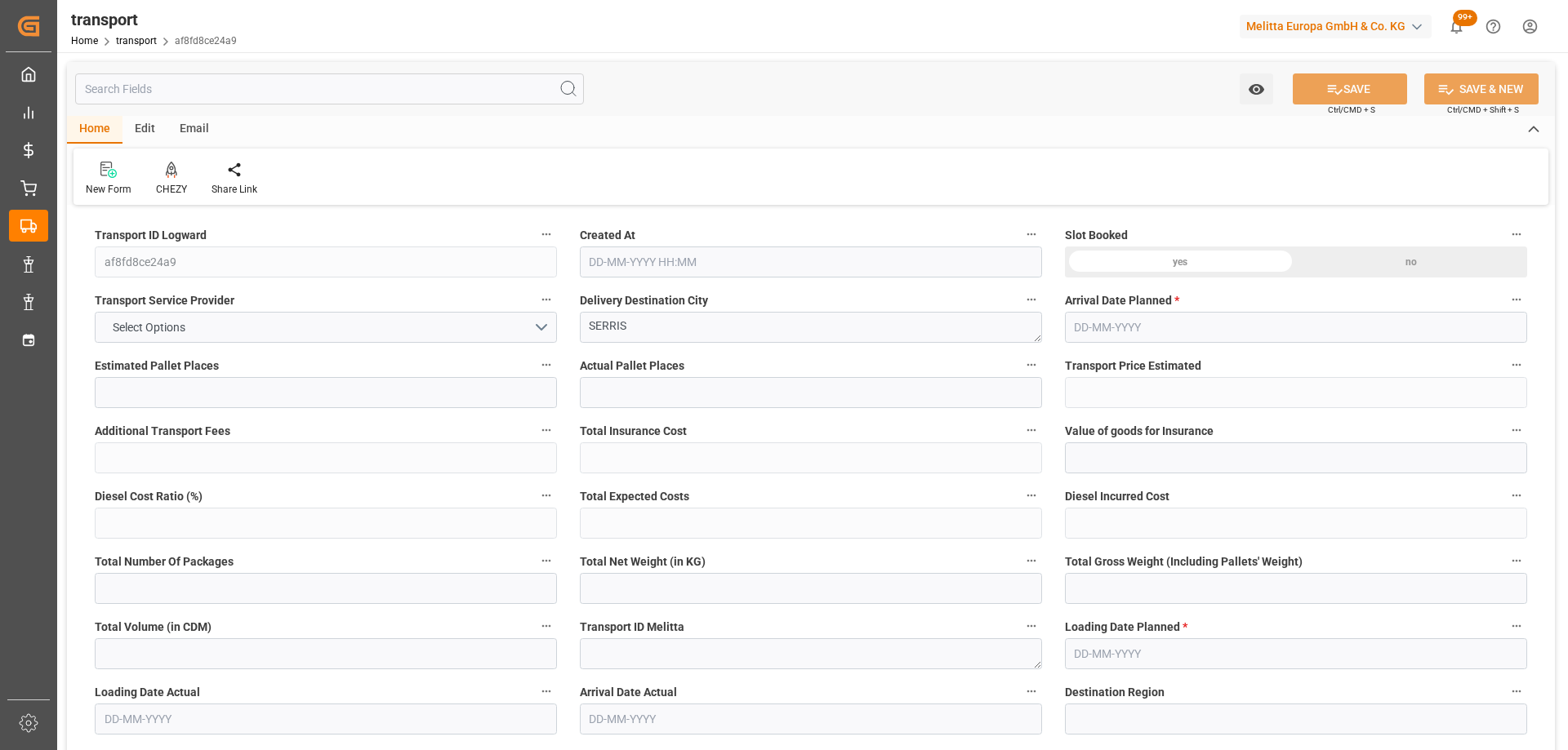
type input "290.6233"
type input "-10.1667"
type input "0"
type input "3848.457"
type input "5166.715"
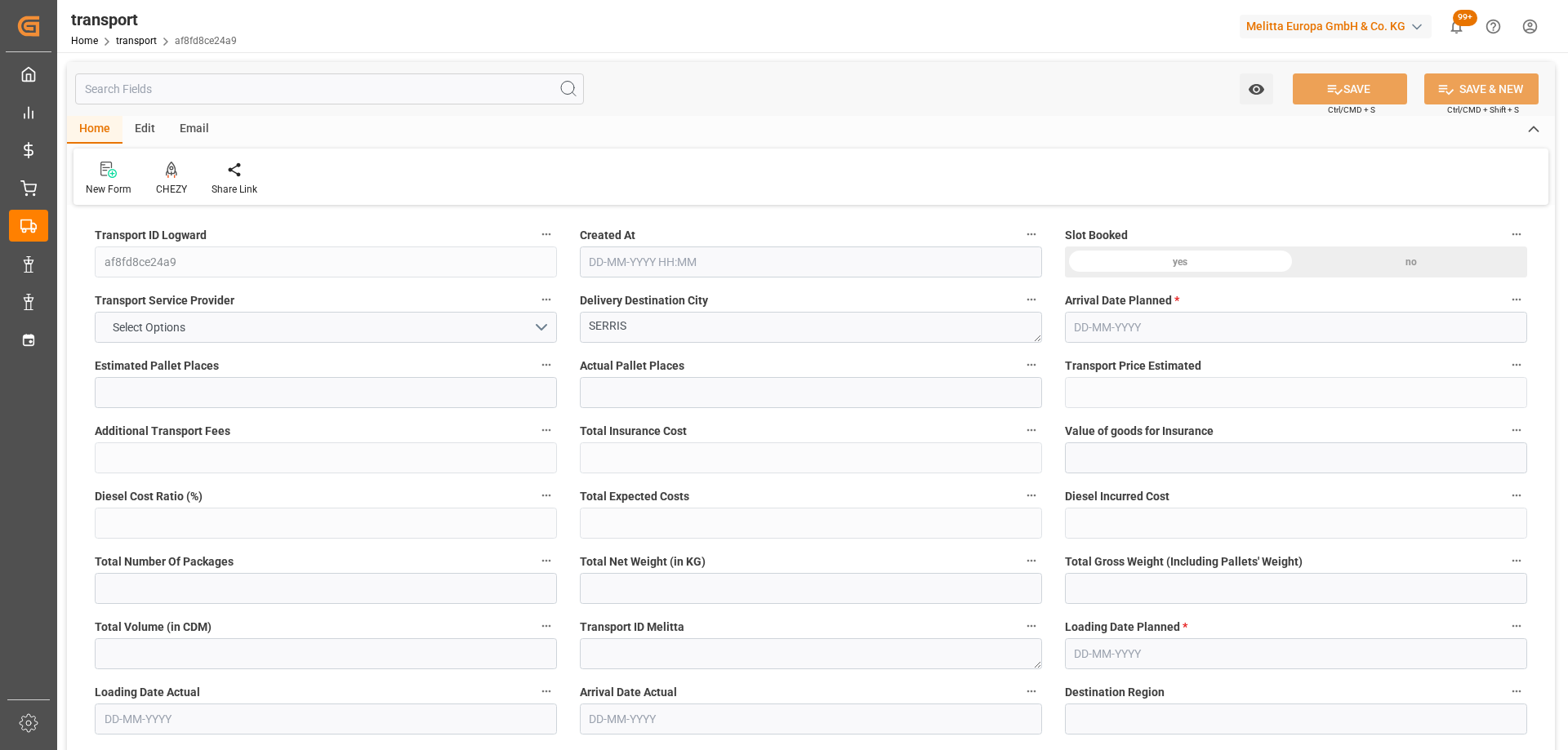
type input "12738.231"
type input "77"
type input "3"
type input "847"
type input "32"
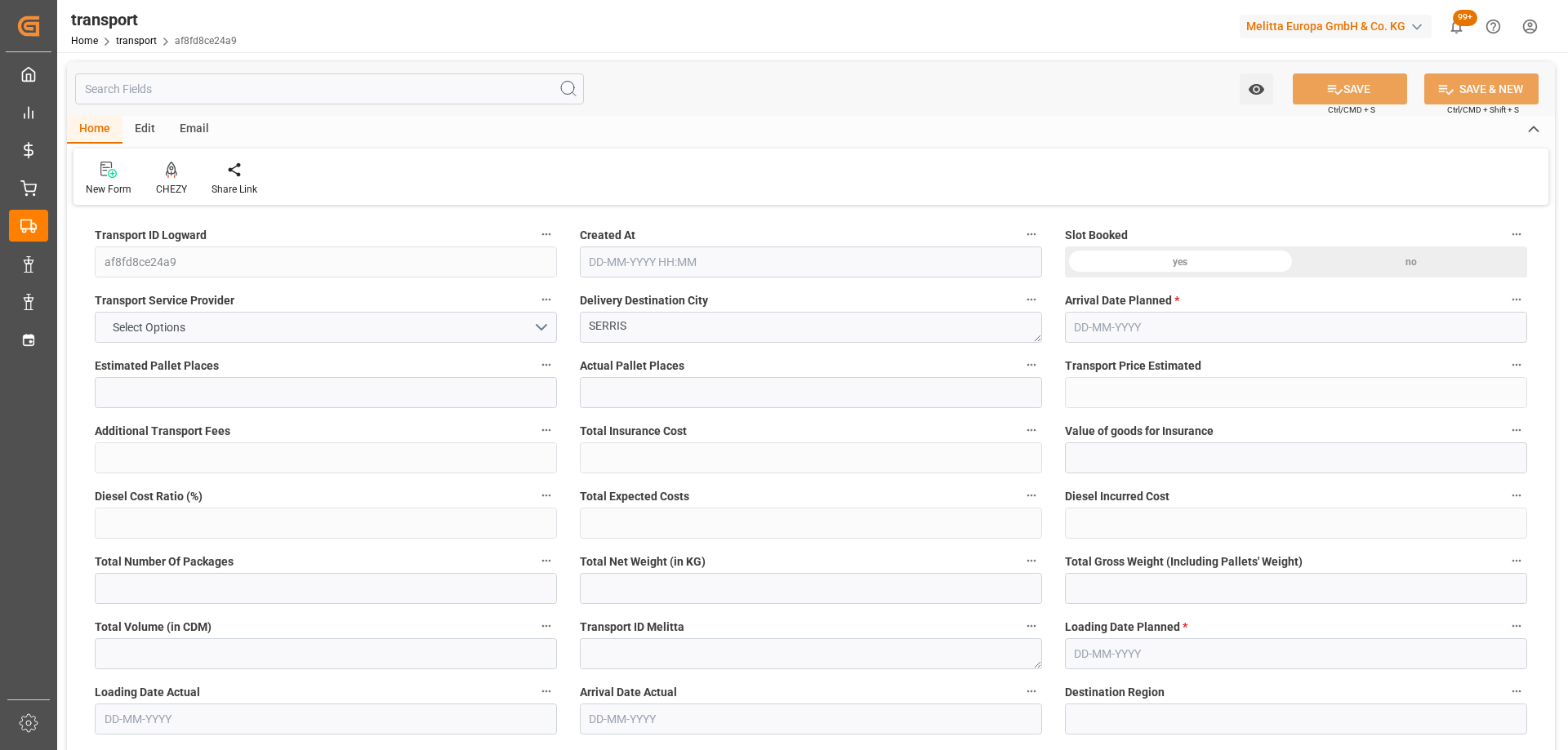
type input "101"
type input "4352.915"
type input "0"
type input "4710.8598"
type input "0"
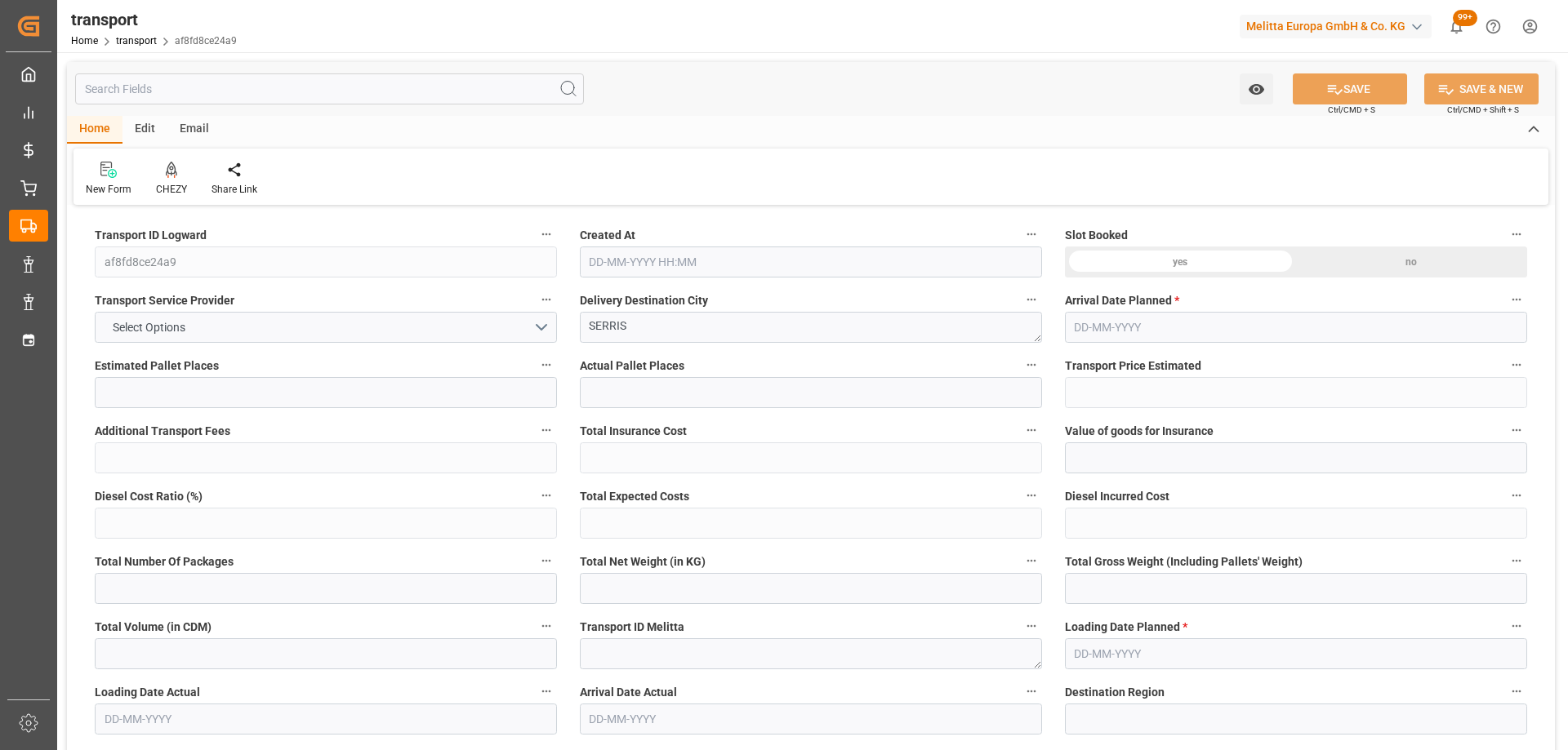
type input "0"
type input "21"
type input "35"
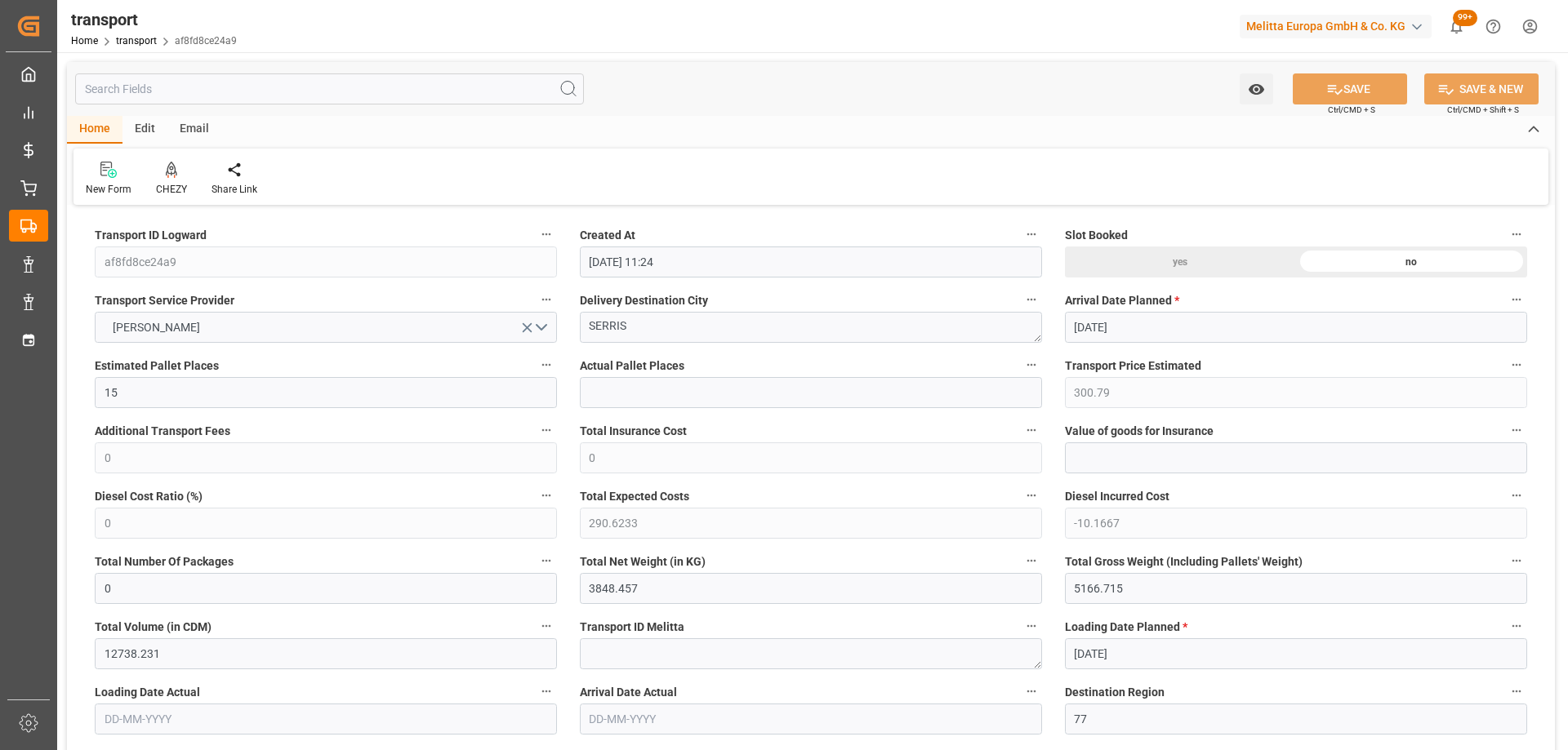
type input "[DATE] 11:24"
type input "[DATE]"
drag, startPoint x: 657, startPoint y: 329, endPoint x: 466, endPoint y: 358, distance: 193.2
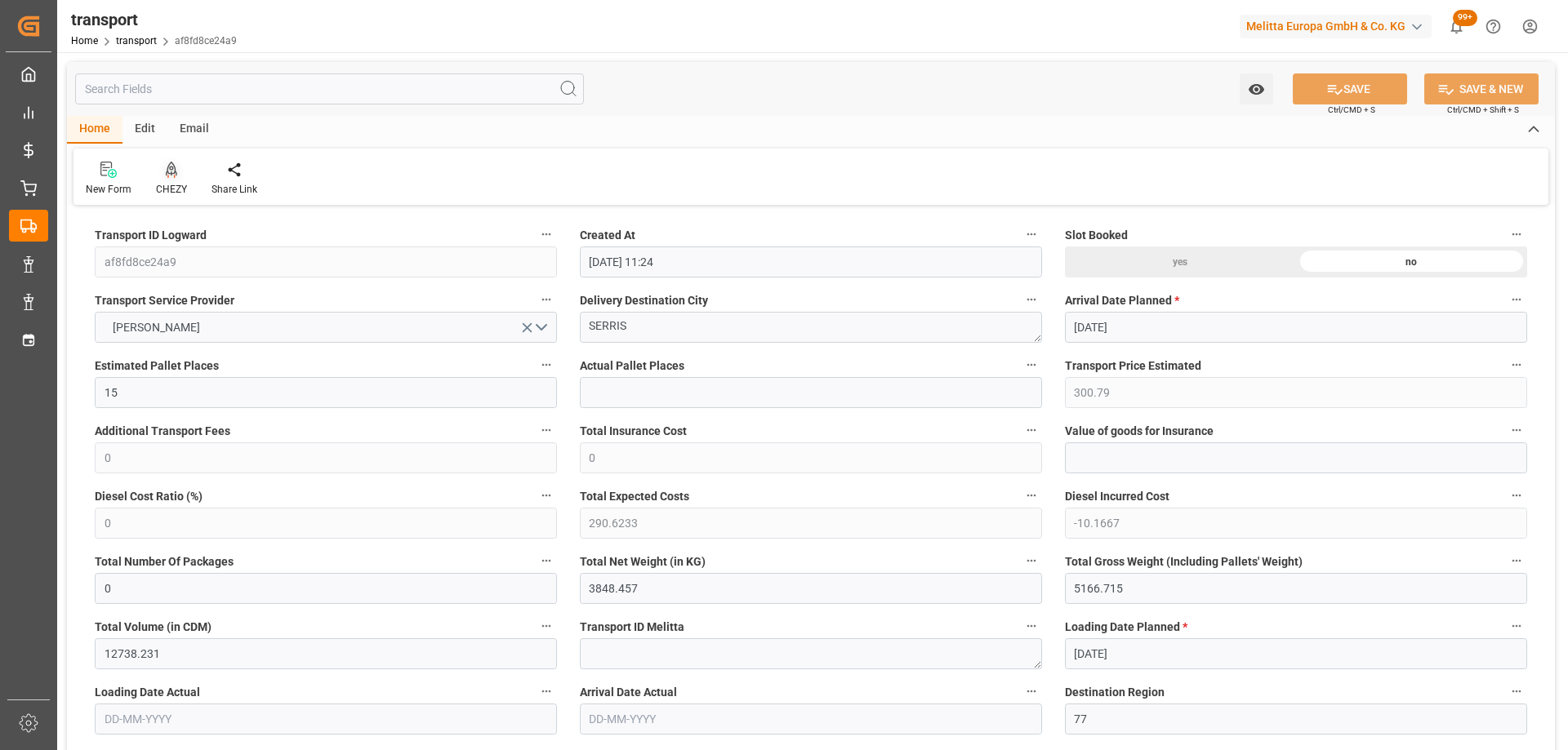
click at [172, 172] on icon at bounding box center [171, 170] width 12 height 16
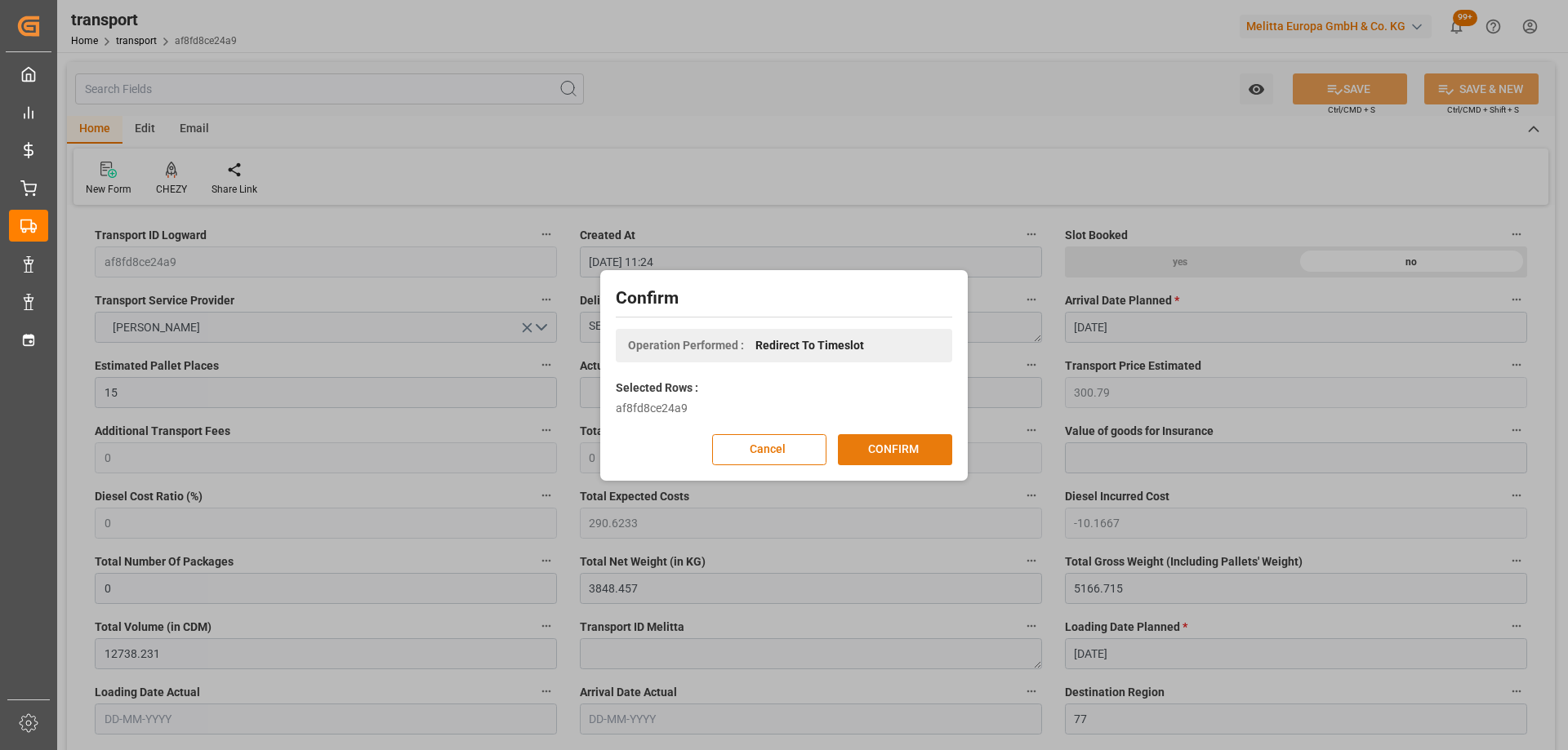
click at [879, 449] on button "CONFIRM" at bounding box center [894, 449] width 114 height 31
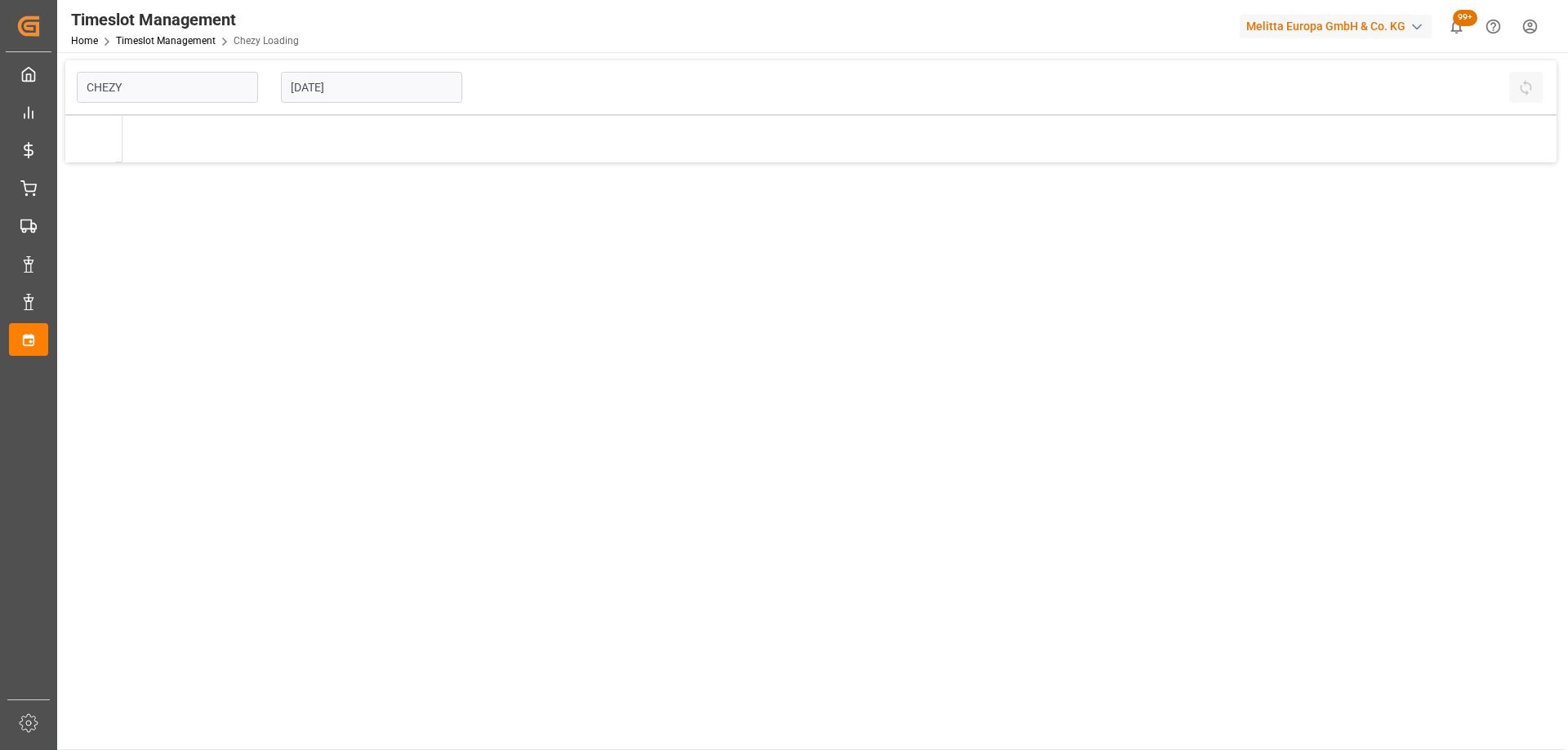
type input "Chezy Loading"
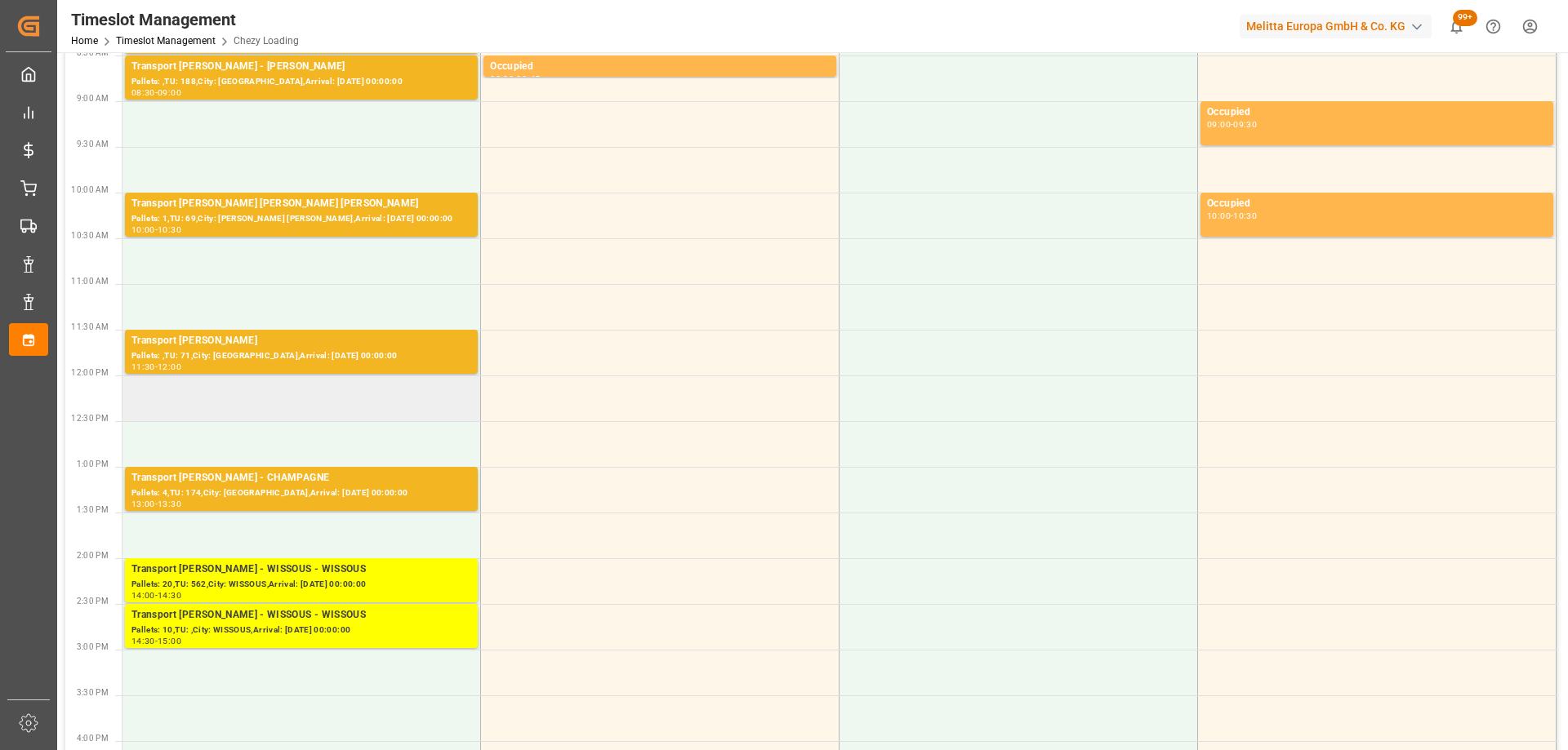
scroll to position [245, 0]
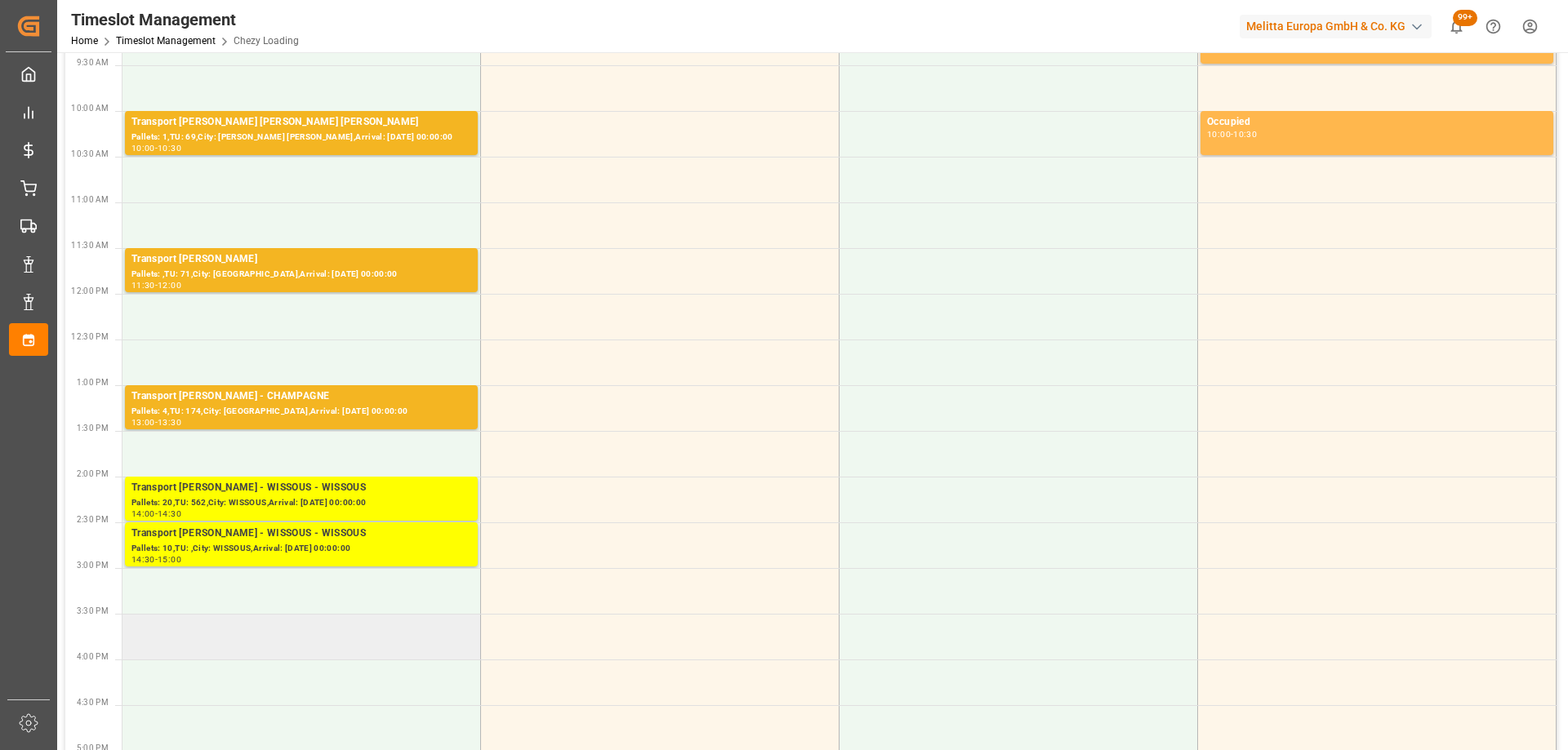
drag, startPoint x: 440, startPoint y: 649, endPoint x: 340, endPoint y: 629, distance: 102.0
click at [340, 629] on td at bounding box center [301, 636] width 358 height 46
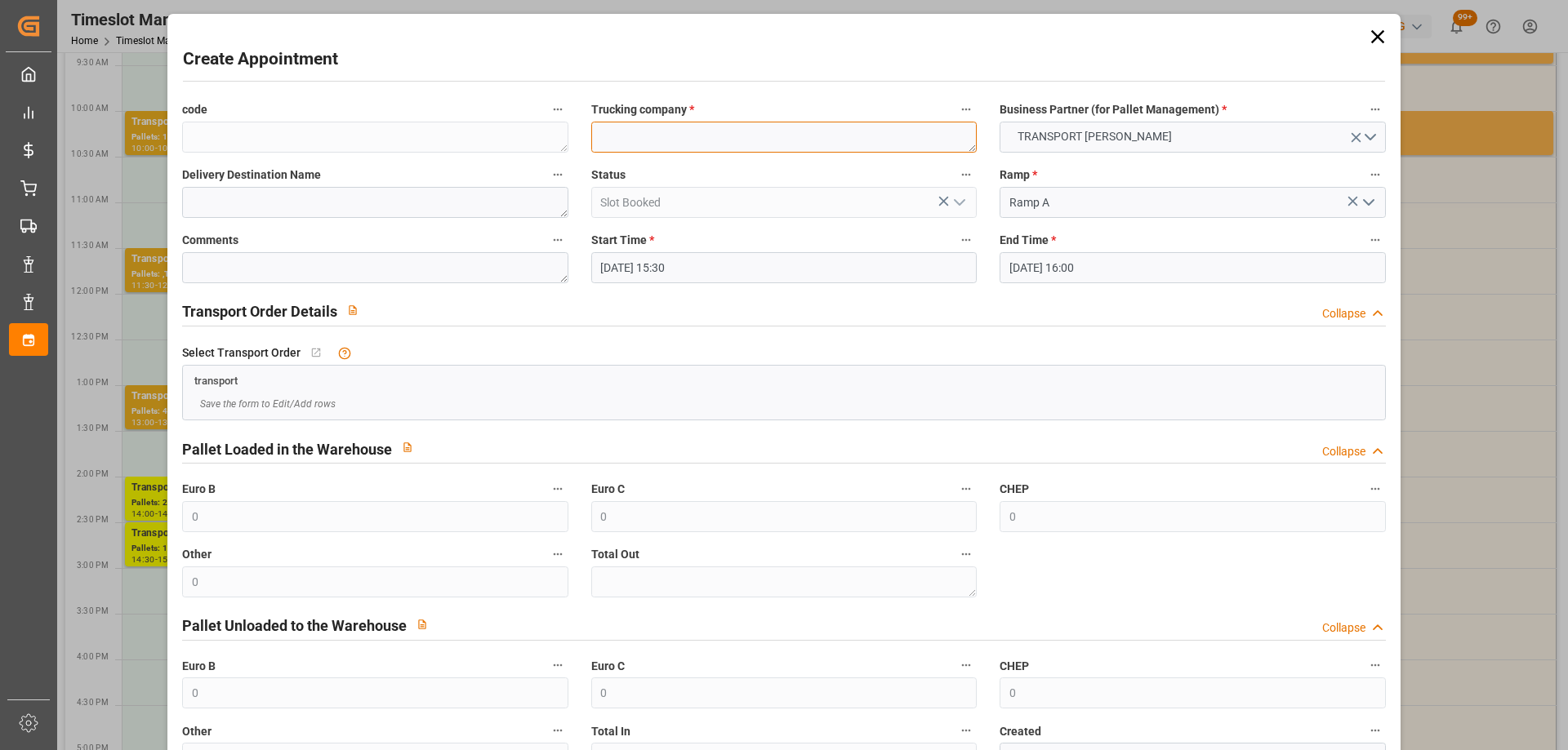
paste textarea "SERRIS"
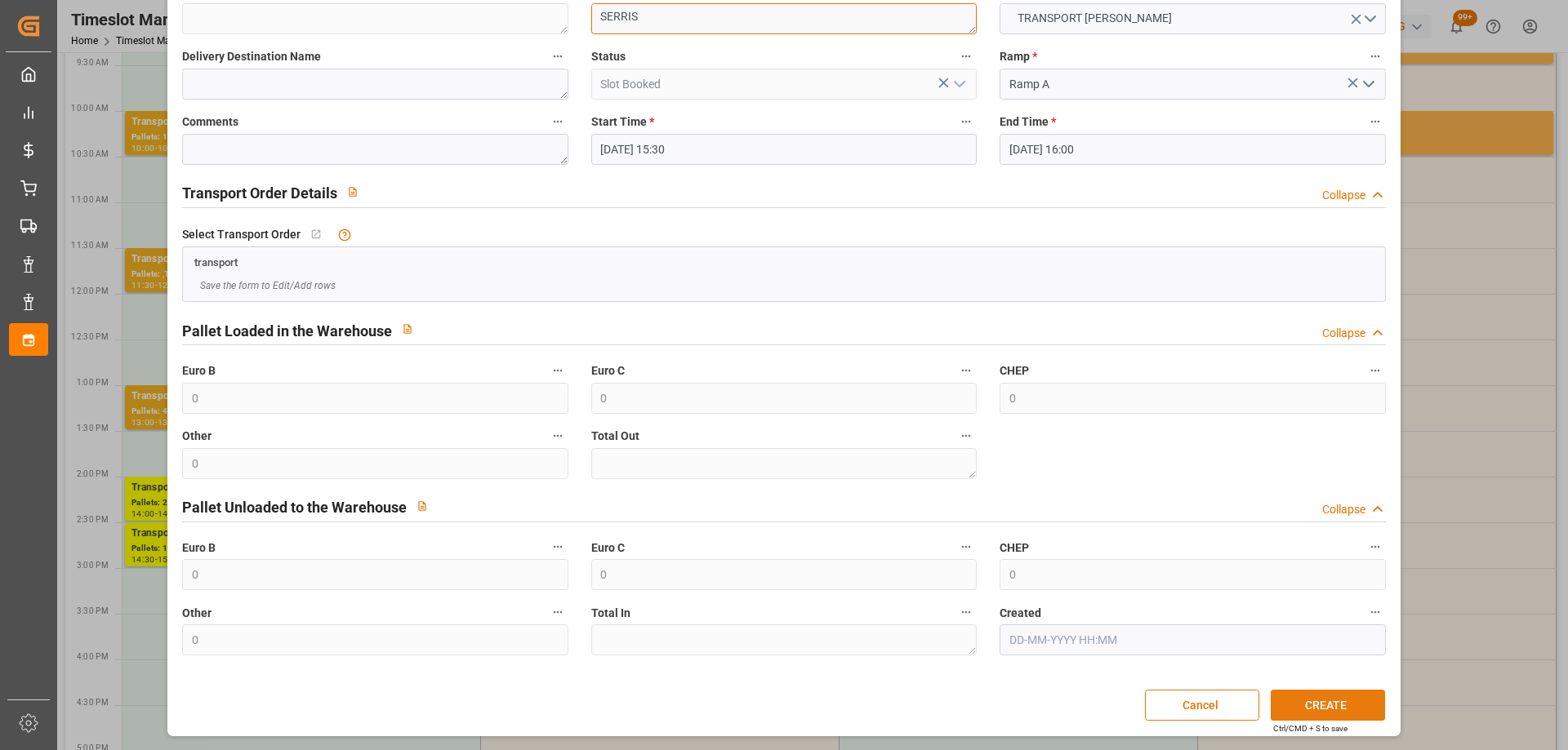
type textarea "SERRIS"
click at [1318, 705] on button "CREATE" at bounding box center [1327, 705] width 114 height 31
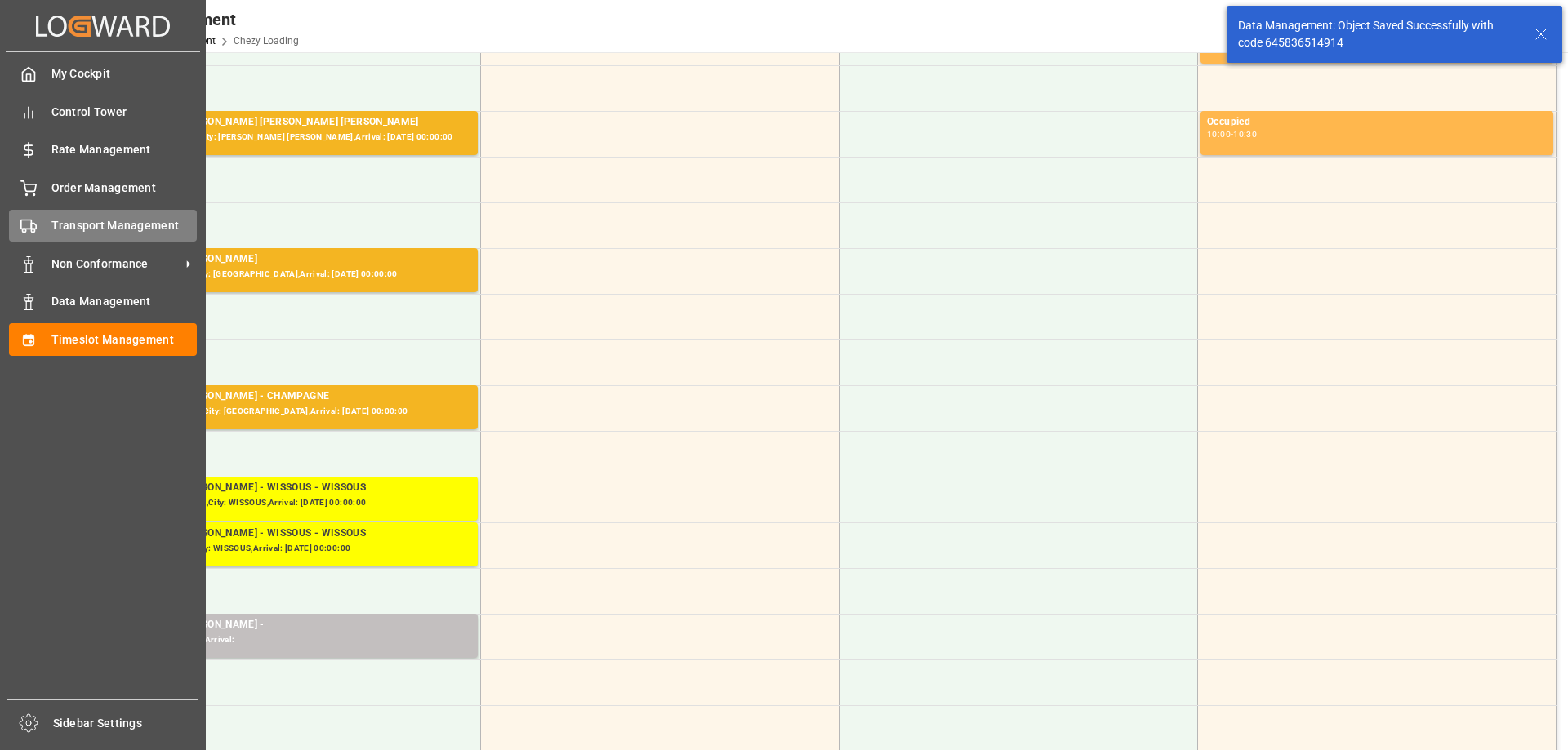
click at [40, 227] on div "Transport Management Transport Management" at bounding box center [102, 225] width 188 height 31
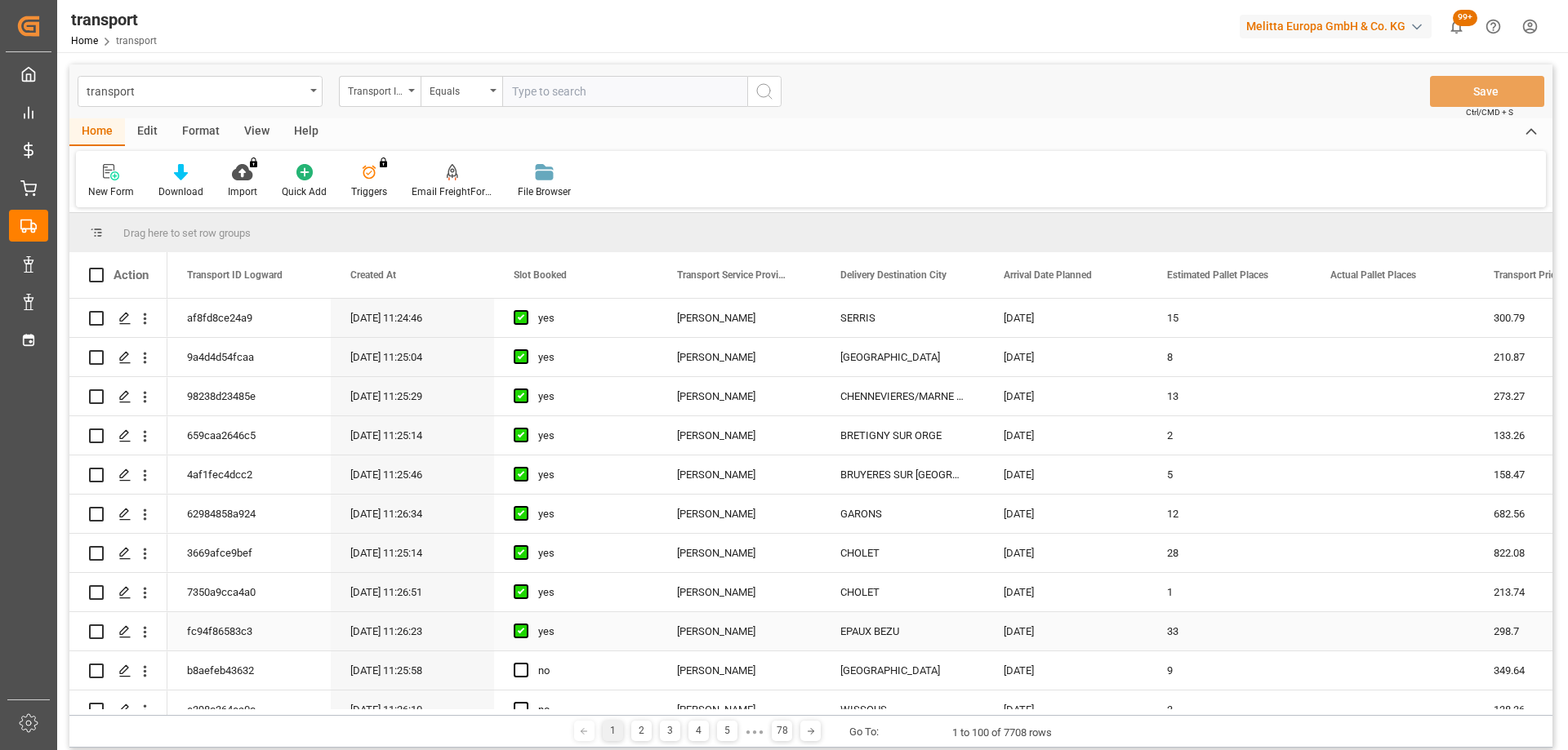
scroll to position [82, 0]
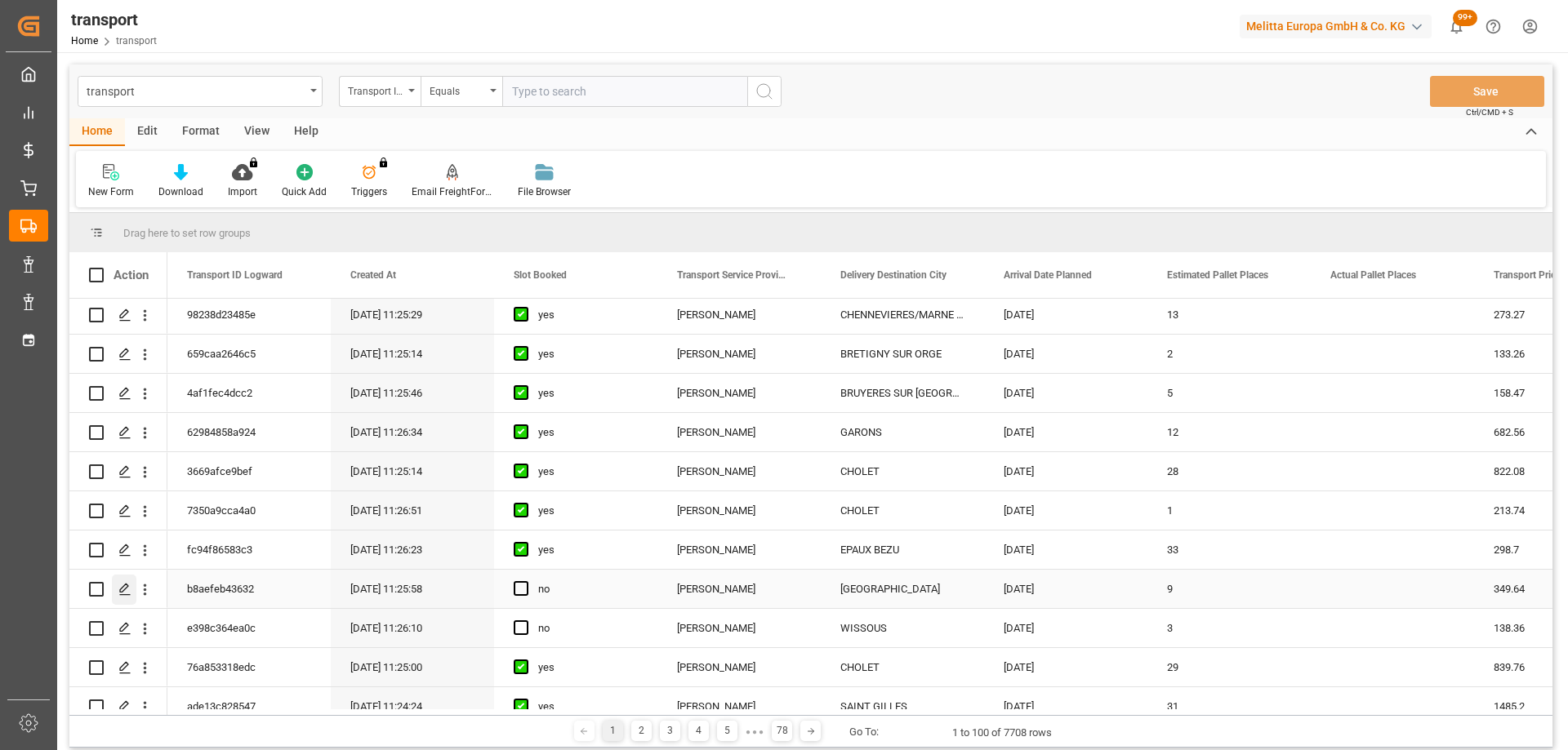
click at [124, 592] on icon "Press SPACE to select this row." at bounding box center [125, 589] width 13 height 13
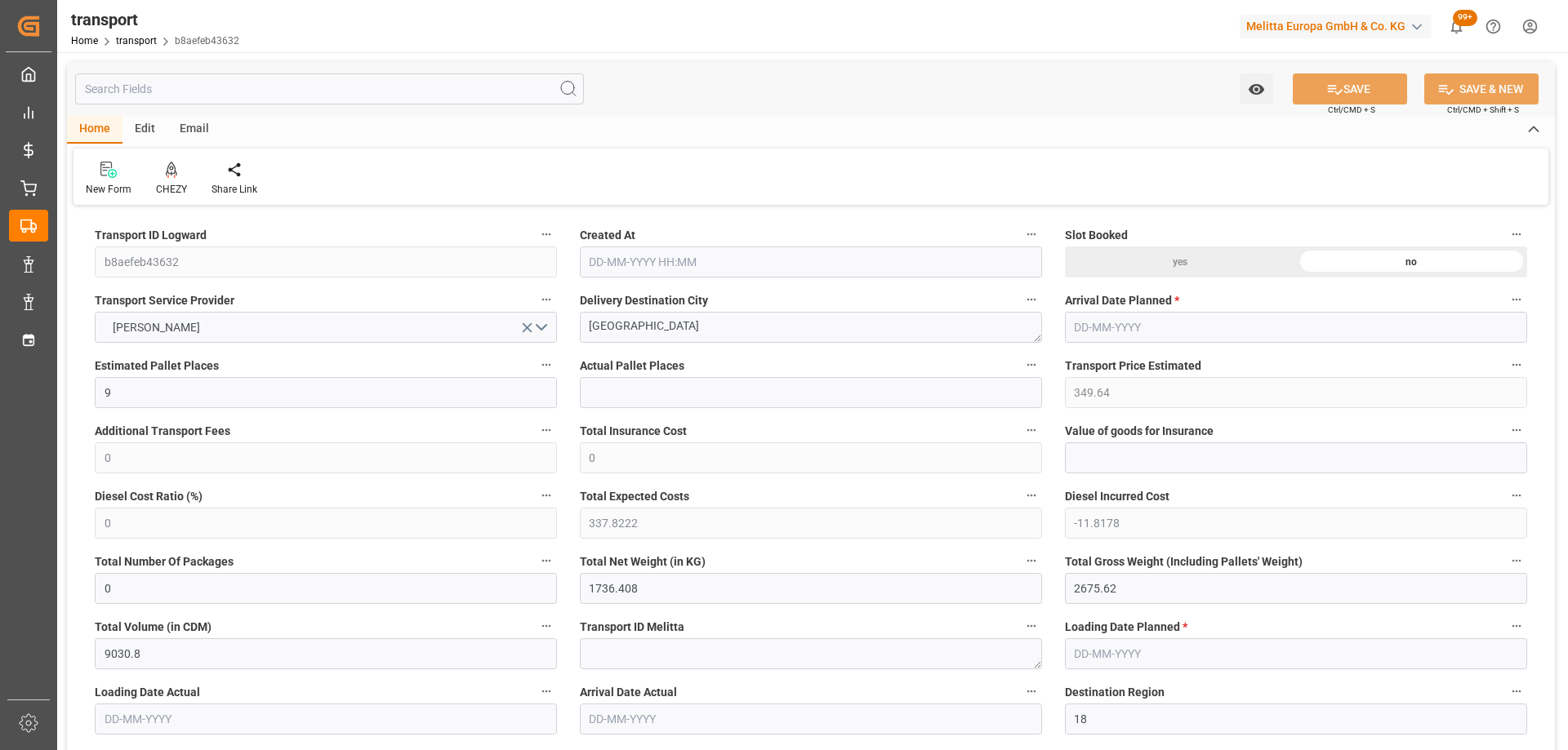
type input "10-10-2025 11:25"
type input "[DATE]"
drag, startPoint x: 681, startPoint y: 328, endPoint x: 512, endPoint y: 356, distance: 171.3
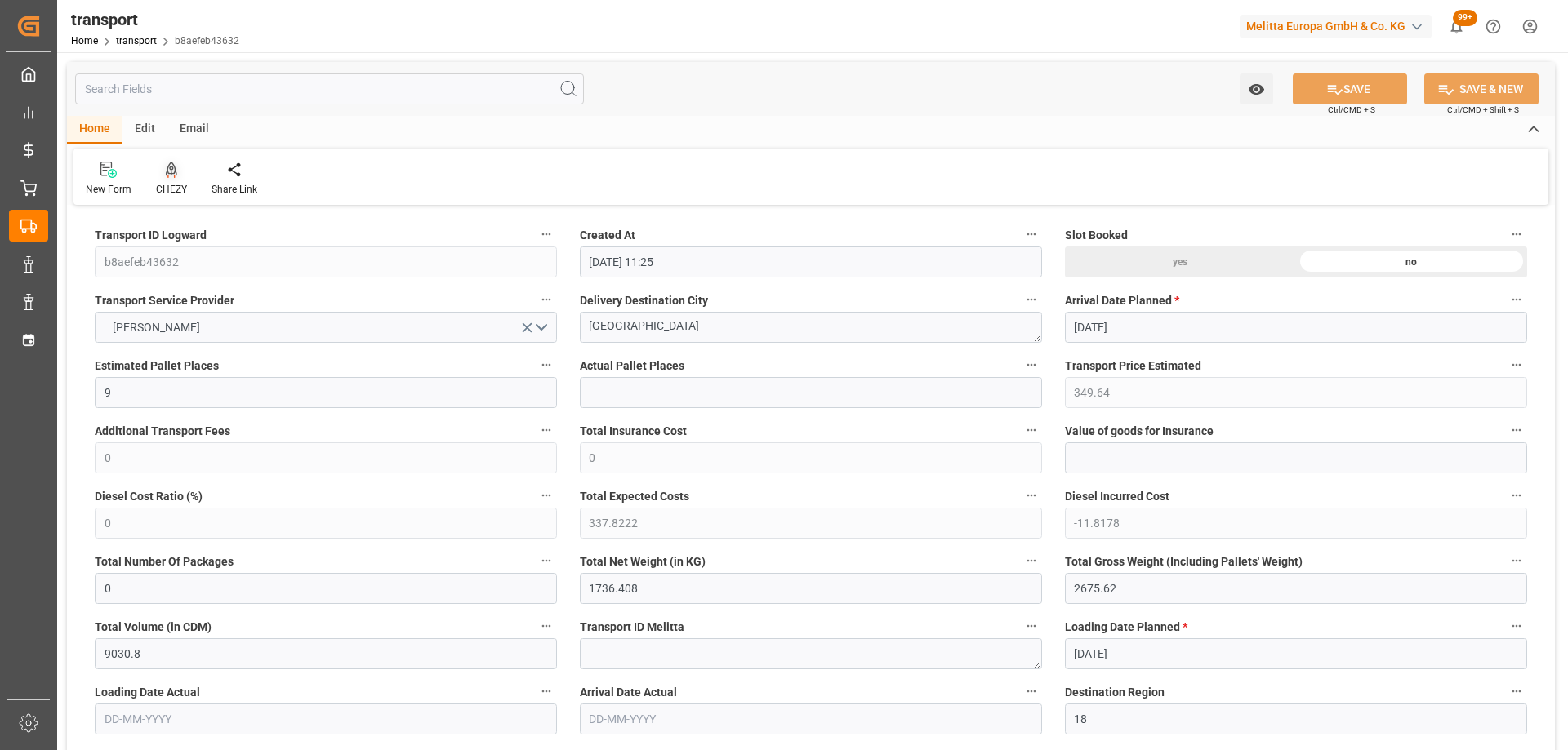
click at [166, 164] on icon at bounding box center [171, 170] width 12 height 16
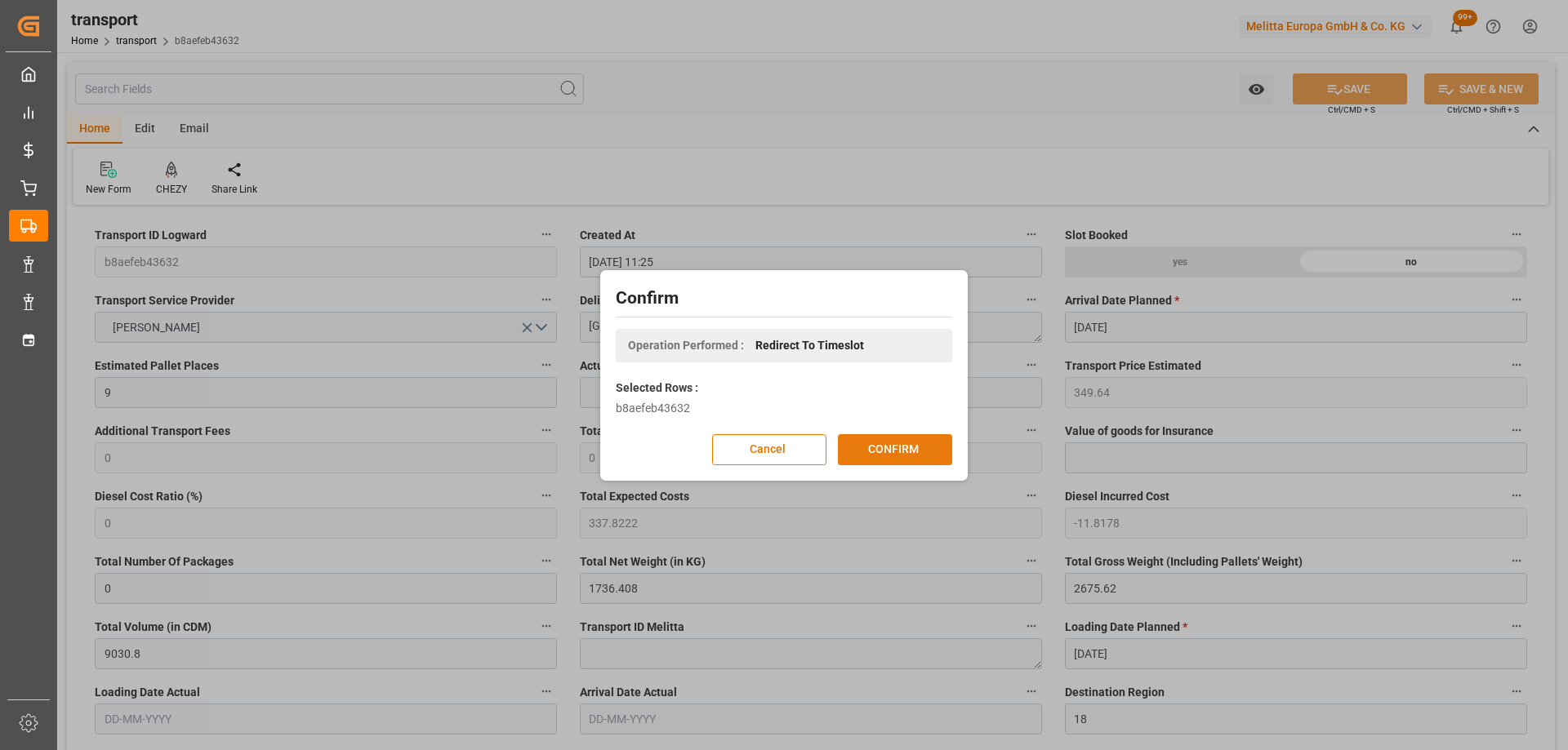
click at [894, 450] on button "CONFIRM" at bounding box center [894, 449] width 114 height 31
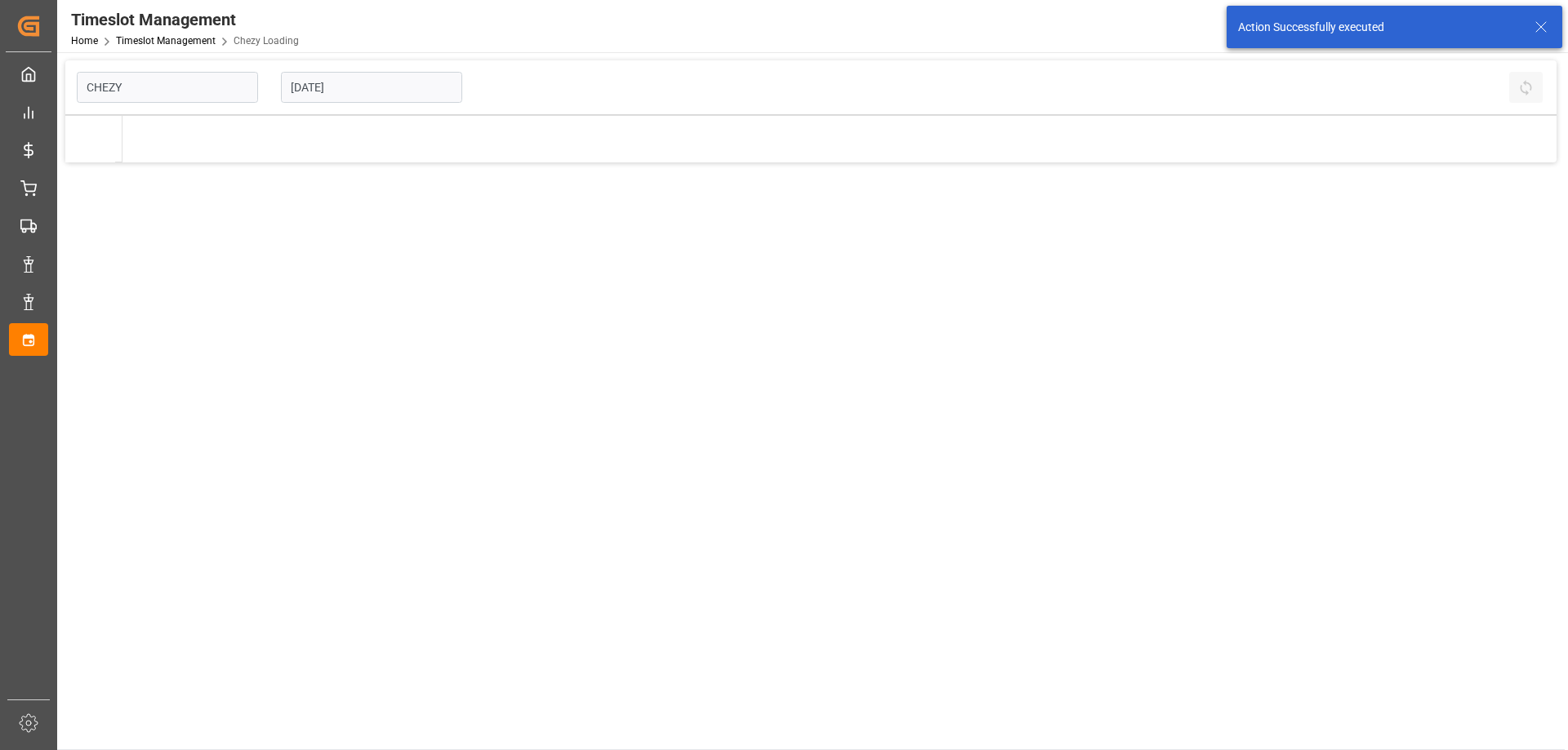
type input "Chezy Loading"
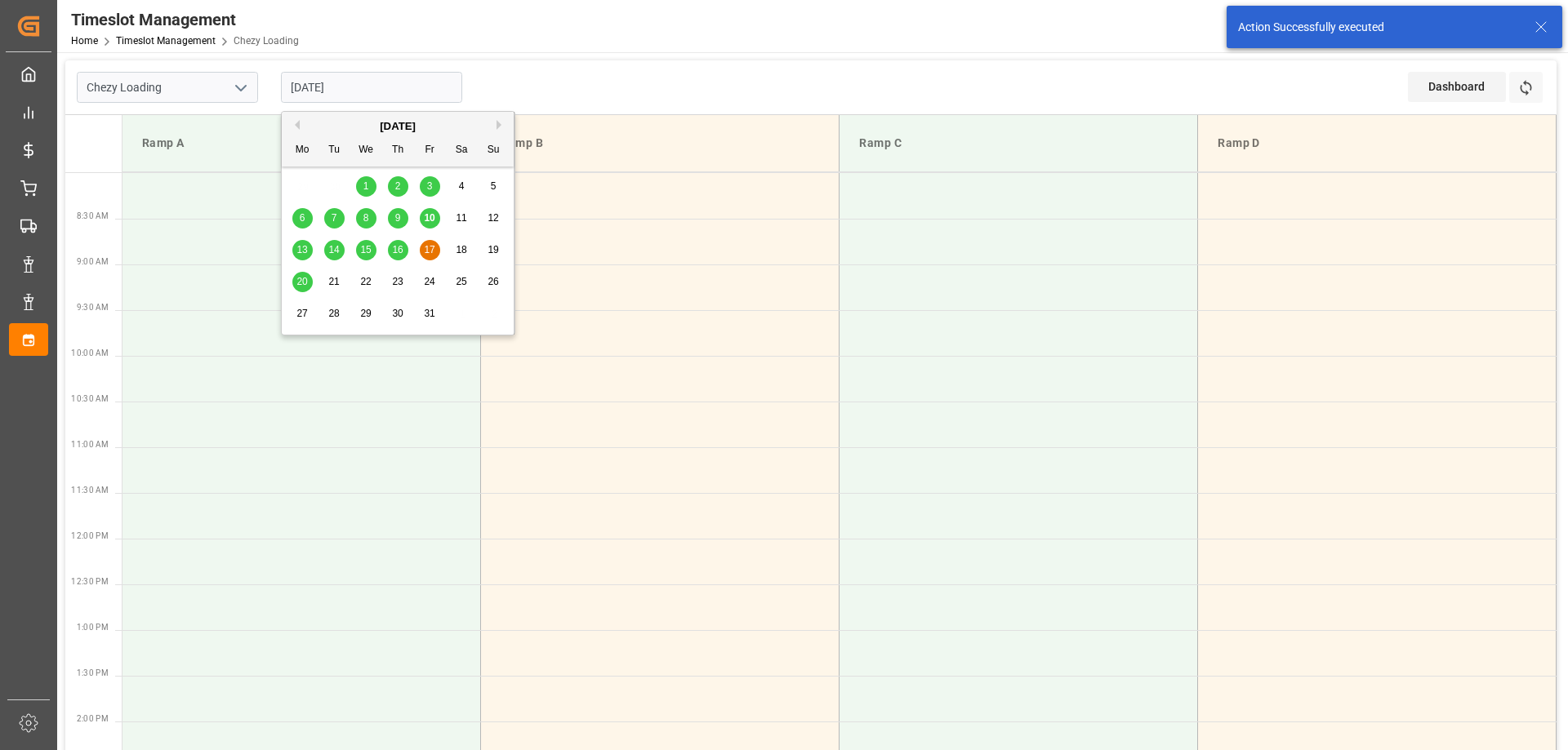
click at [389, 89] on input "[DATE]" at bounding box center [372, 87] width 181 height 31
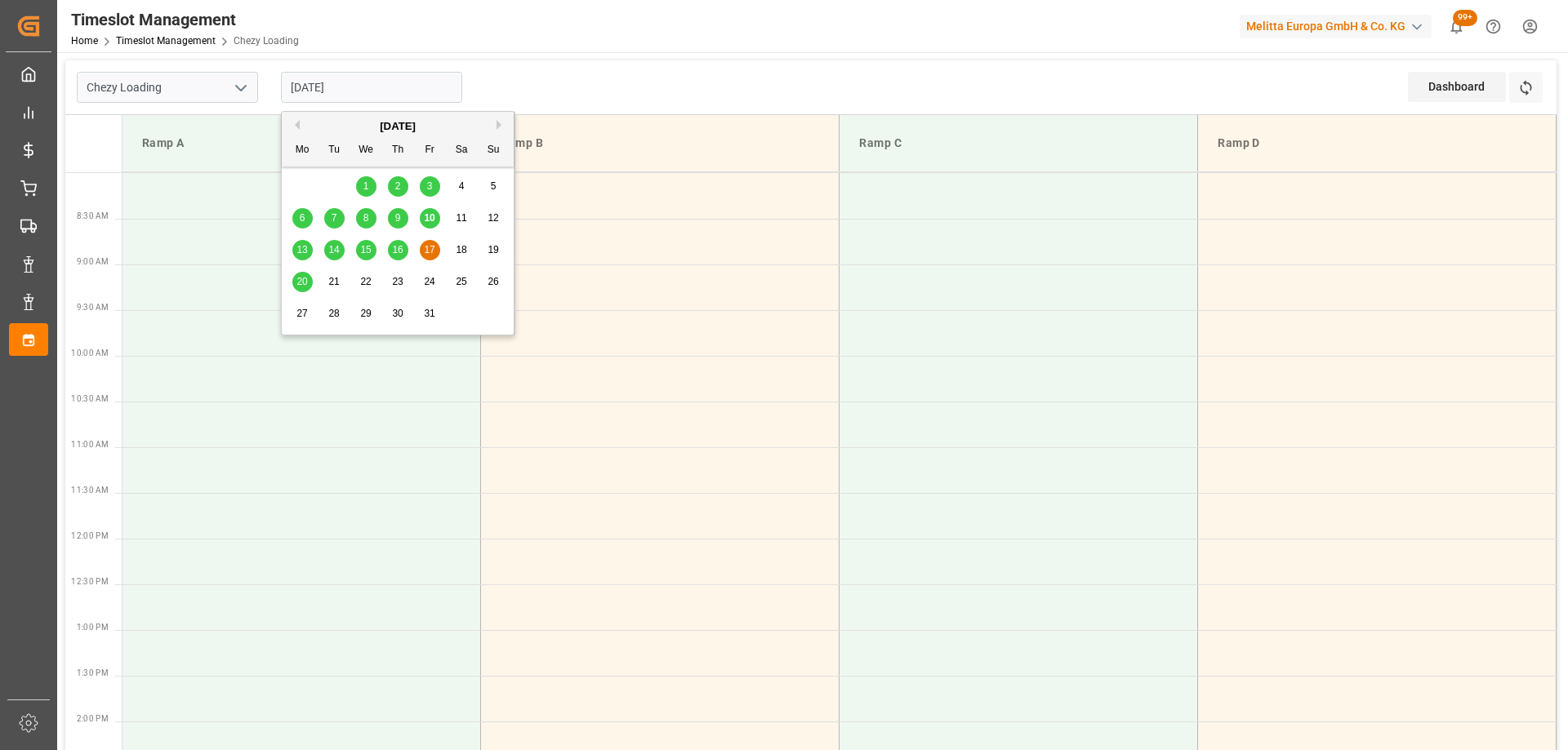
click at [400, 251] on span "16" at bounding box center [398, 249] width 11 height 12
type input "[DATE]"
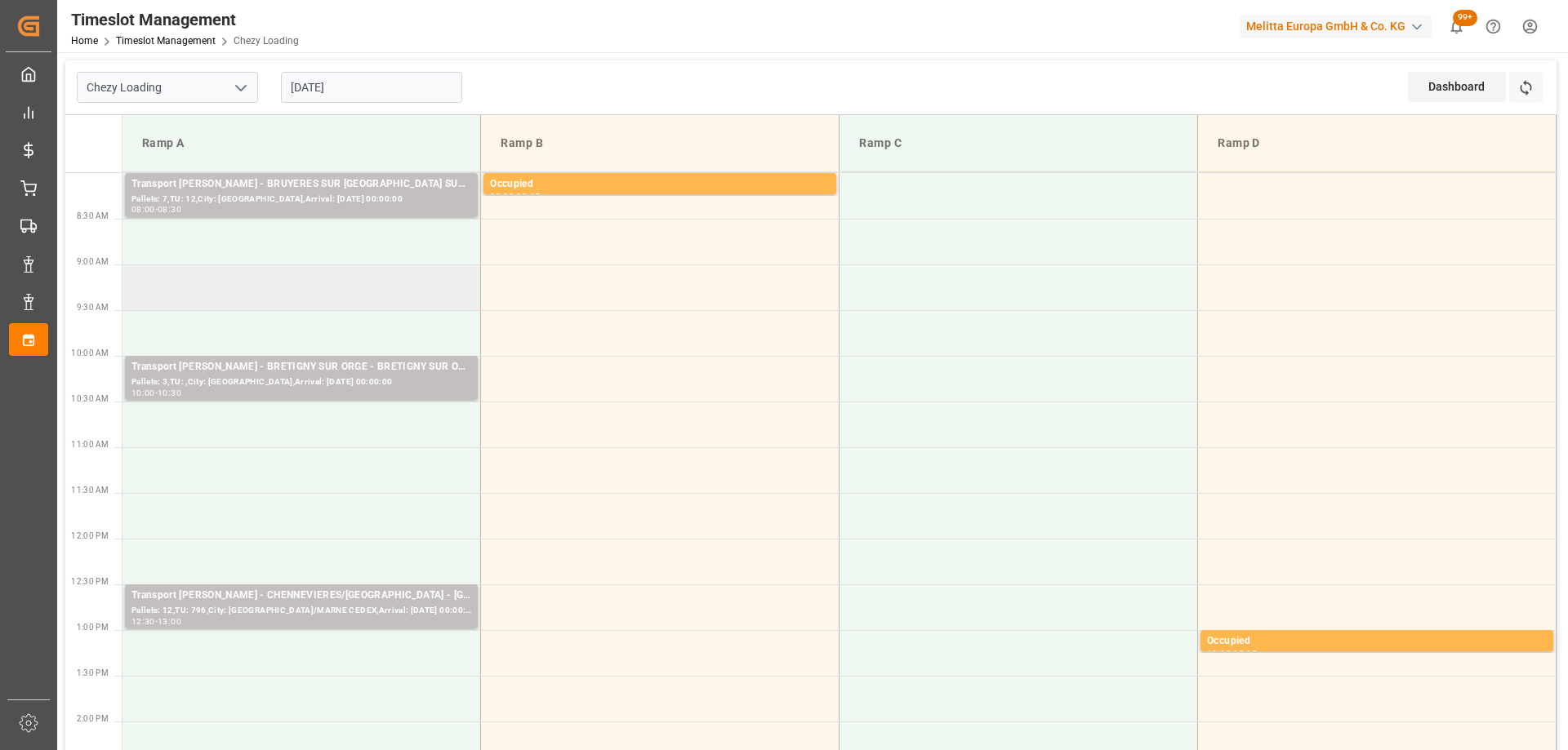
click at [333, 299] on td at bounding box center [301, 287] width 358 height 46
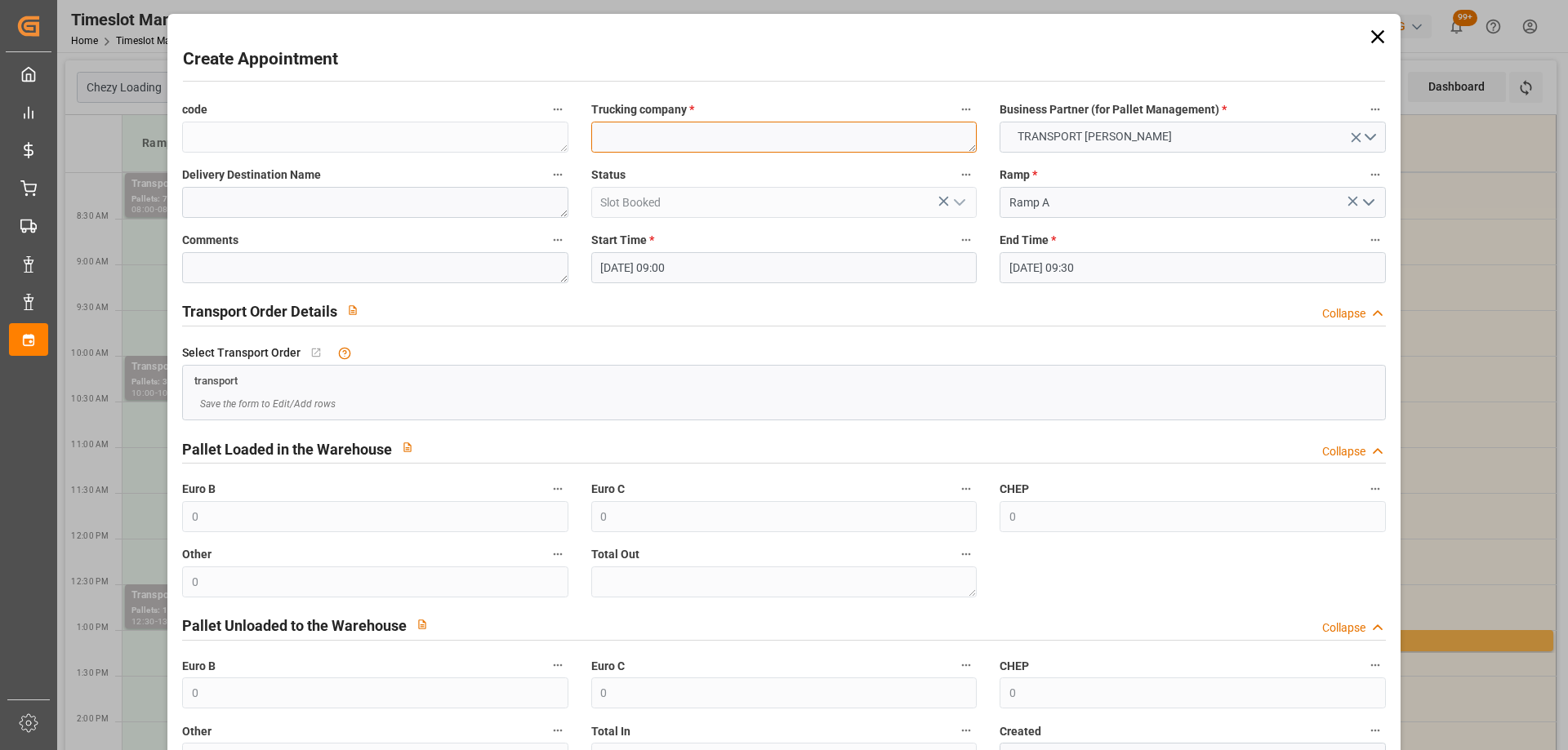
paste textarea "[GEOGRAPHIC_DATA]"
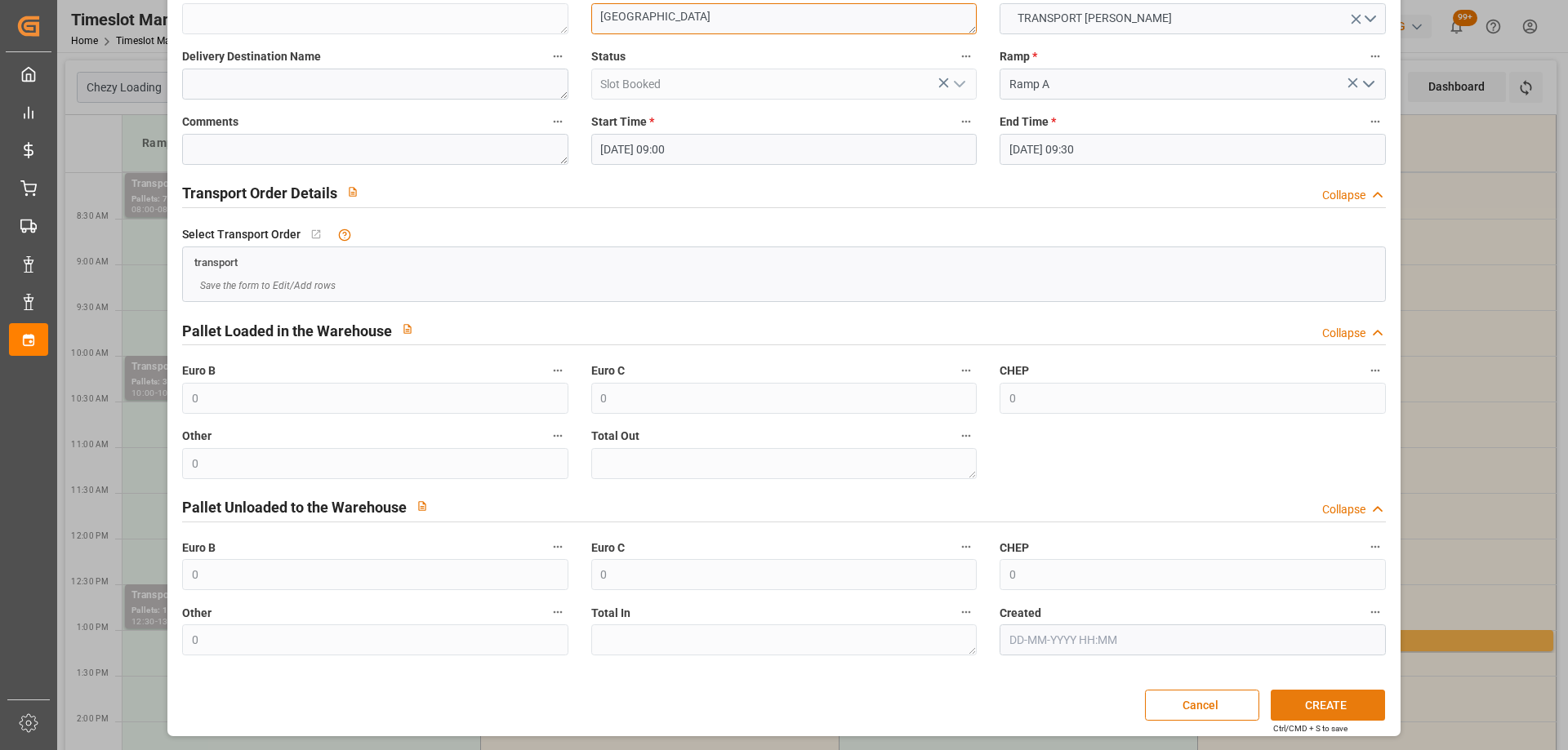
type textarea "[GEOGRAPHIC_DATA]"
click at [1348, 699] on button "CREATE" at bounding box center [1327, 705] width 114 height 31
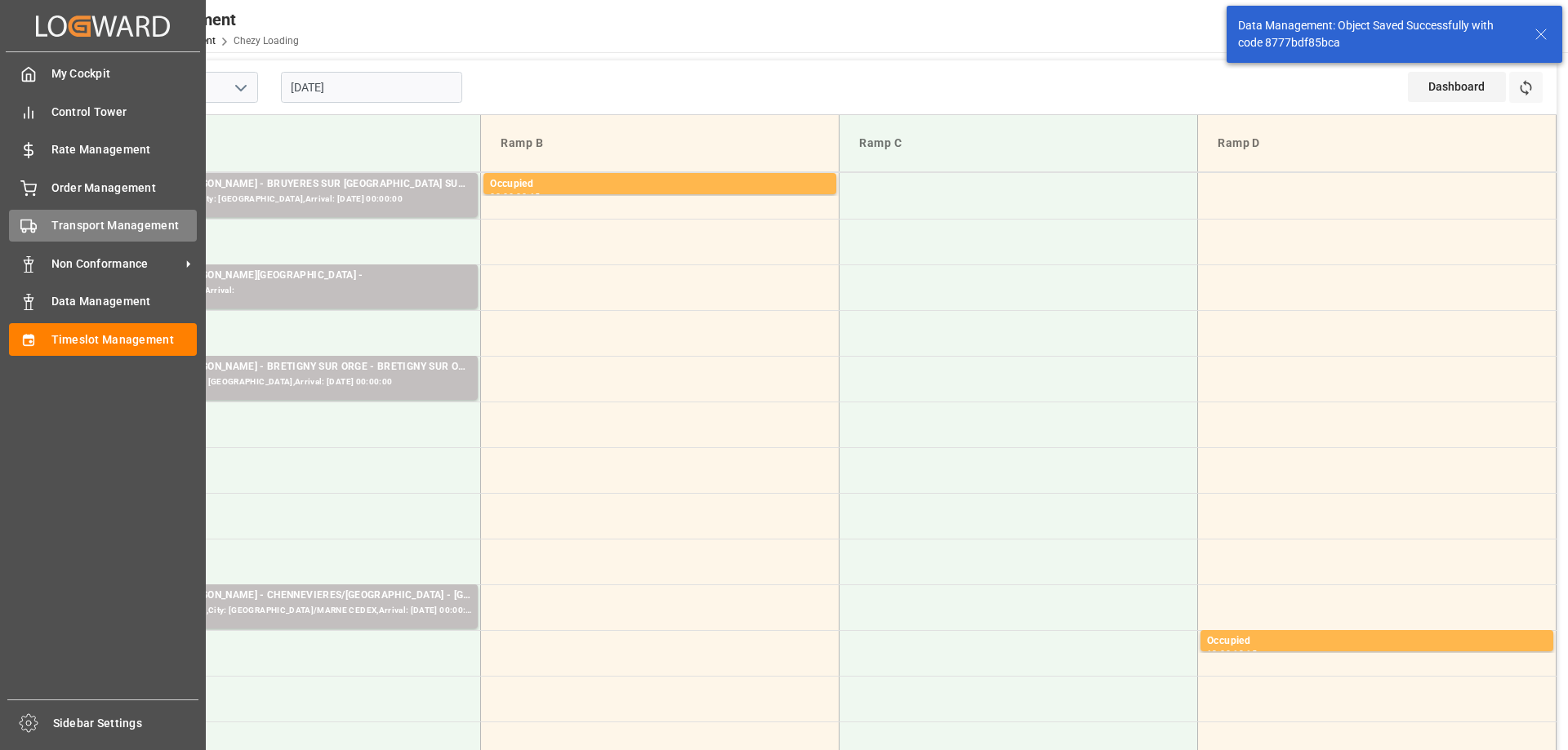
click at [49, 221] on div "Transport Management Transport Management" at bounding box center [102, 225] width 188 height 31
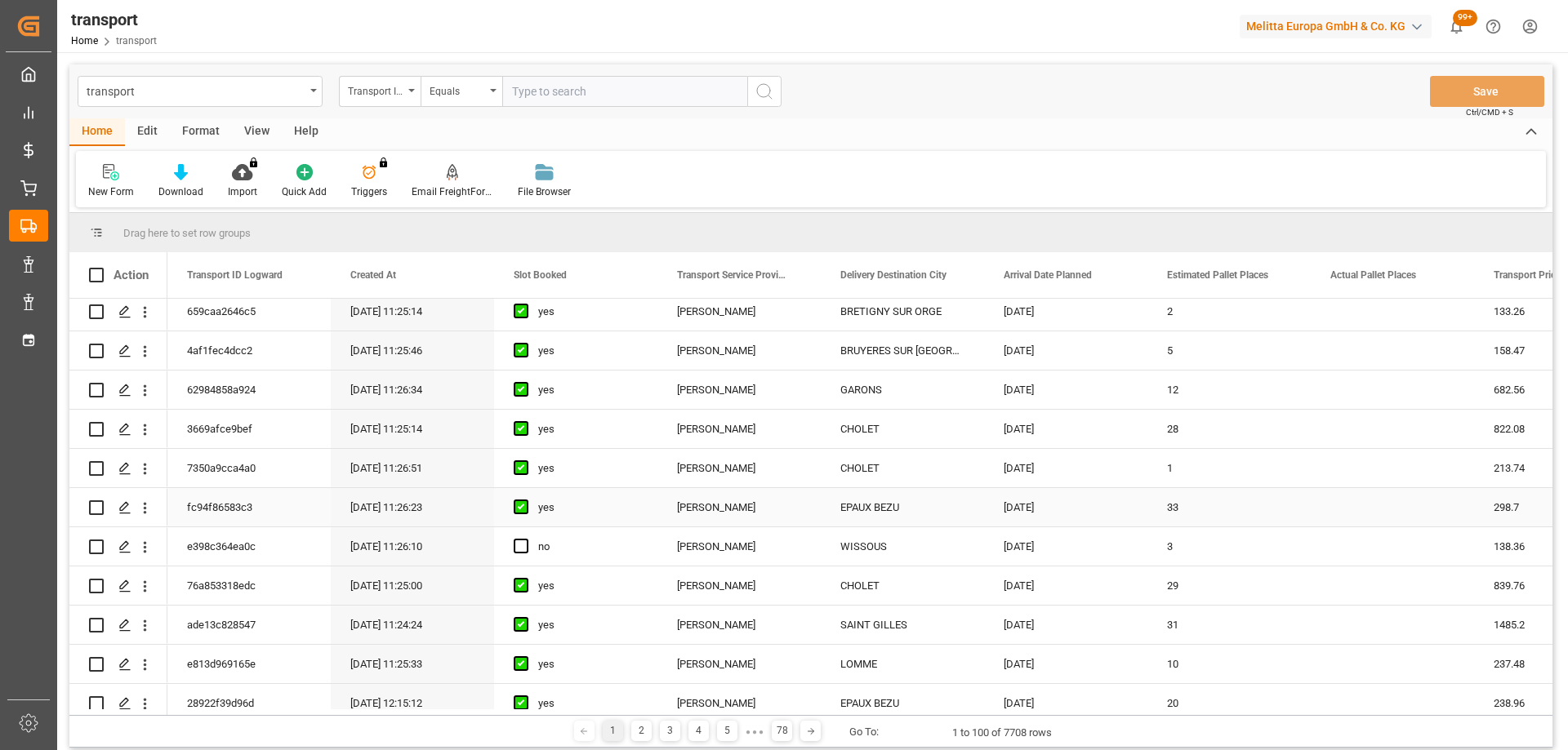
scroll to position [245, 0]
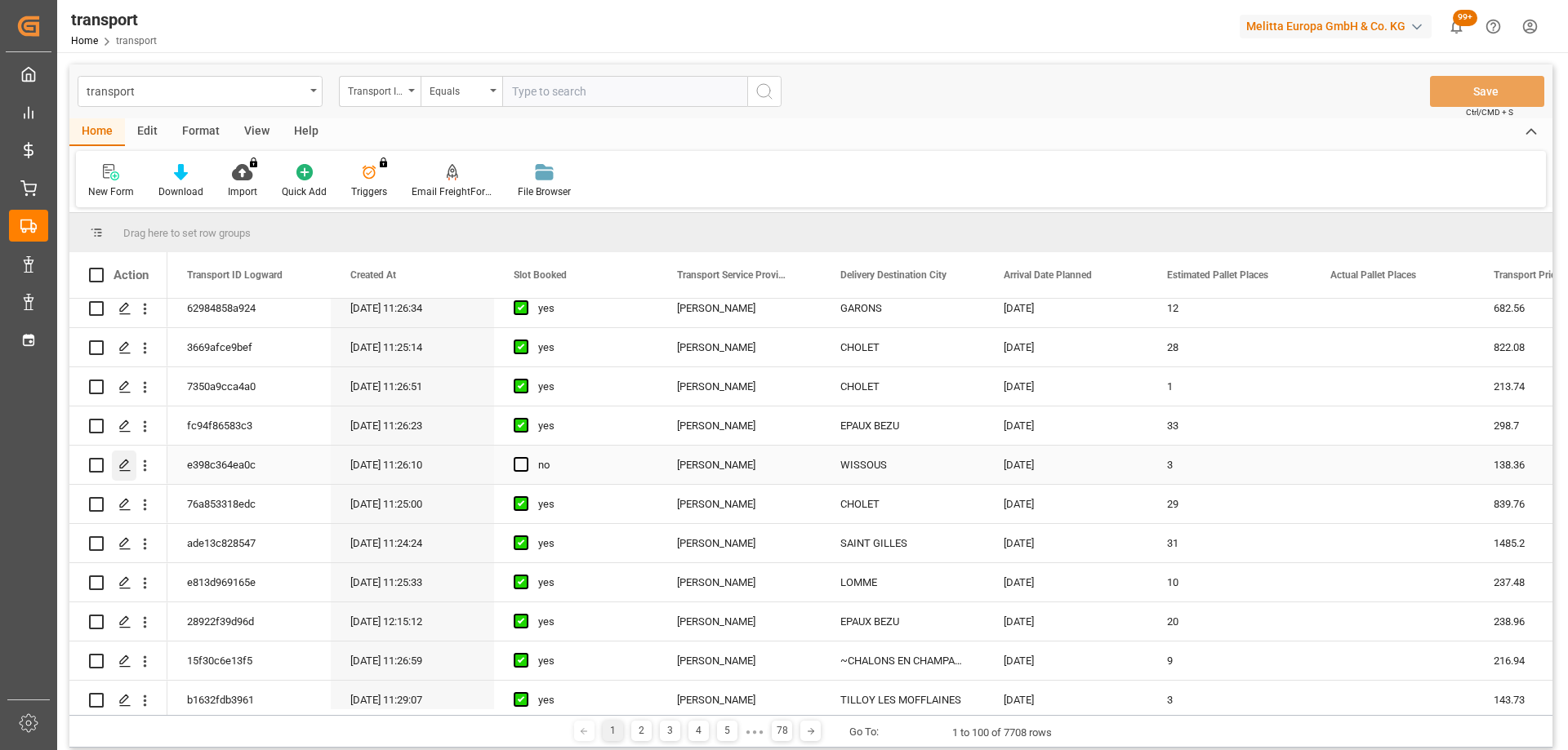
click at [131, 464] on icon "Press SPACE to select this row." at bounding box center [125, 465] width 13 height 13
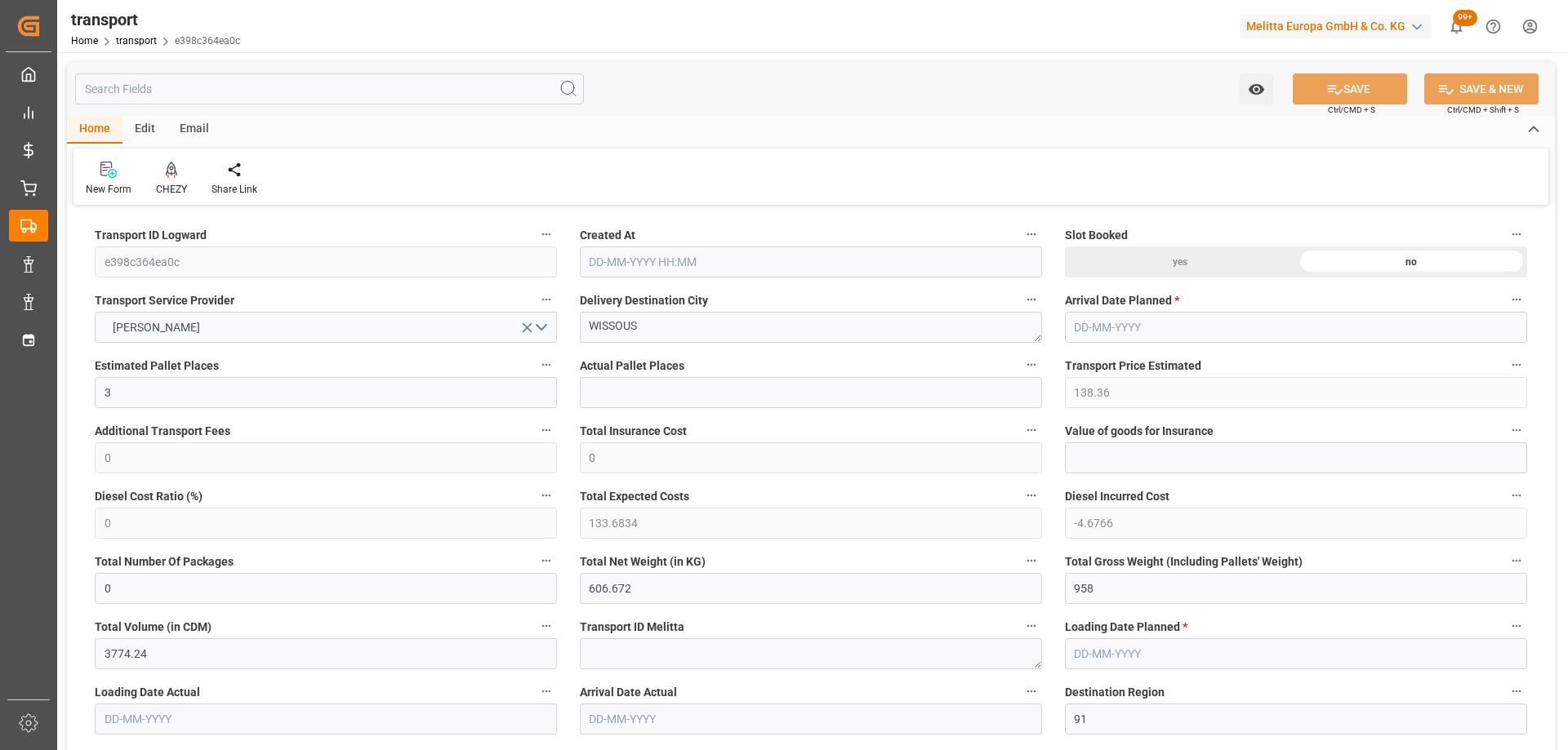
type input "3"
type input "138.36"
type input "0"
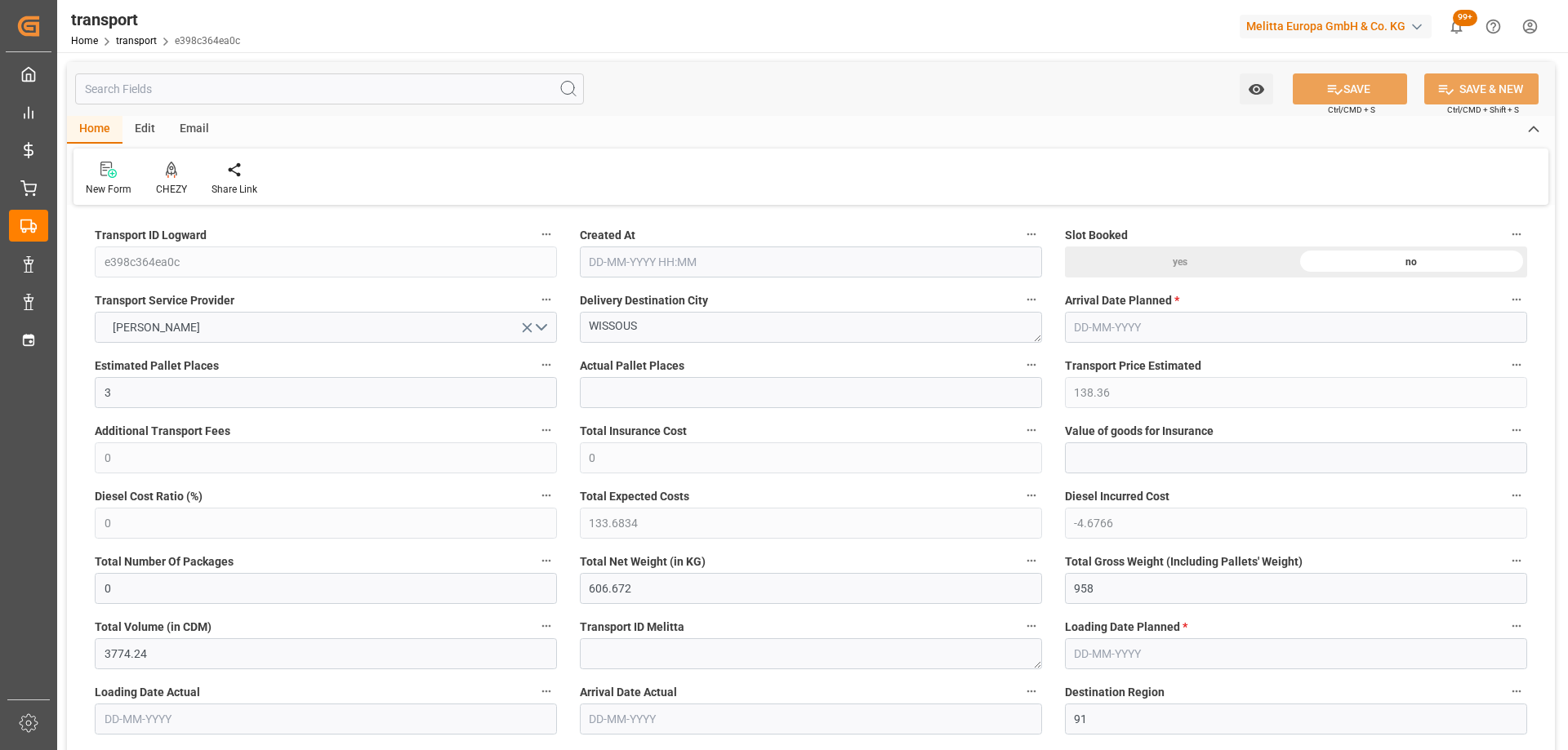
type input "133.6834"
type input "-4.6766"
type input "0"
type input "606.672"
type input "958"
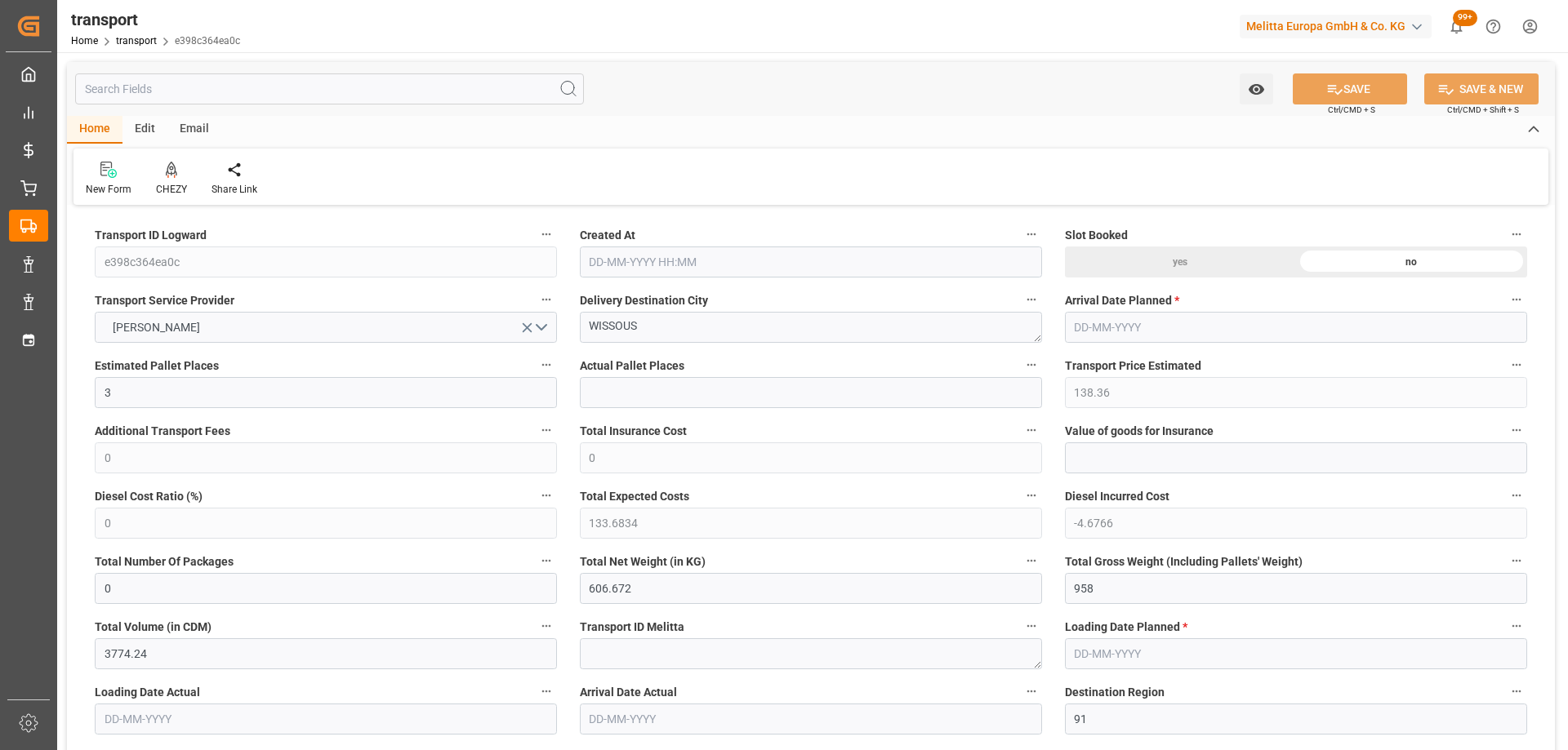
type input "3774.24"
type input "91"
type input "3"
type input "192"
type input "6"
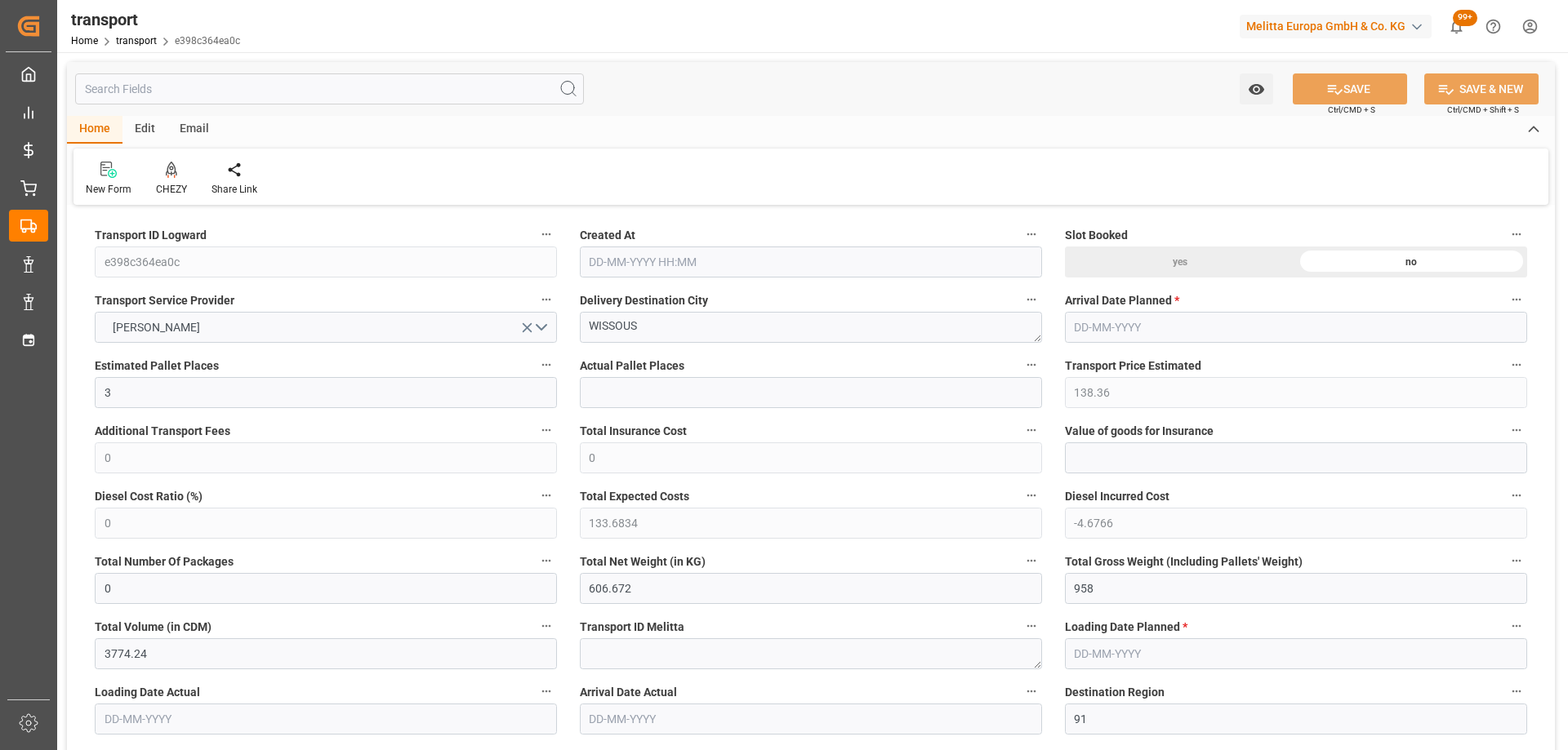
type input "101"
type input "776.448"
type input "0"
type input "4710.8598"
type input "0"
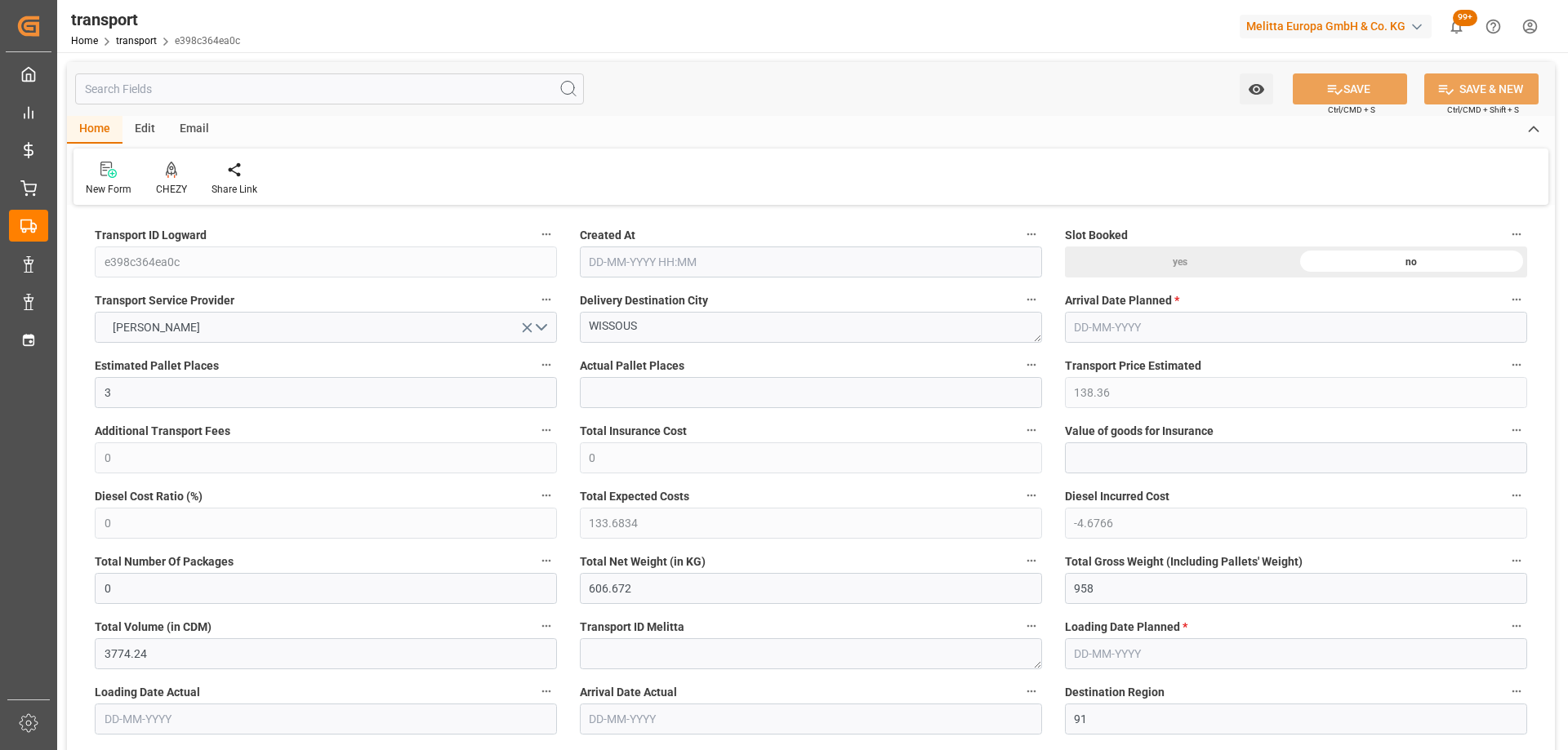
type input "0"
type input "21"
type input "35"
type input "10-10-2025 11:26"
type input "[DATE]"
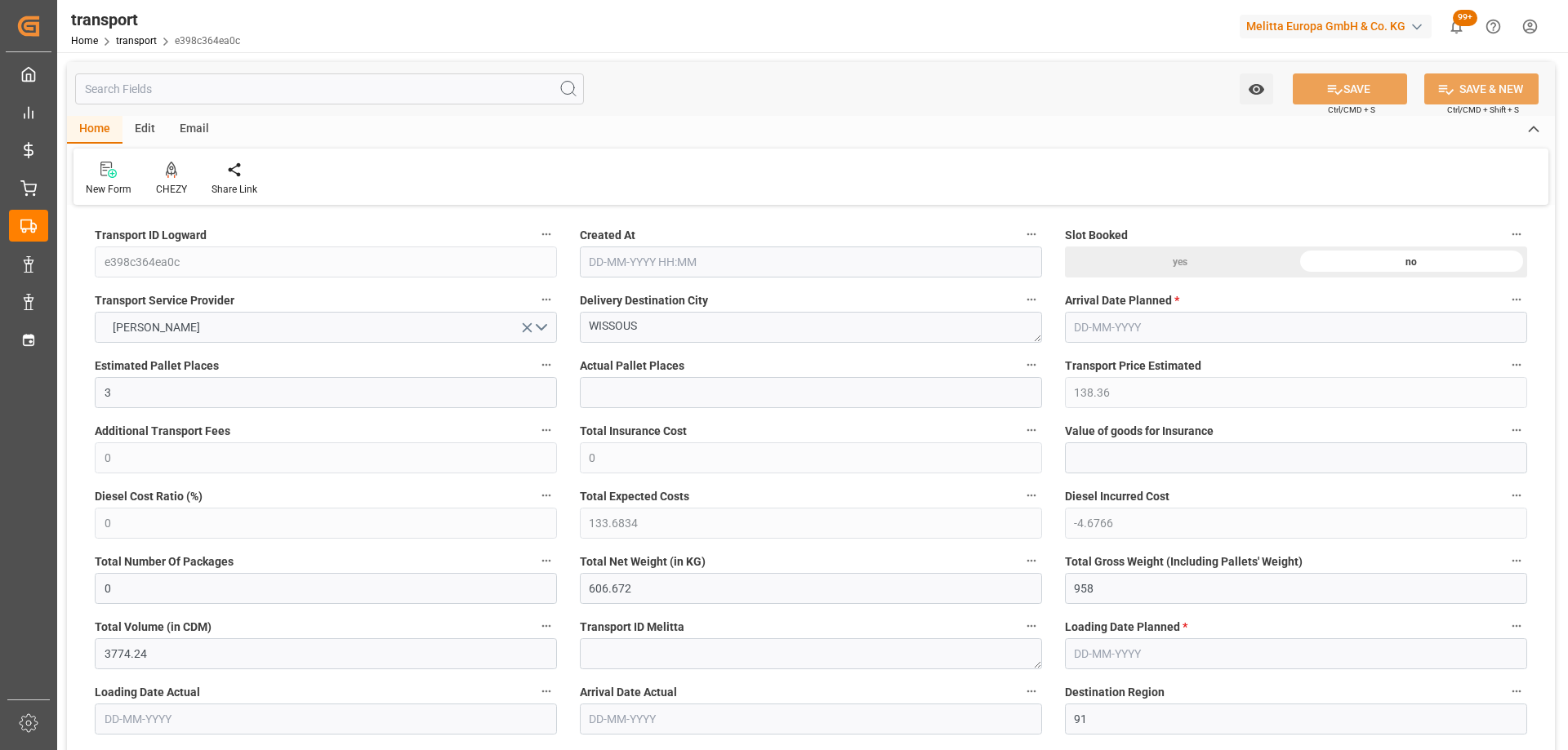
type input "[DATE]"
drag, startPoint x: 652, startPoint y: 329, endPoint x: 511, endPoint y: 354, distance: 143.2
click at [174, 176] on icon at bounding box center [171, 178] width 7 height 4
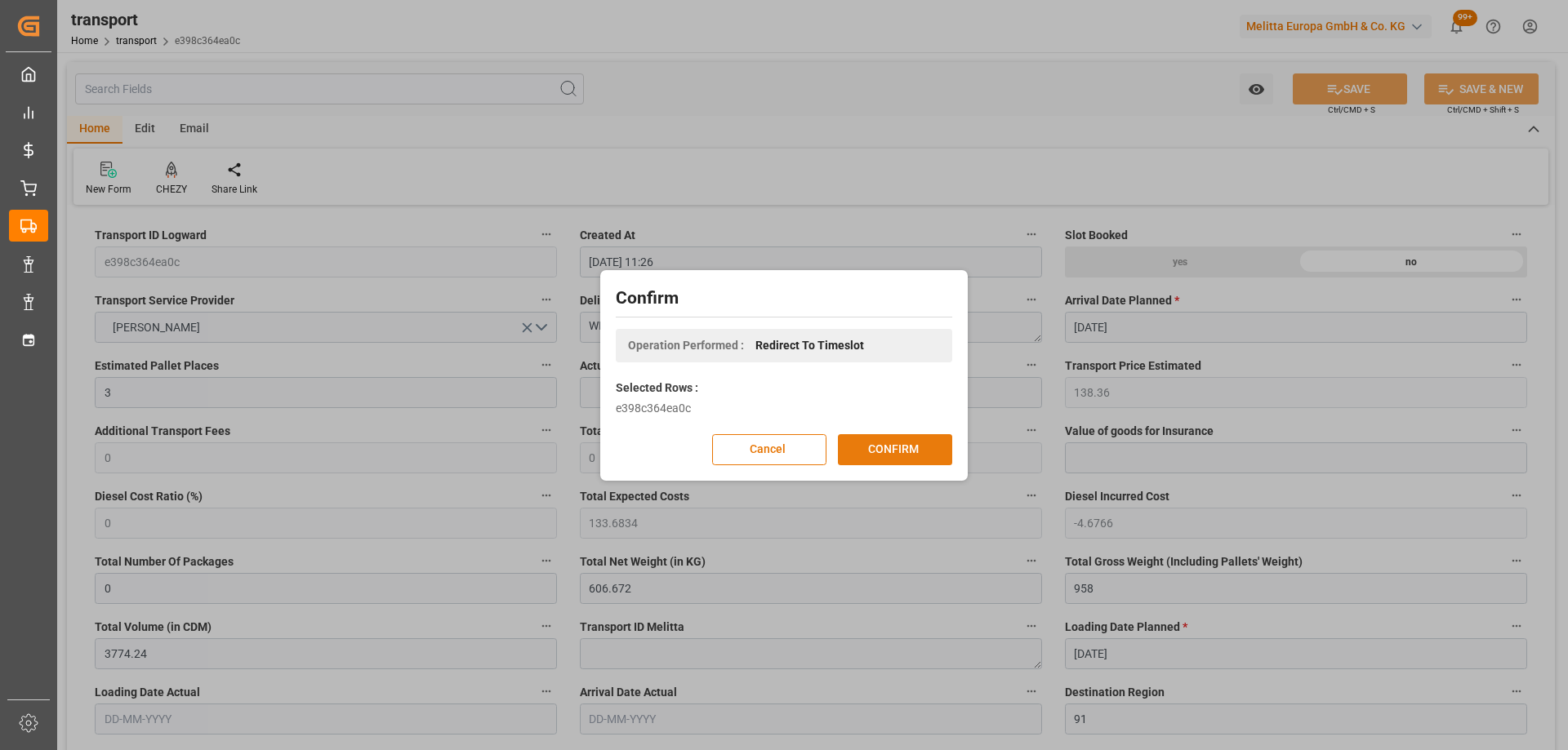
click at [863, 444] on button "CONFIRM" at bounding box center [894, 449] width 114 height 31
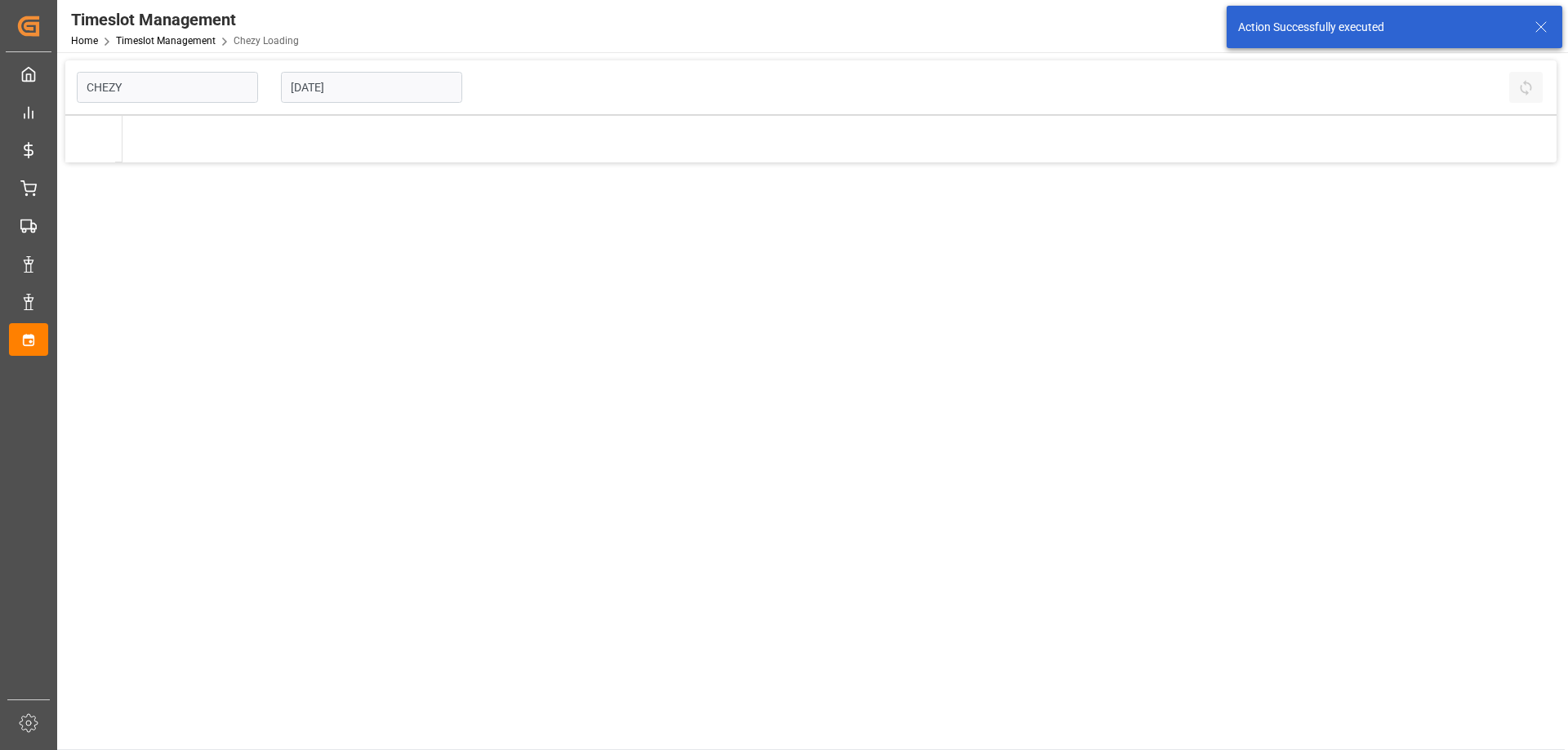
type input "Chezy Loading"
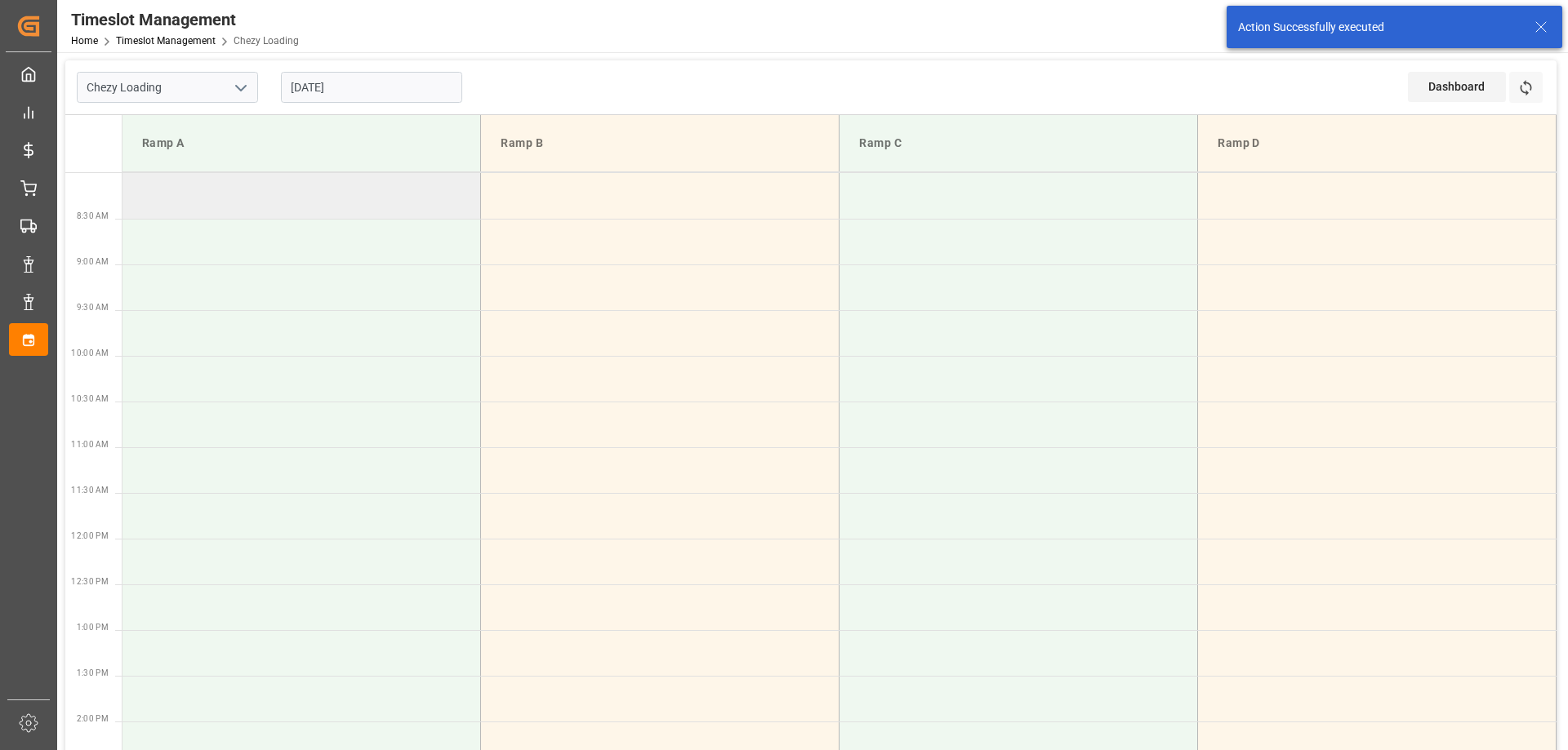
click at [332, 205] on td at bounding box center [301, 196] width 358 height 46
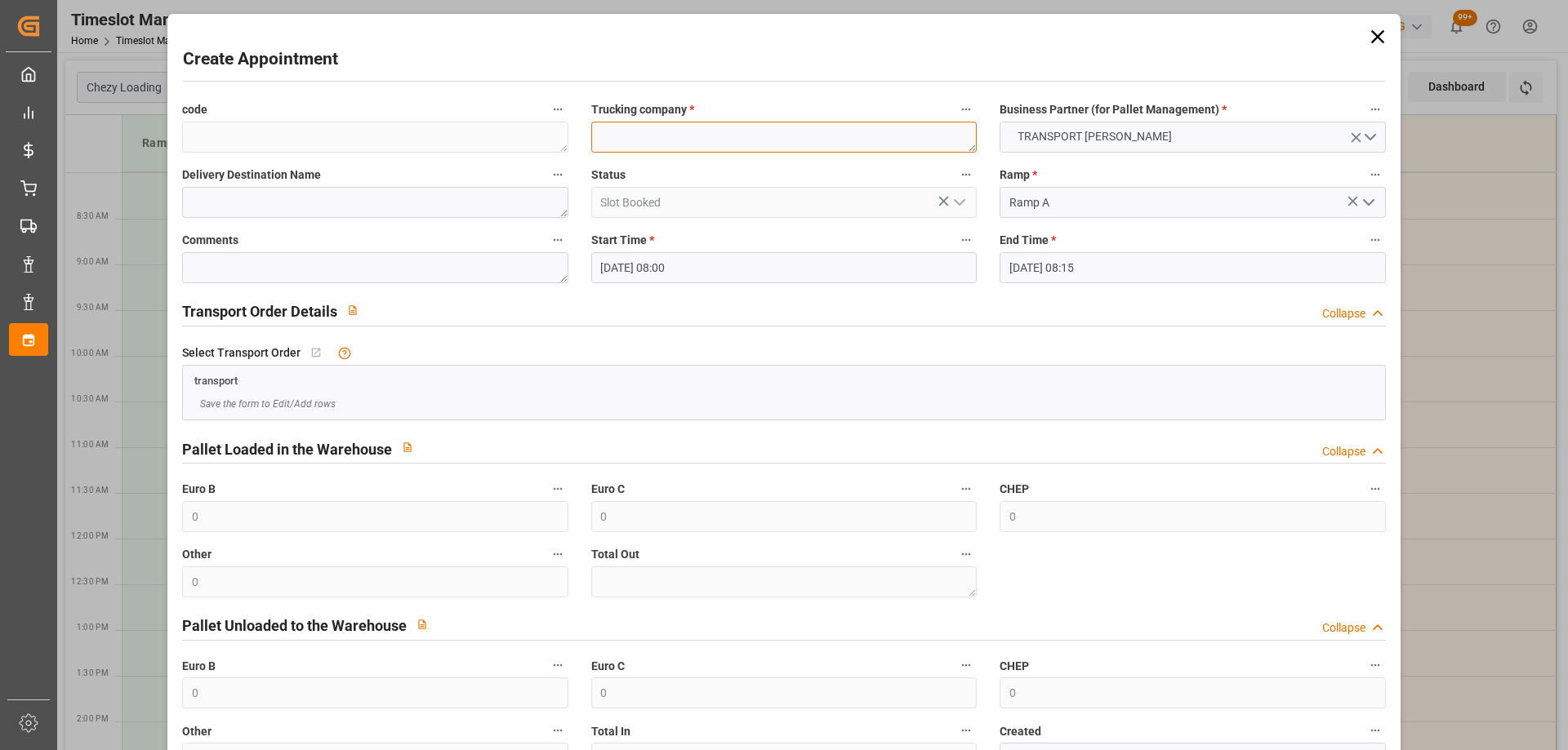
paste textarea "WISSOUS"
type textarea "WISSOUS"
click at [1122, 266] on input "[DATE] 08:15" at bounding box center [1191, 267] width 385 height 31
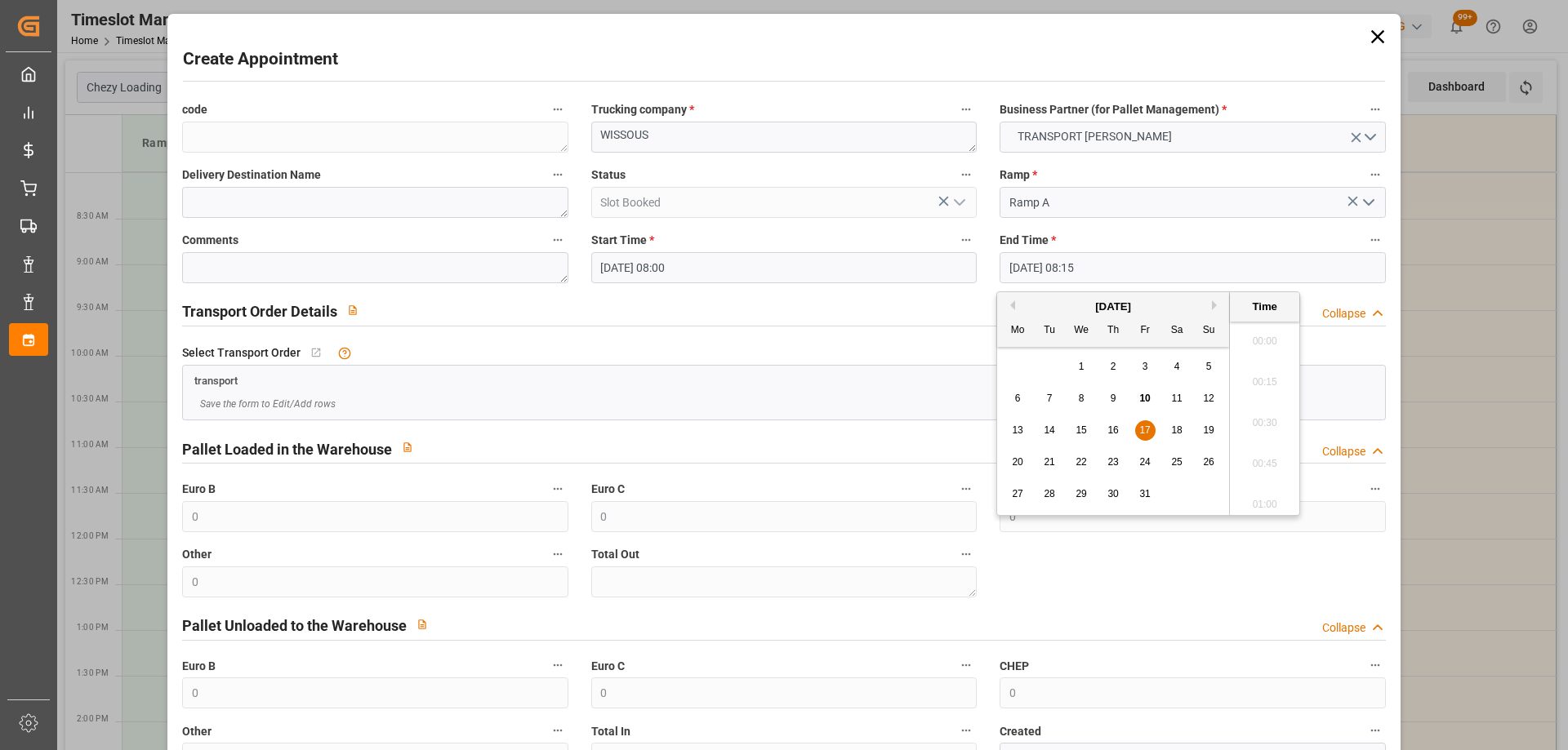
scroll to position [1270, 0]
click at [1141, 432] on span "17" at bounding box center [1144, 430] width 11 height 12
click at [1257, 448] on li "08:30" at bounding box center [1264, 458] width 69 height 40
type input "[DATE] 08:30"
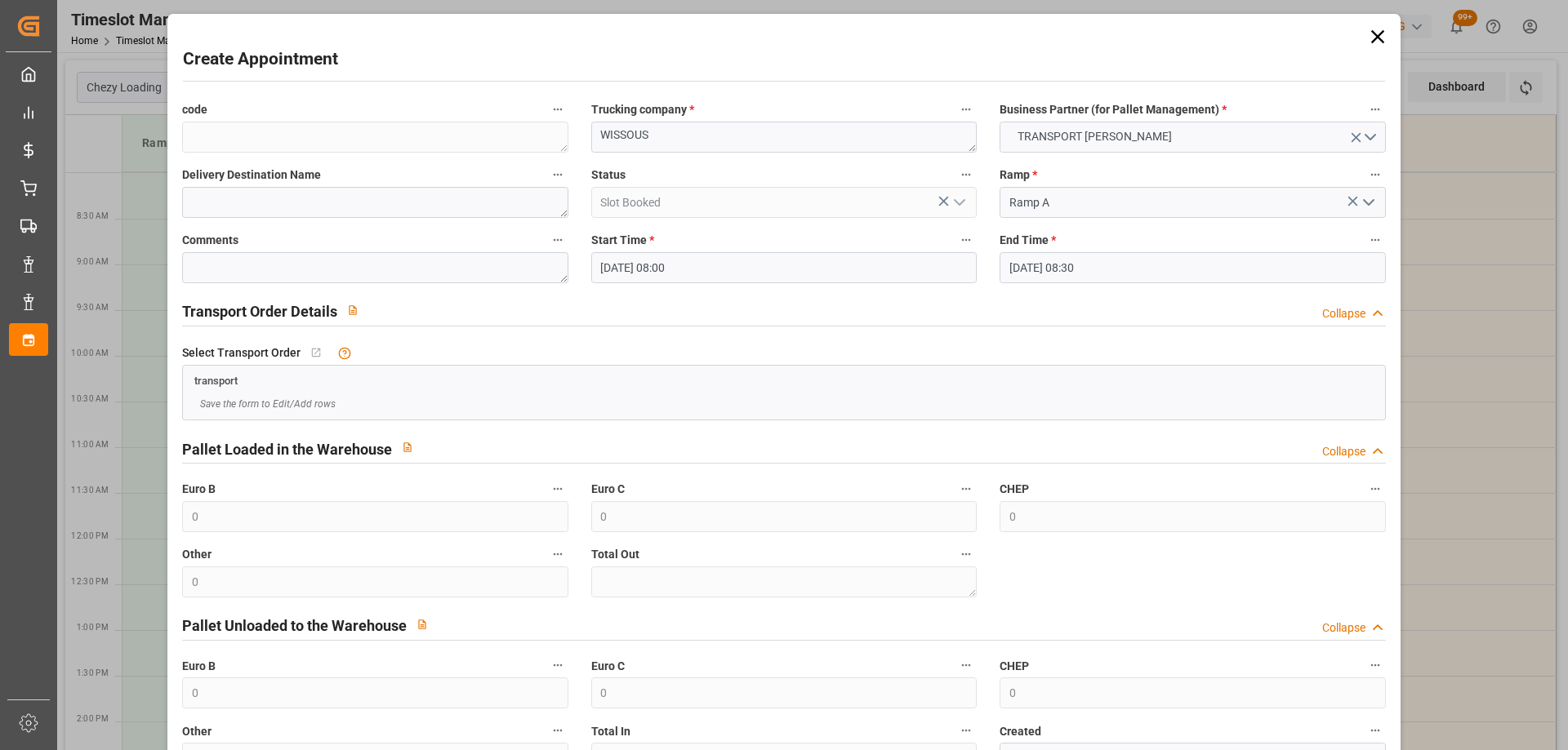
scroll to position [118, 0]
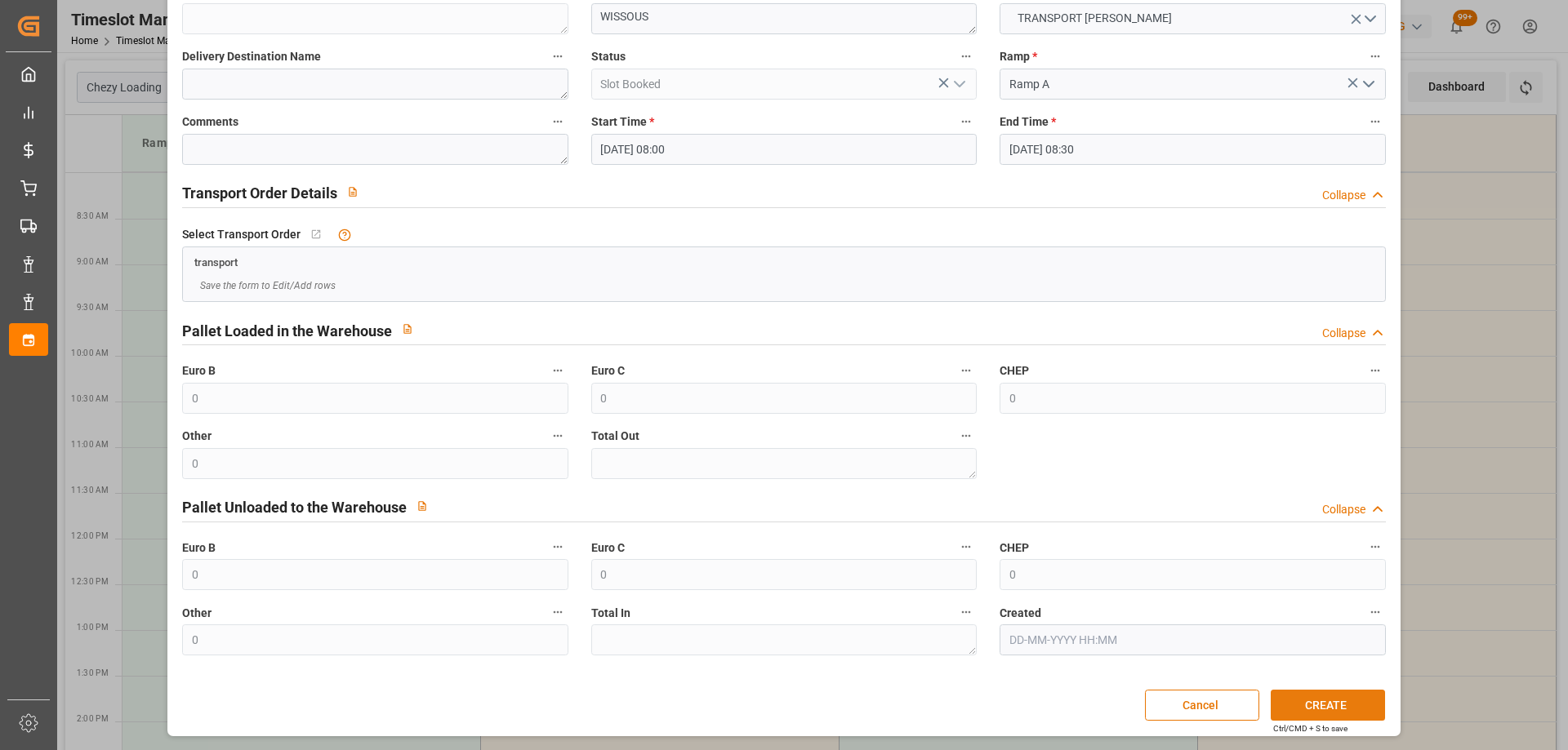
click at [1355, 712] on button "CREATE" at bounding box center [1327, 705] width 114 height 31
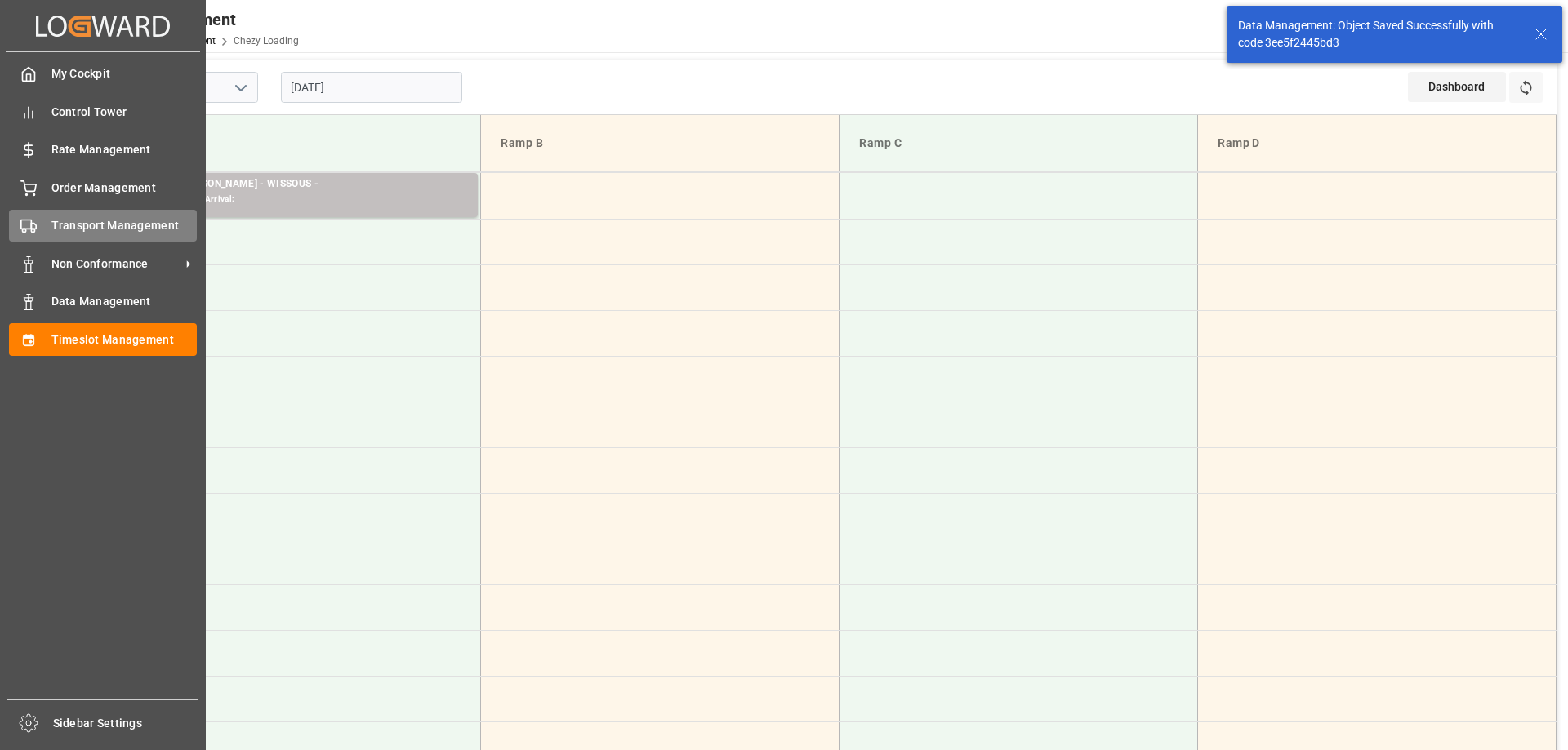
click at [49, 226] on div "Transport Management Transport Management" at bounding box center [102, 225] width 188 height 31
